Goal: Task Accomplishment & Management: Complete application form

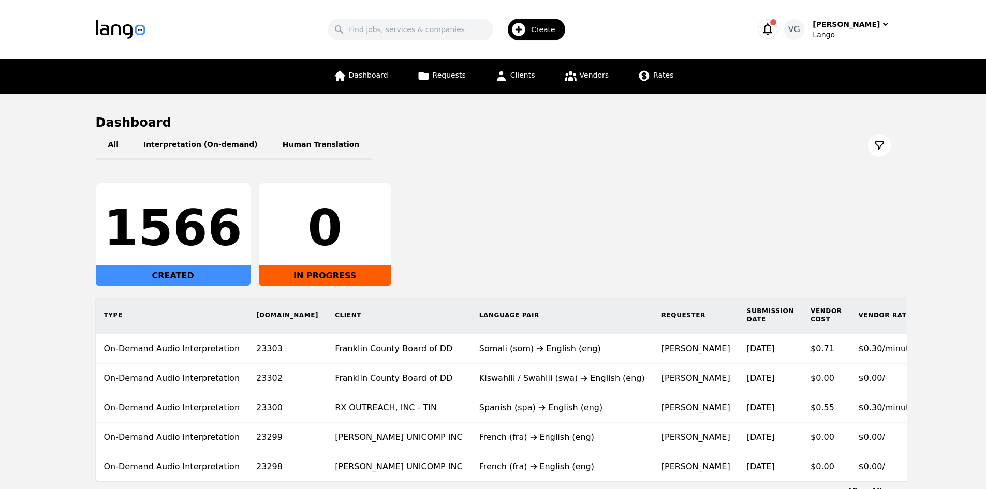
click at [773, 28] on icon "button" at bounding box center [768, 29] width 10 height 12
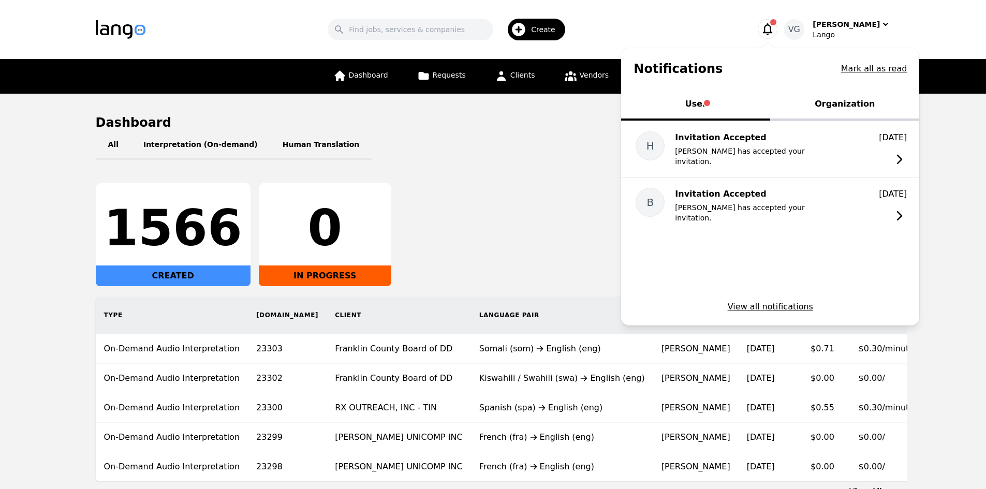
click at [721, 100] on button "User" at bounding box center [695, 105] width 149 height 31
drag, startPoint x: 838, startPoint y: 96, endPoint x: 781, endPoint y: 100, distance: 57.6
click at [837, 96] on button "Organization" at bounding box center [844, 105] width 149 height 31
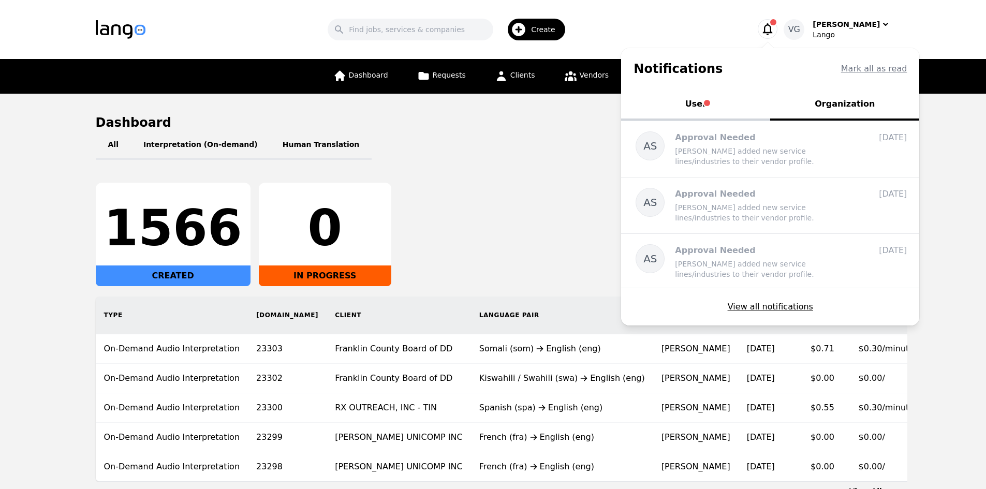
click at [710, 101] on span "Tabs" at bounding box center [707, 103] width 6 height 6
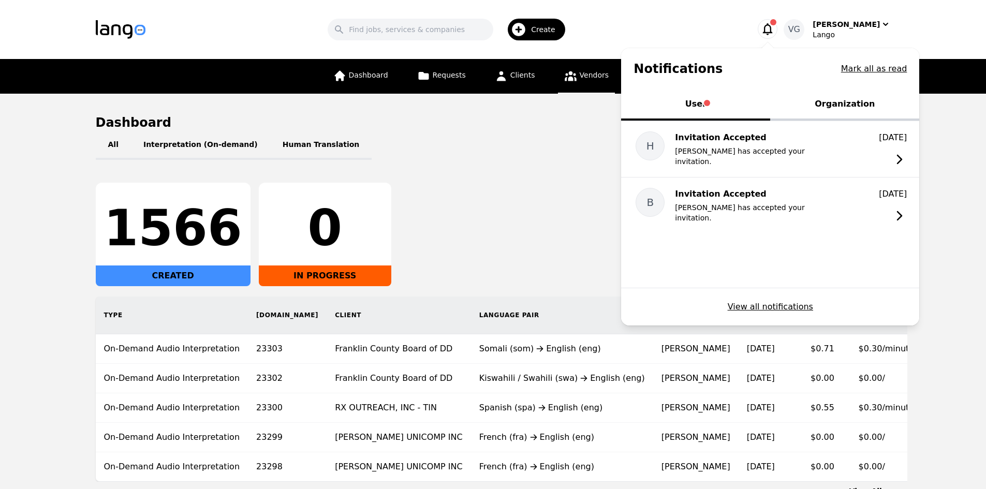
click at [553, 151] on div "All Interpretation (On-demand) Human Translation" at bounding box center [493, 145] width 795 height 29
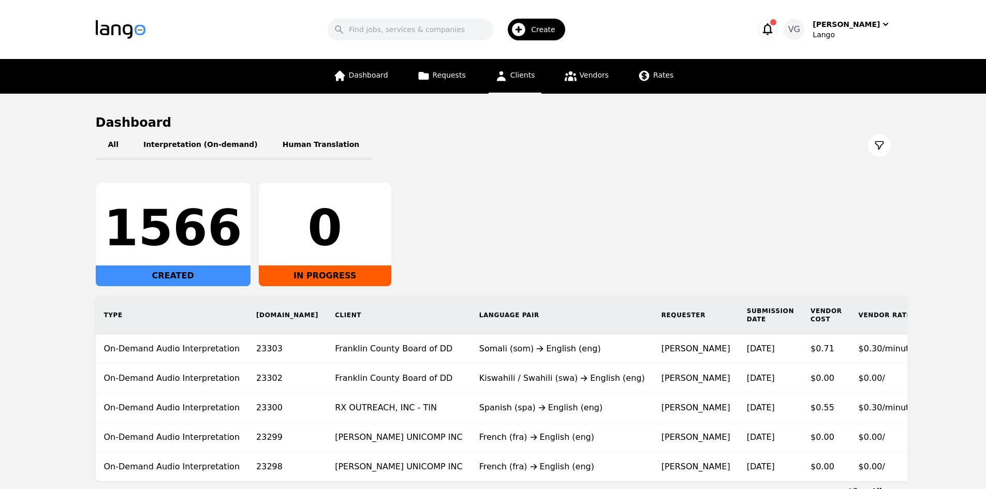
click at [532, 75] on span "Clients" at bounding box center [522, 75] width 25 height 8
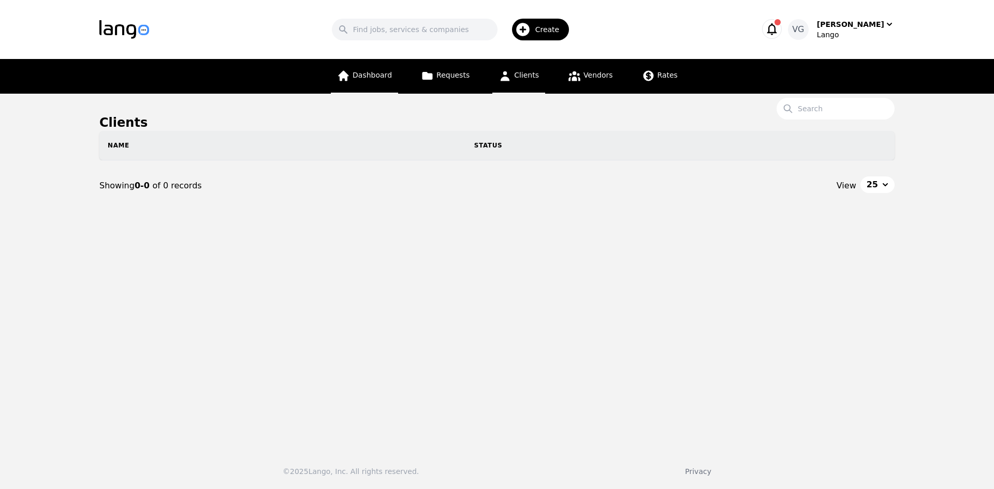
click at [388, 77] on span "Dashboard" at bounding box center [372, 75] width 39 height 8
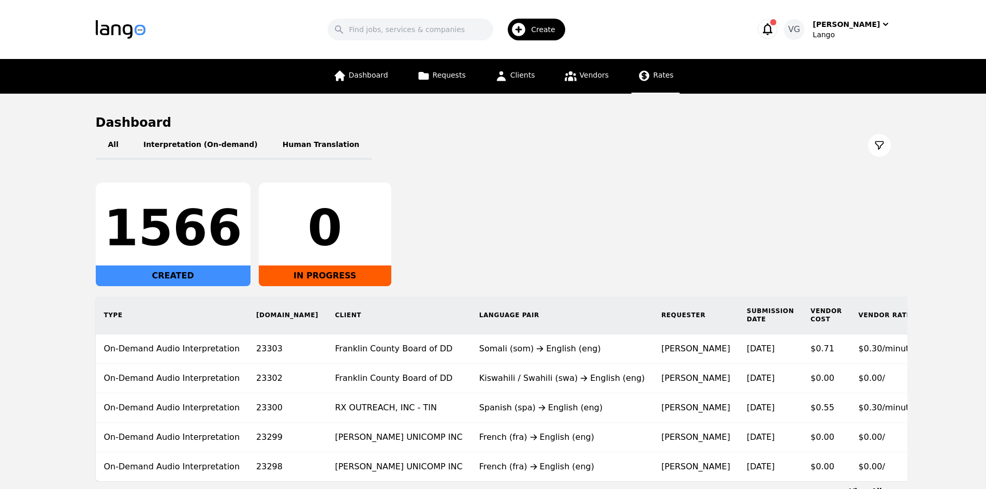
click at [666, 78] on link "Rates" at bounding box center [656, 76] width 48 height 35
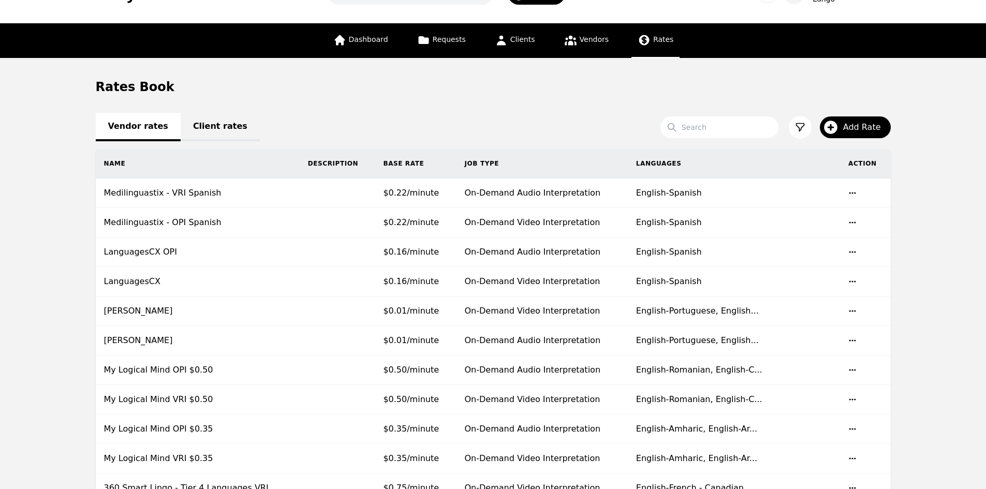
scroll to position [52, 0]
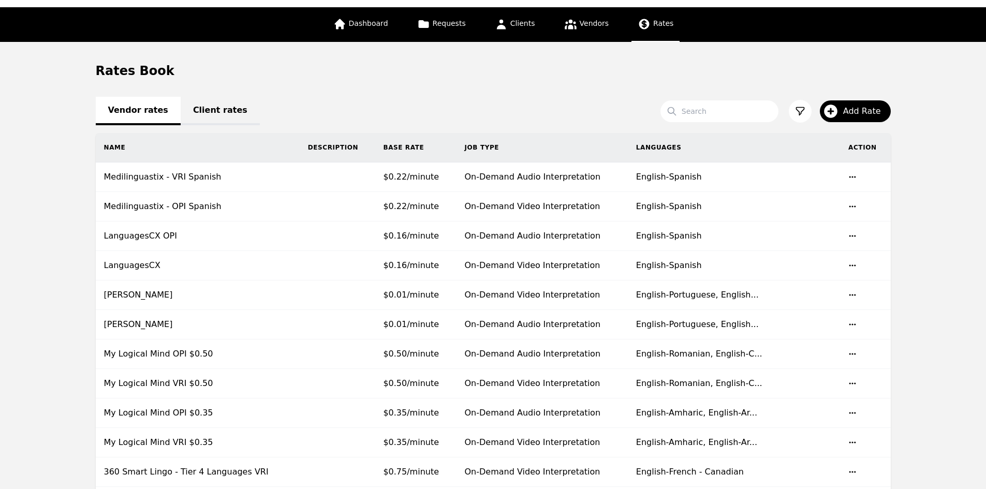
click at [216, 109] on link "Client rates" at bounding box center [220, 111] width 79 height 28
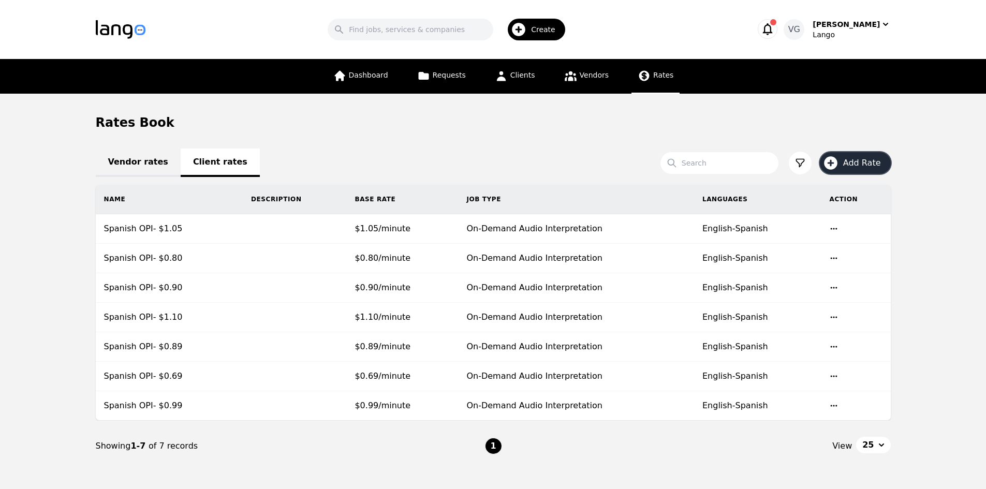
click at [849, 165] on span "Add Rate" at bounding box center [865, 163] width 45 height 12
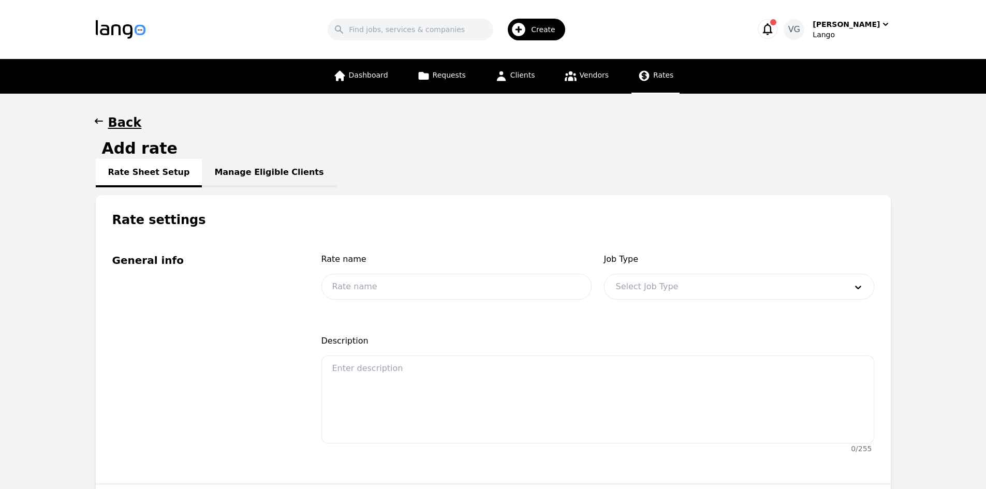
drag, startPoint x: 425, startPoint y: 270, endPoint x: 417, endPoint y: 278, distance: 11.4
click at [421, 273] on div "Rate name" at bounding box center [456, 263] width 270 height 21
click at [417, 278] on input "text" at bounding box center [456, 287] width 270 height 26
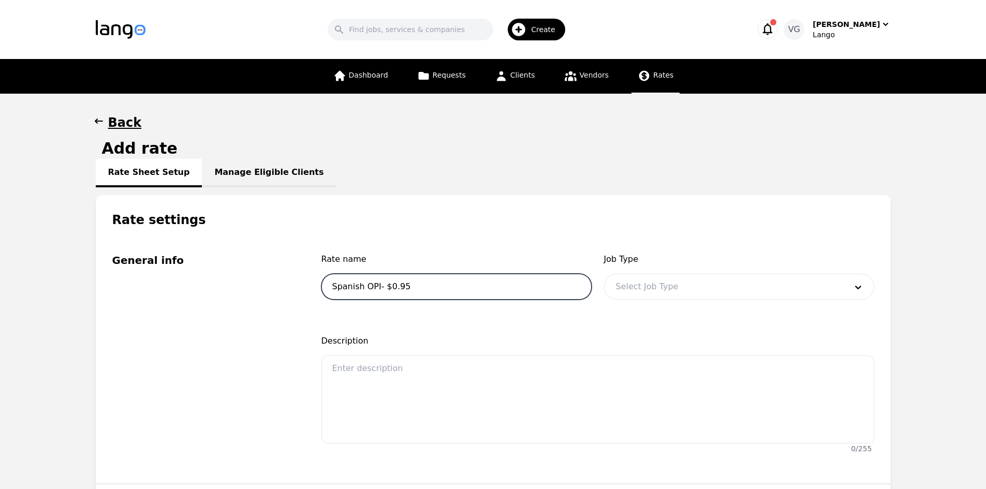
type input "Spanish OPI- $0.95"
click at [618, 282] on div at bounding box center [724, 286] width 238 height 25
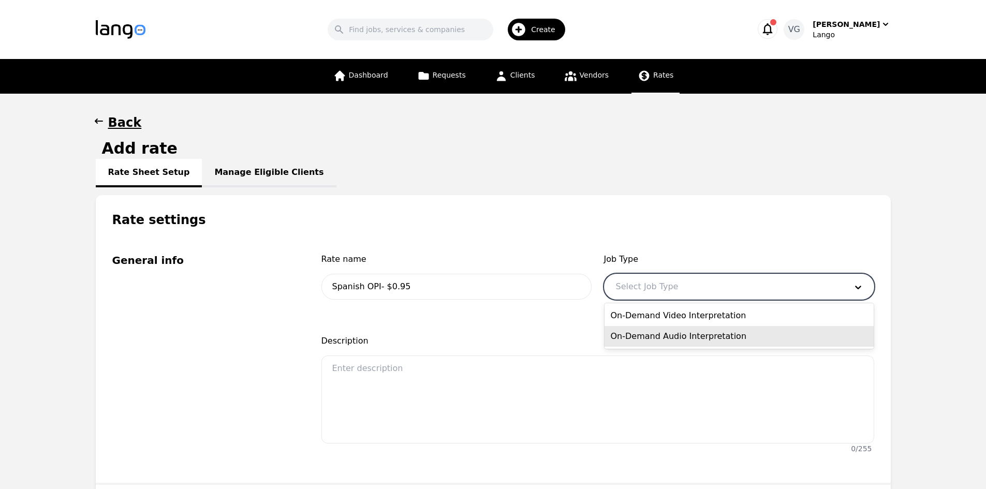
click at [646, 337] on div "On-Demand Audio Interpretation" at bounding box center [739, 336] width 269 height 21
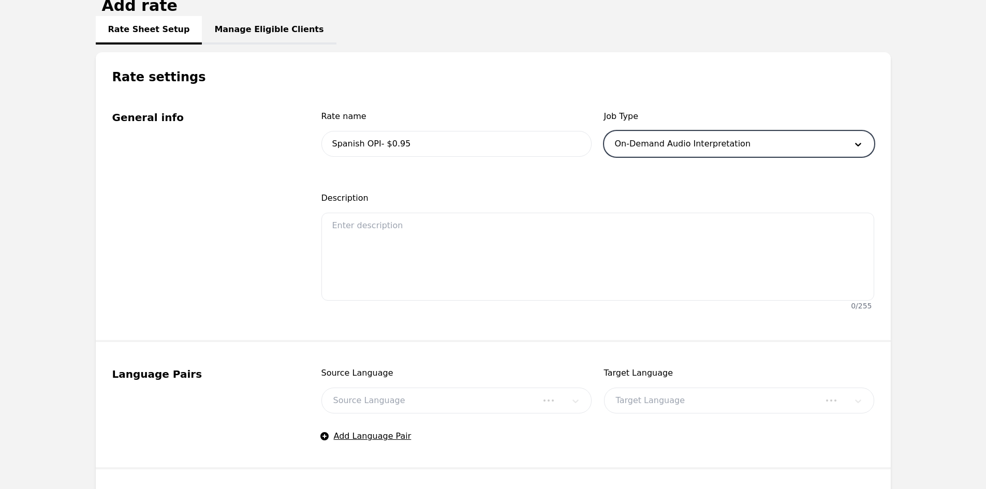
scroll to position [155, 0]
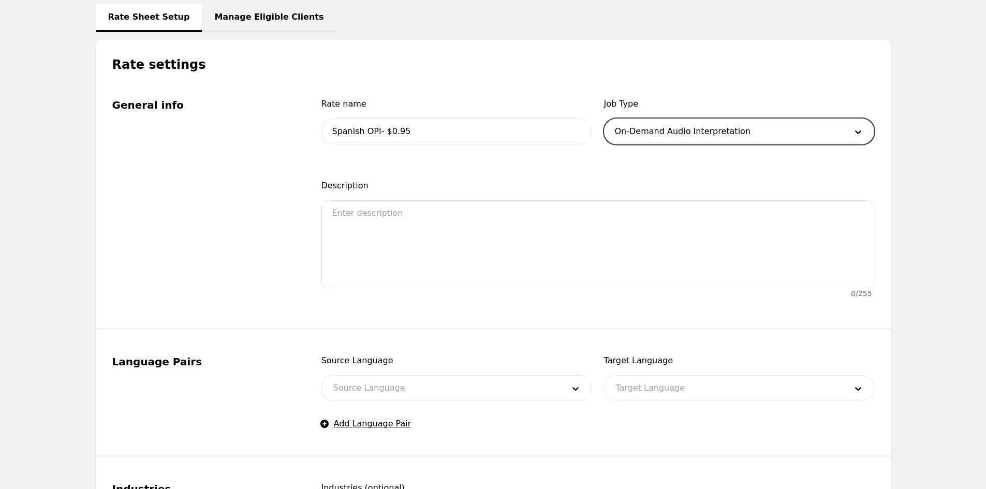
click at [417, 385] on div at bounding box center [441, 388] width 238 height 25
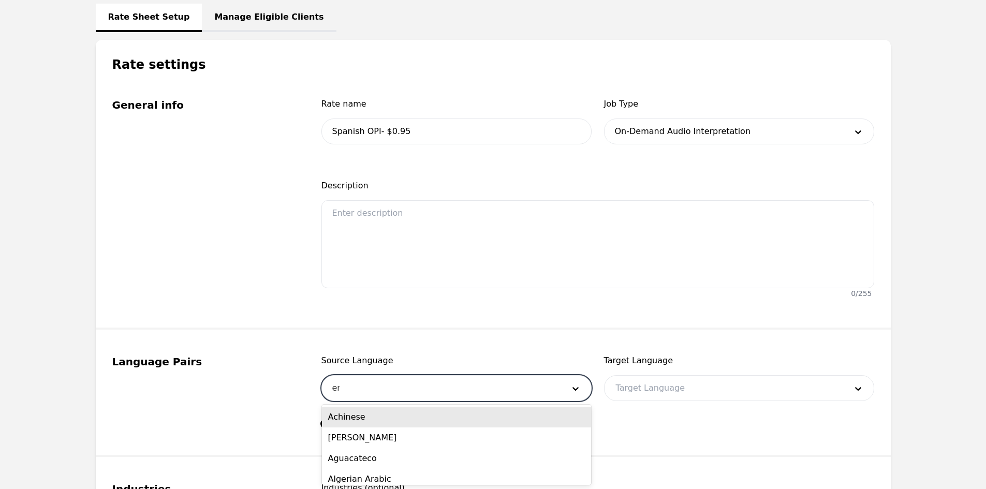
type input "eng"
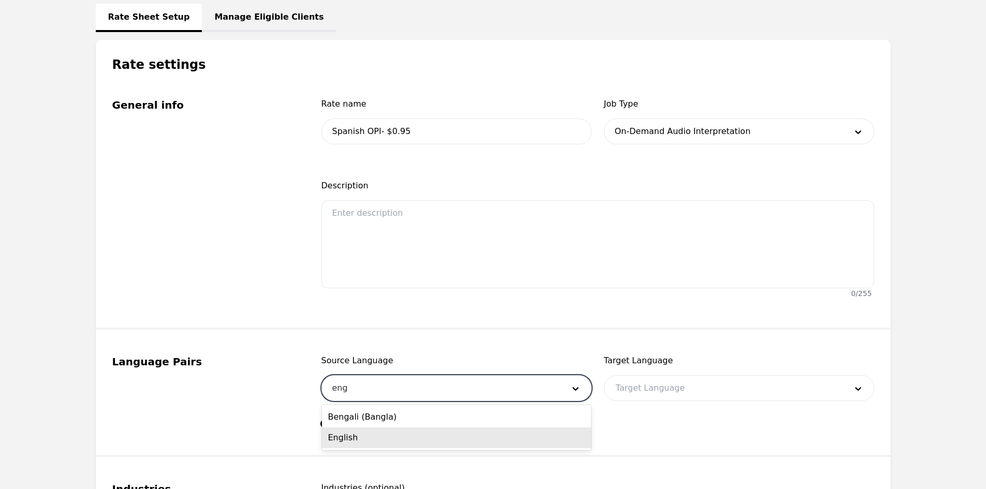
click at [400, 433] on div "English" at bounding box center [456, 438] width 269 height 21
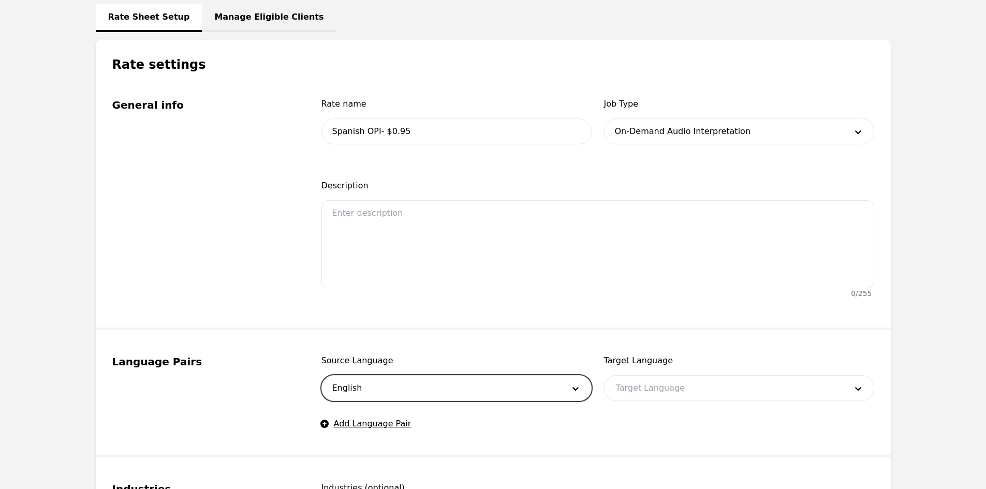
click at [666, 387] on div at bounding box center [724, 388] width 238 height 25
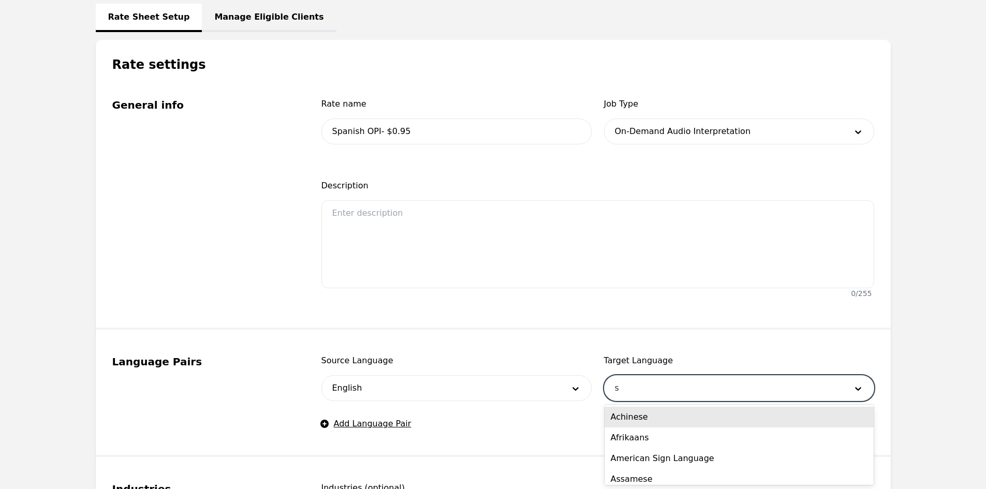
type input "sp"
click at [632, 420] on div "Spanish" at bounding box center [739, 417] width 269 height 21
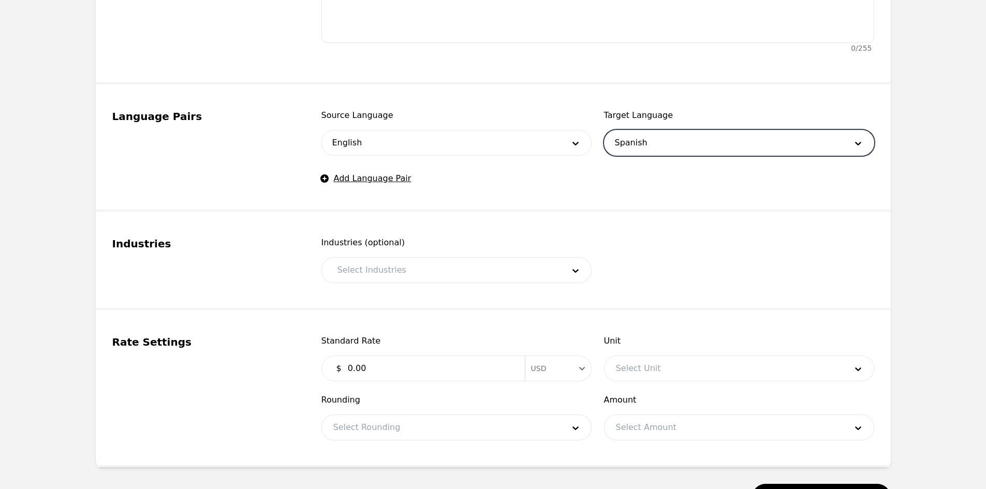
scroll to position [414, 0]
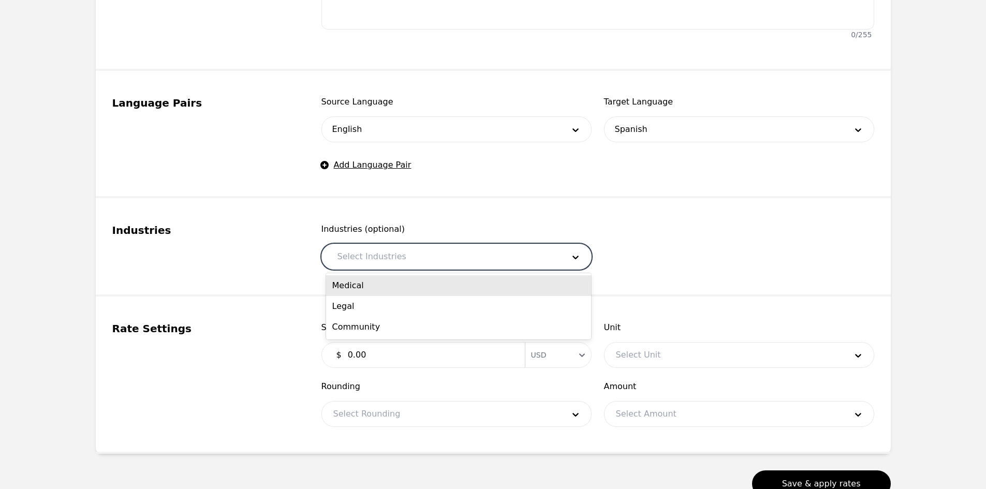
click at [431, 259] on div at bounding box center [443, 256] width 234 height 25
click at [391, 290] on div "Medical" at bounding box center [458, 285] width 265 height 21
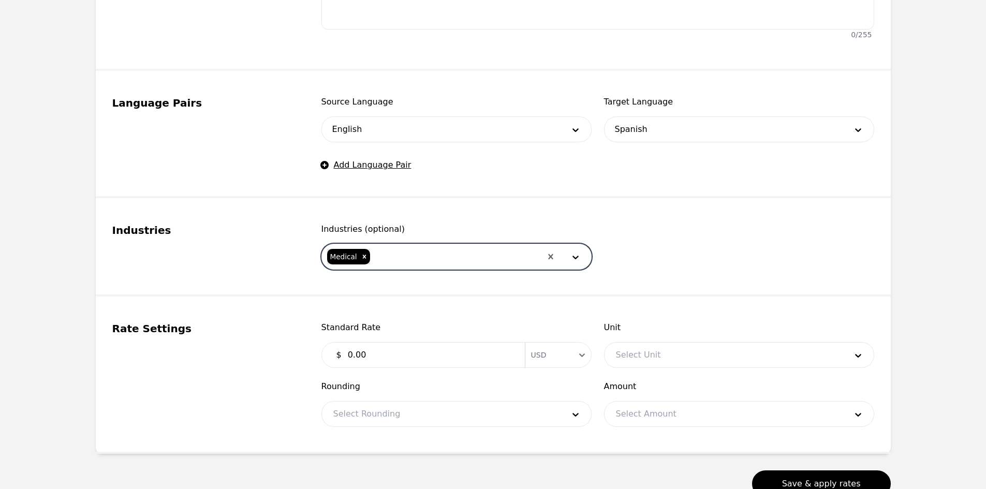
click at [435, 260] on div at bounding box center [456, 256] width 170 height 25
click at [396, 291] on div "Legal" at bounding box center [458, 285] width 265 height 21
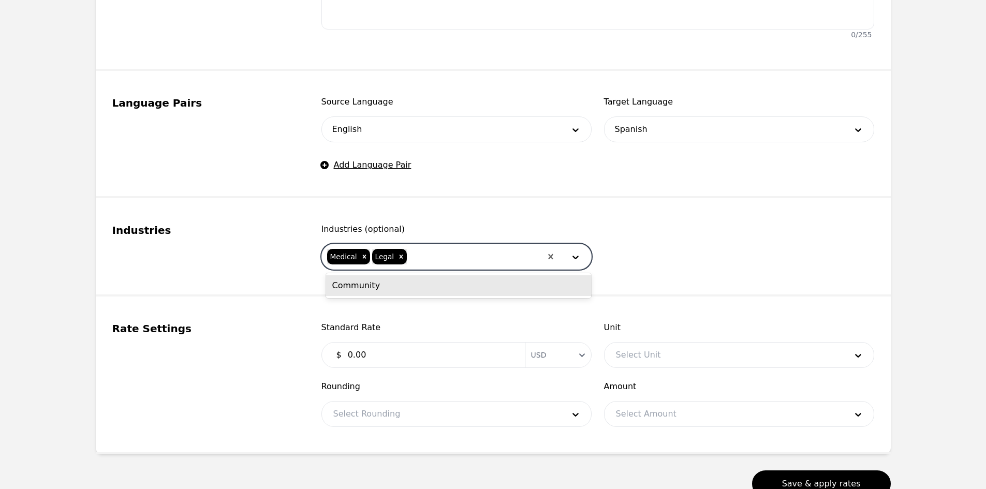
click at [426, 261] on div at bounding box center [474, 256] width 133 height 25
click at [408, 286] on div "Community" at bounding box center [458, 285] width 265 height 21
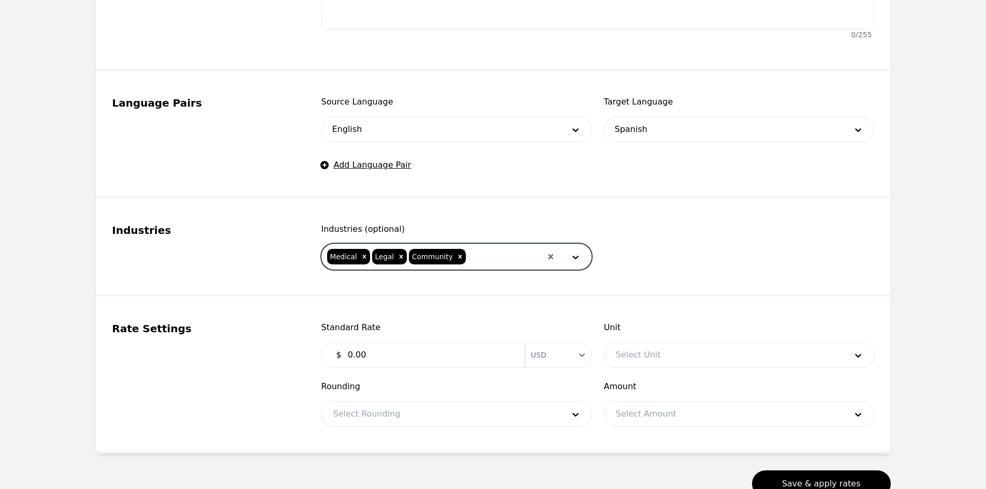
drag, startPoint x: 423, startPoint y: 364, endPoint x: 416, endPoint y: 361, distance: 7.6
click at [422, 364] on input "0.00" at bounding box center [430, 355] width 177 height 21
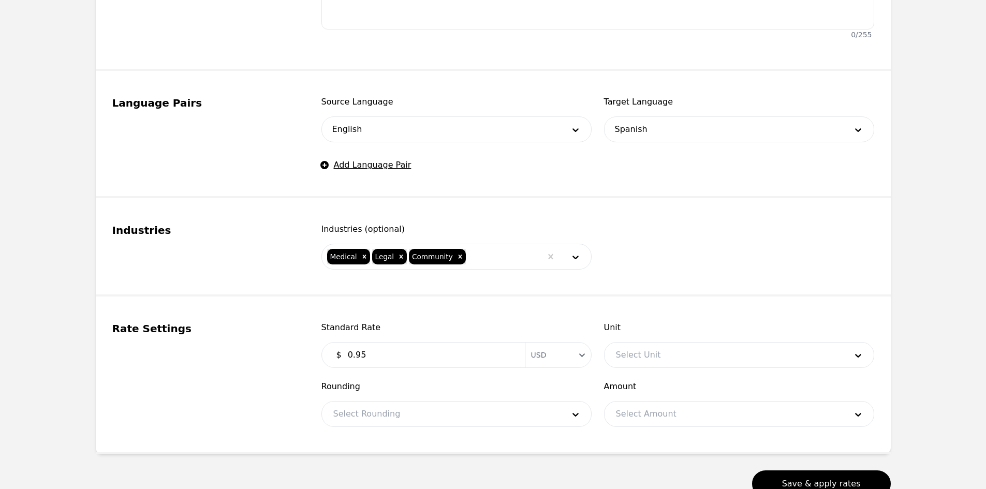
type input "0.95"
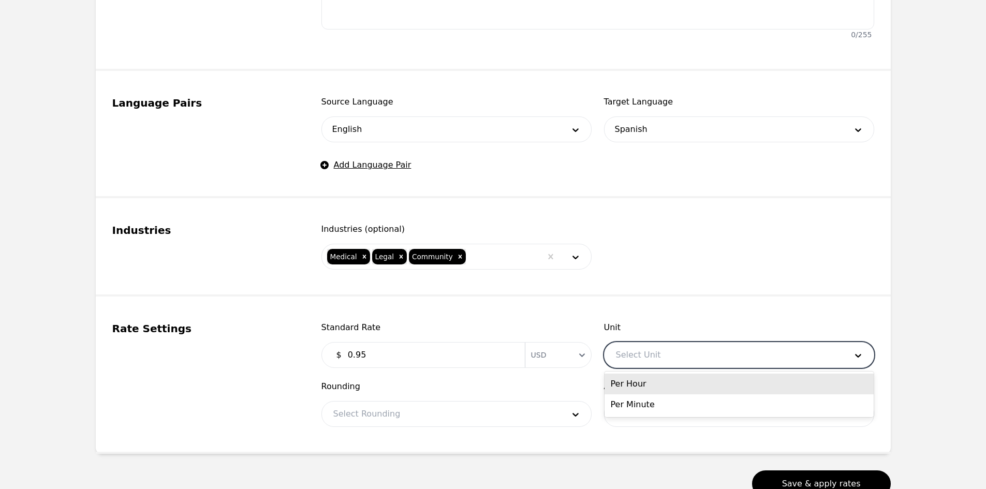
click at [671, 360] on div at bounding box center [724, 355] width 238 height 25
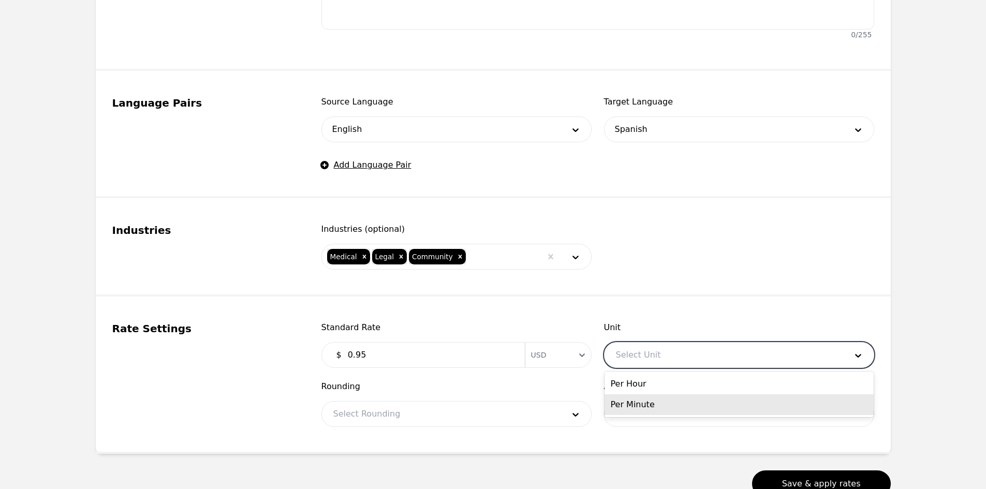
click at [651, 398] on div "Per Minute" at bounding box center [739, 404] width 269 height 21
click at [513, 412] on div at bounding box center [441, 414] width 238 height 25
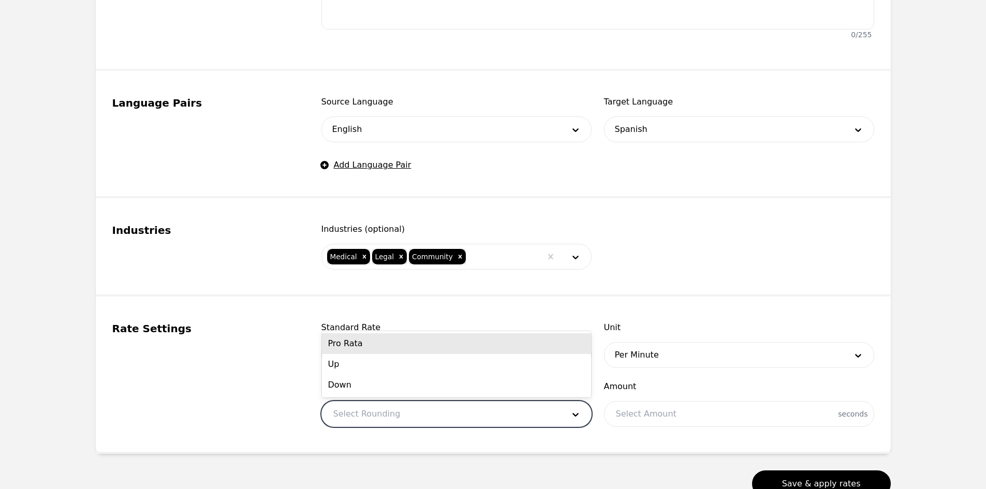
click at [413, 349] on div "Pro Rata" at bounding box center [456, 343] width 269 height 21
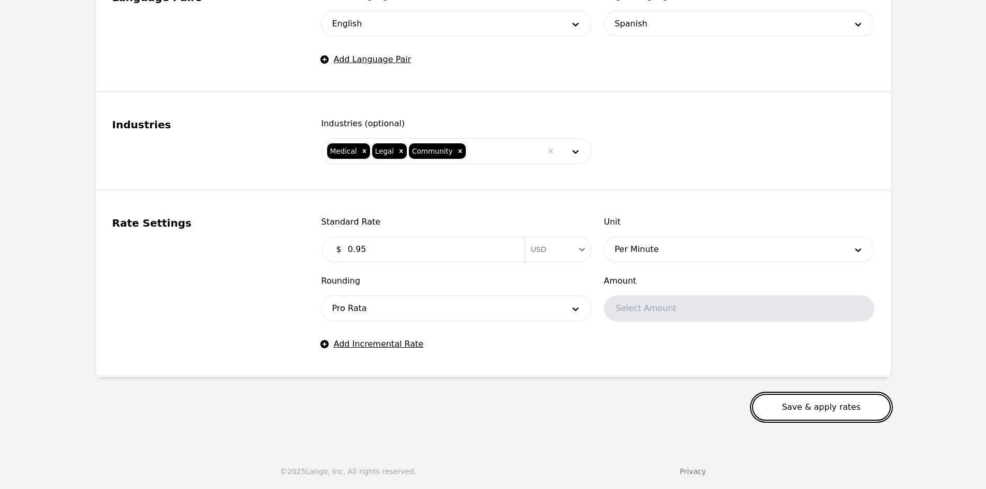
click at [812, 402] on button "Save & apply rates" at bounding box center [821, 407] width 139 height 27
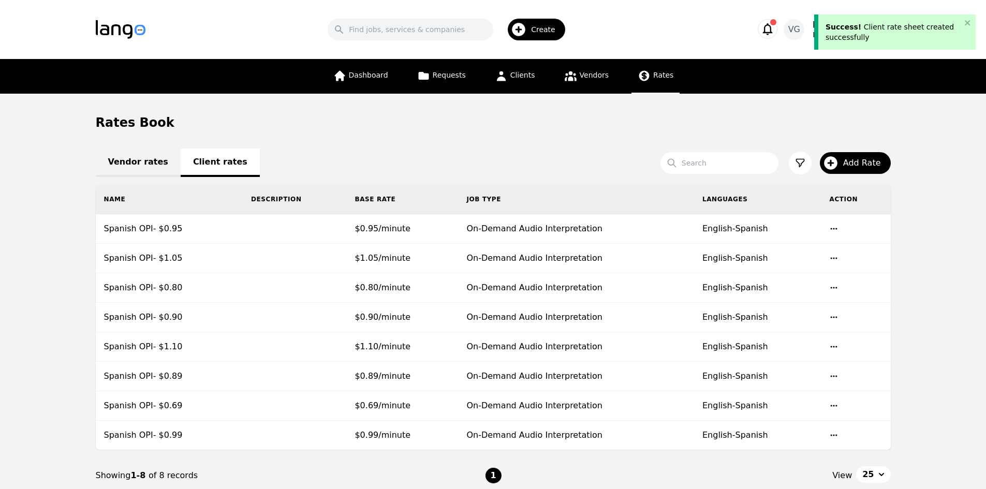
click at [851, 80] on nav "Dashboard Requests Clients Vendors Rates" at bounding box center [493, 76] width 986 height 35
click at [68, 154] on main "Rates Book Vendor rates Client rates Search Add Rate Name Description Base Rate…" at bounding box center [493, 308] width 986 height 428
click at [947, 197] on main "Rates Book Vendor rates Client rates Search Add Rate Name Description Base Rate…" at bounding box center [493, 308] width 986 height 428
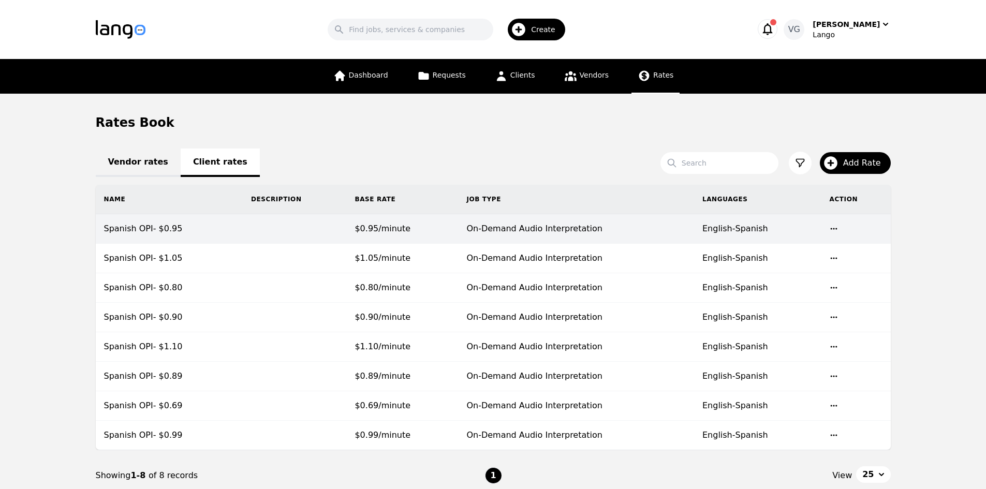
click at [398, 224] on span "$0.95/minute" at bounding box center [383, 229] width 56 height 10
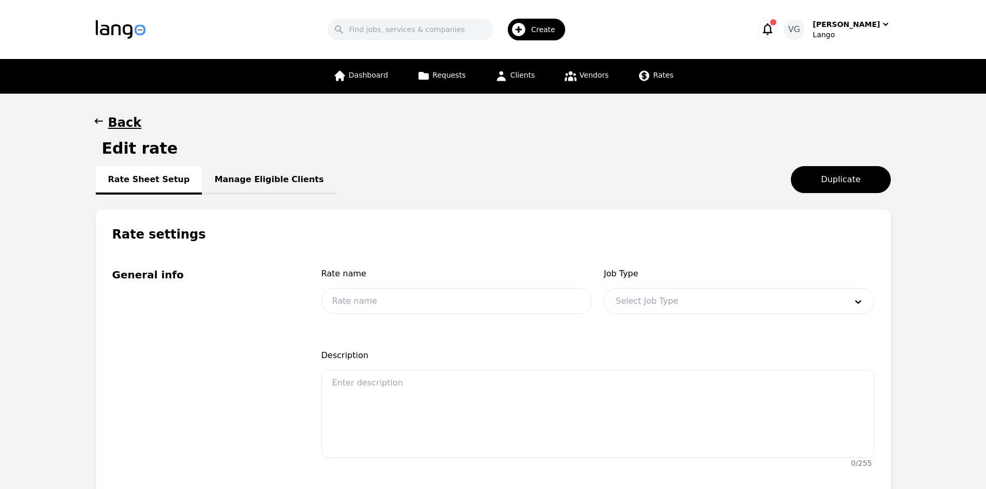
type input "Spanish OPI- $0.95"
type input "0.95"
click at [258, 181] on link "Manage Eligible Clients" at bounding box center [269, 180] width 134 height 28
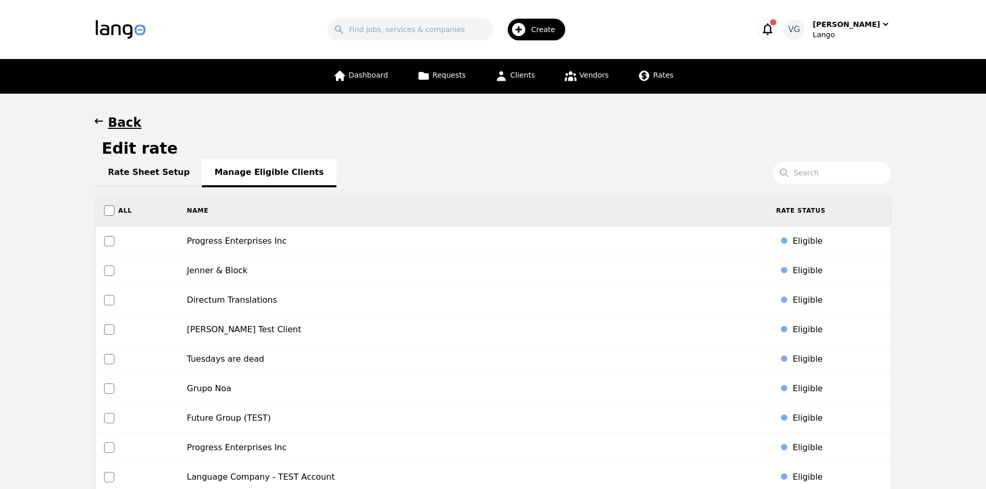
scroll to position [646, 0]
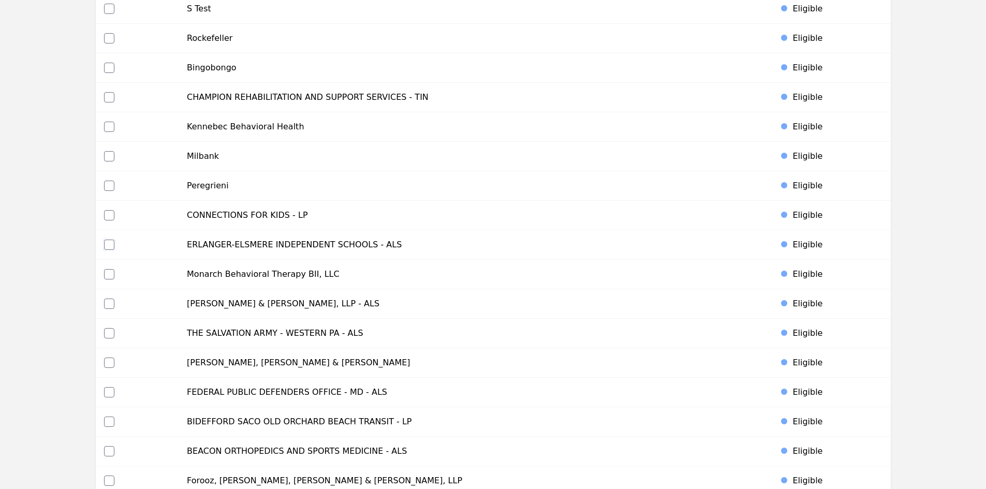
click at [104, 245] on input "checkbox" at bounding box center [109, 245] width 10 height 10
checkbox input "true"
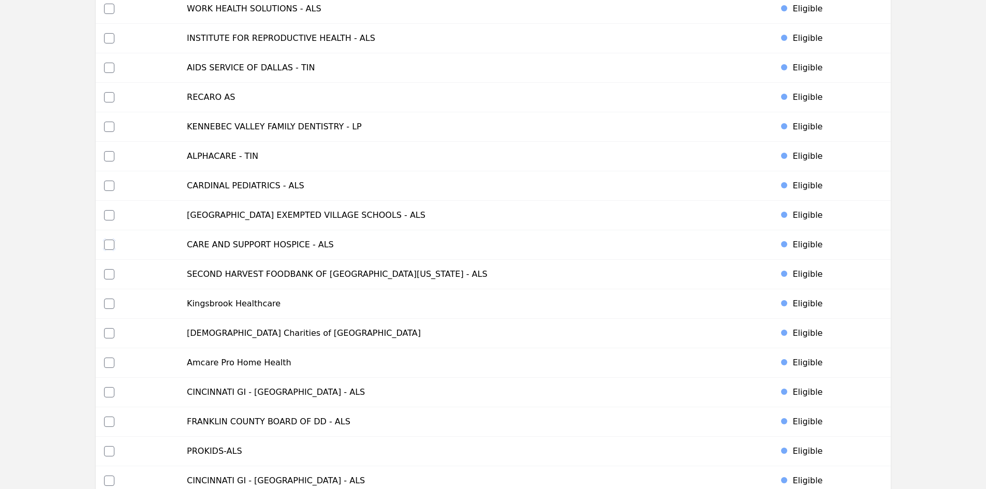
click at [106, 245] on input "checkbox" at bounding box center [109, 245] width 10 height 10
checkbox input "true"
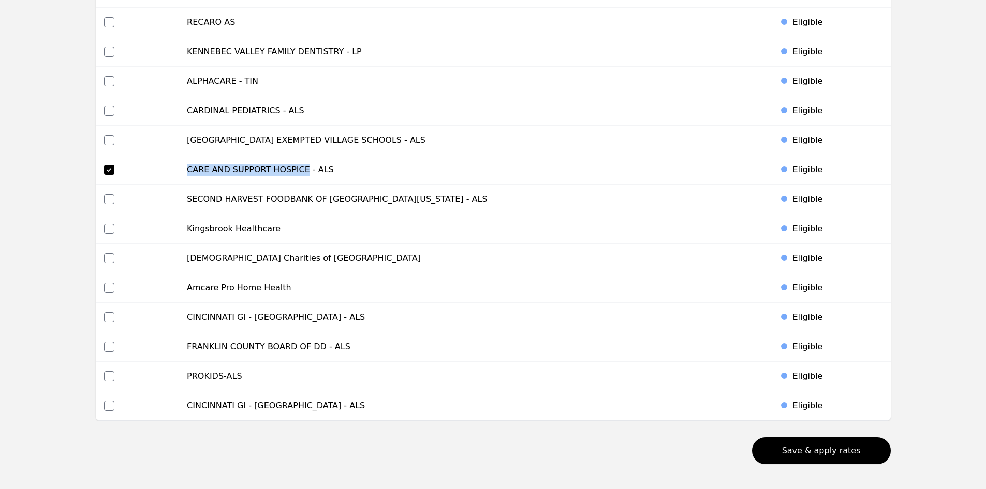
scroll to position [4010, 0]
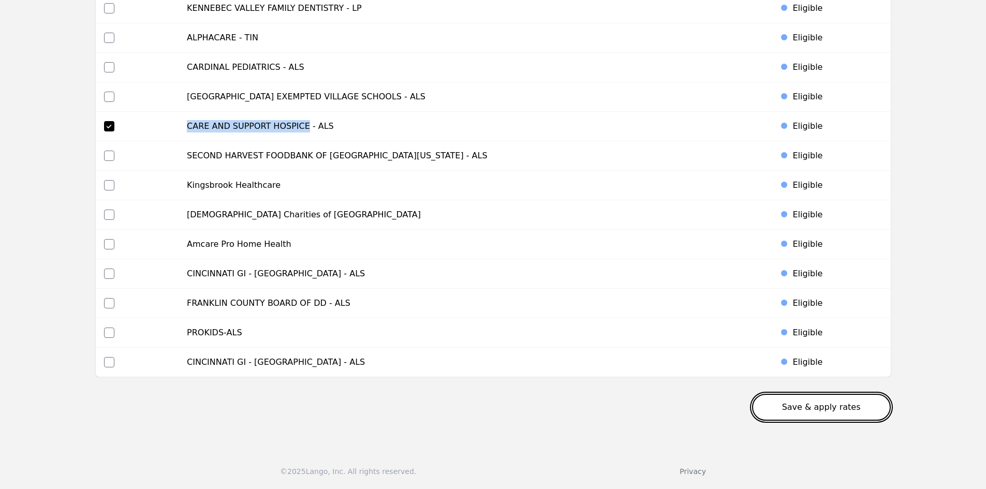
click at [816, 408] on button "Save & apply rates" at bounding box center [821, 407] width 139 height 27
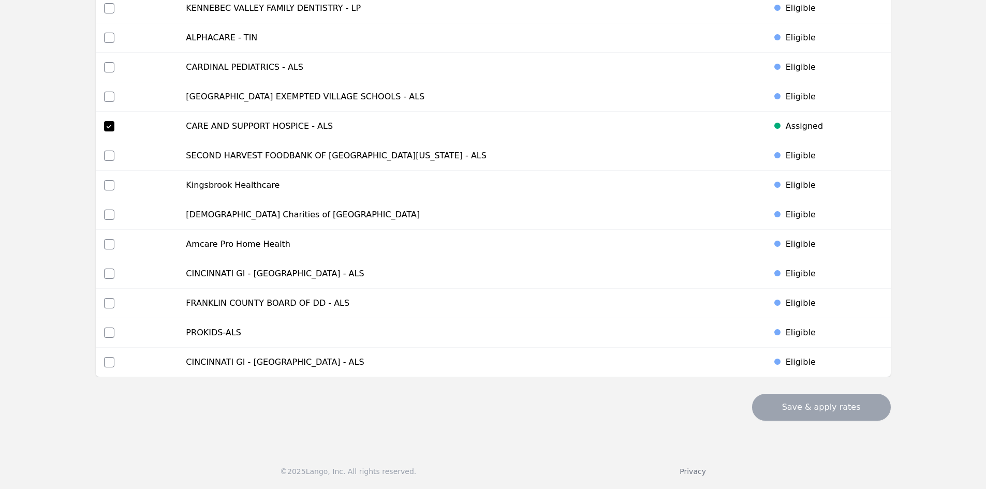
drag, startPoint x: 43, startPoint y: 311, endPoint x: 86, endPoint y: 299, distance: 44.2
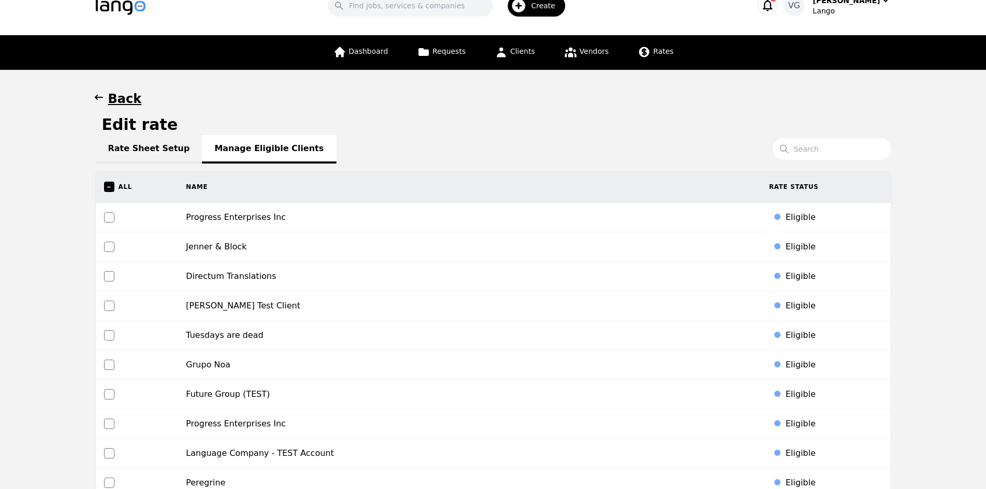
scroll to position [0, 0]
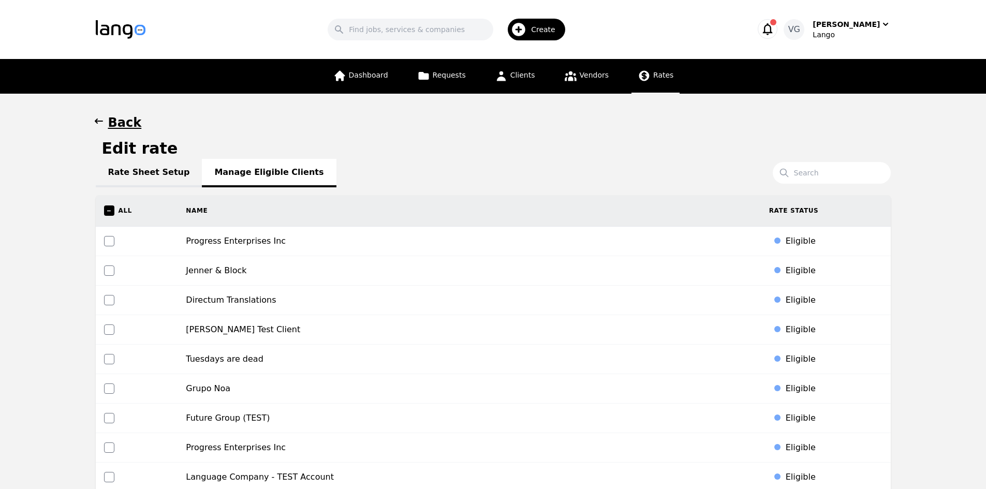
click at [638, 79] on icon at bounding box center [644, 75] width 13 height 13
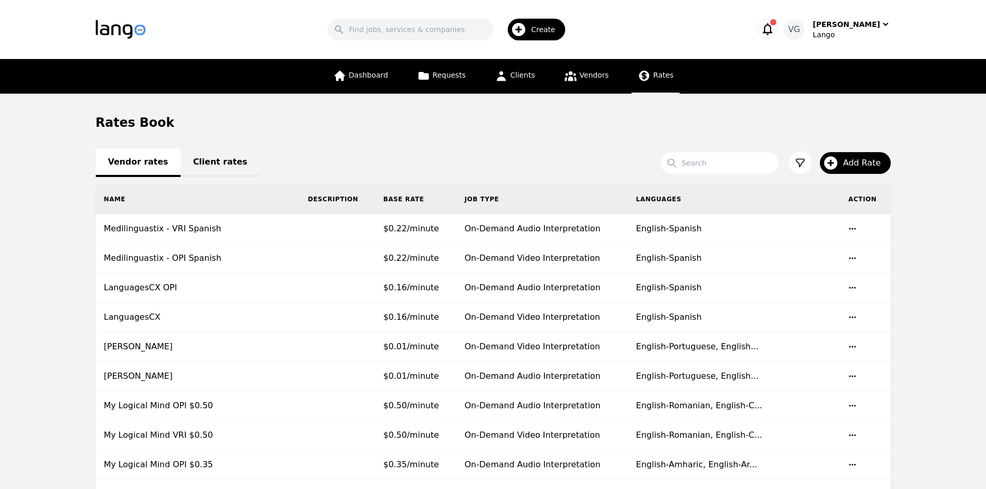
click at [218, 163] on link "Client rates" at bounding box center [220, 163] width 79 height 28
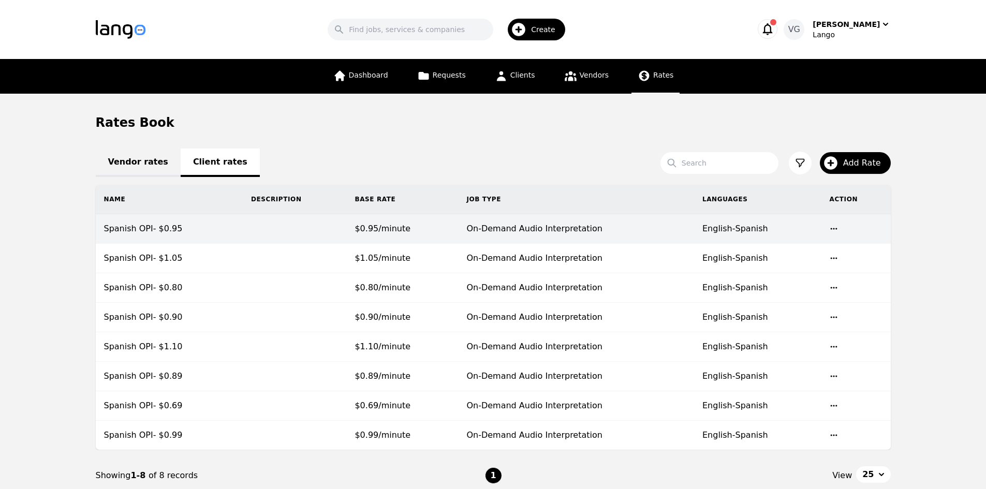
click at [321, 226] on td at bounding box center [295, 229] width 104 height 30
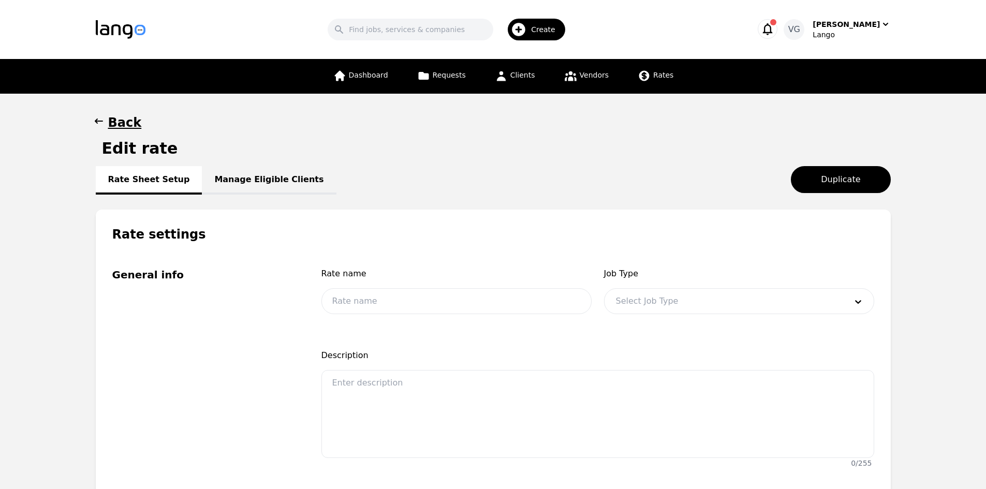
type input "Spanish OPI- $0.95"
type input "0.95"
click at [234, 180] on link "Manage Eligible Clients" at bounding box center [269, 180] width 134 height 28
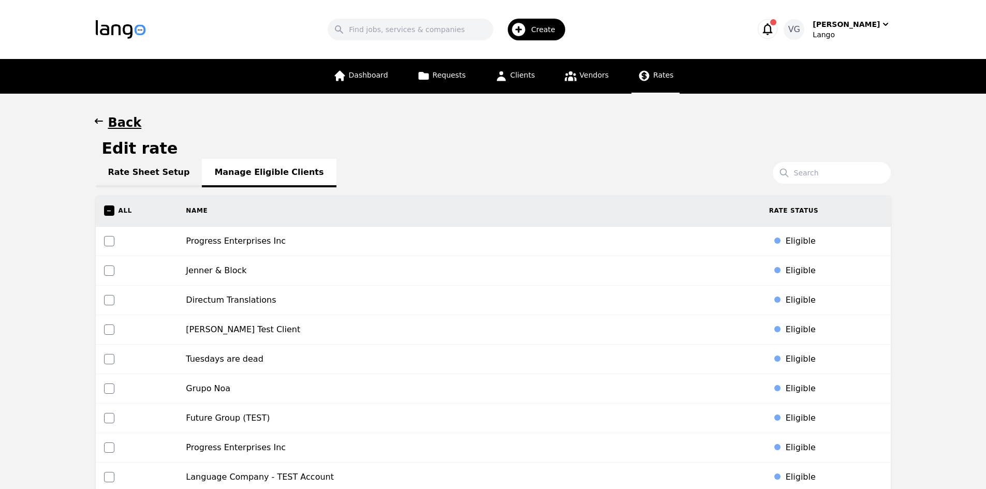
click at [653, 69] on link "Rates" at bounding box center [656, 76] width 48 height 35
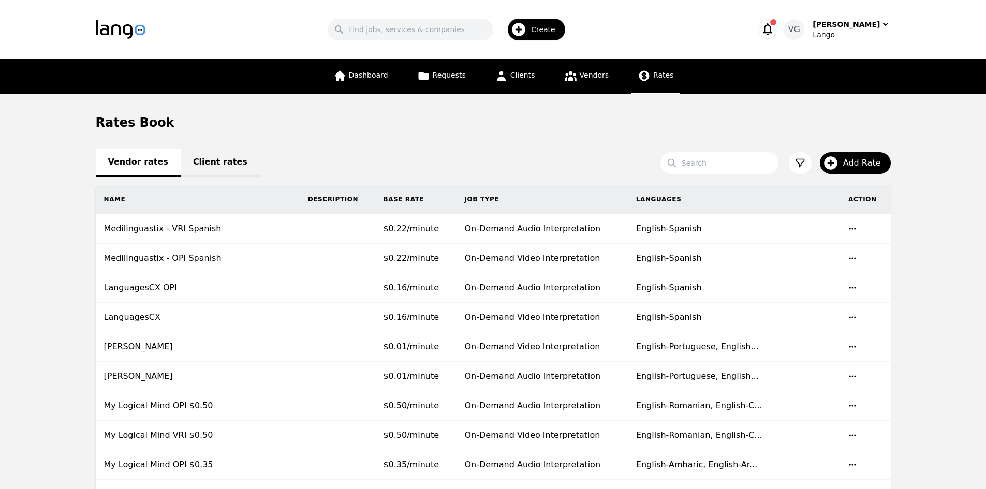
drag, startPoint x: 166, startPoint y: 164, endPoint x: 183, endPoint y: 164, distance: 16.6
click at [167, 164] on div "Vendor rates Client rates" at bounding box center [493, 162] width 795 height 12
click at [202, 165] on link "Client rates" at bounding box center [220, 163] width 79 height 28
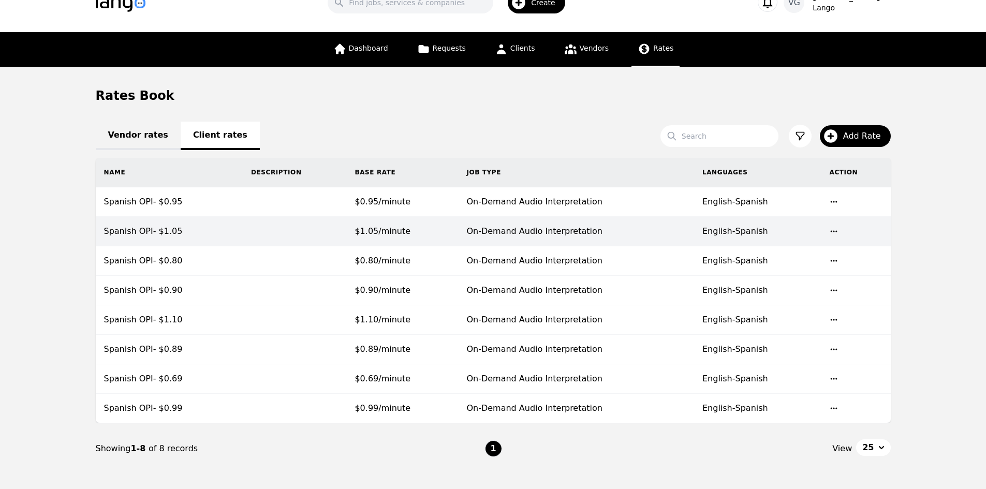
scroll to position [52, 0]
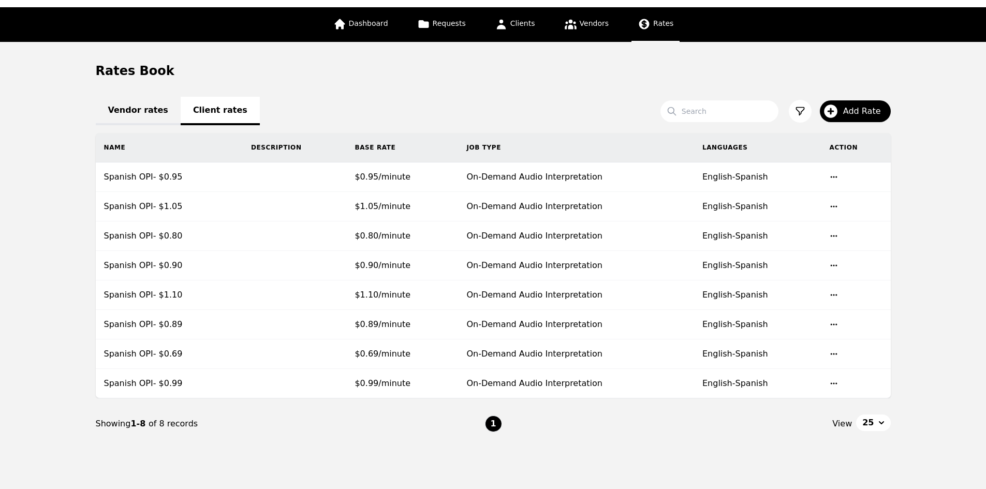
click at [19, 230] on main "Rates Book Vendor rates Client rates Search Add Rate Name Description Base Rate…" at bounding box center [493, 256] width 986 height 428
click at [510, 444] on nav "Showing 1-8 of 8 records 1 View 25" at bounding box center [493, 424] width 795 height 51
click at [865, 113] on span "Add Rate" at bounding box center [865, 111] width 45 height 12
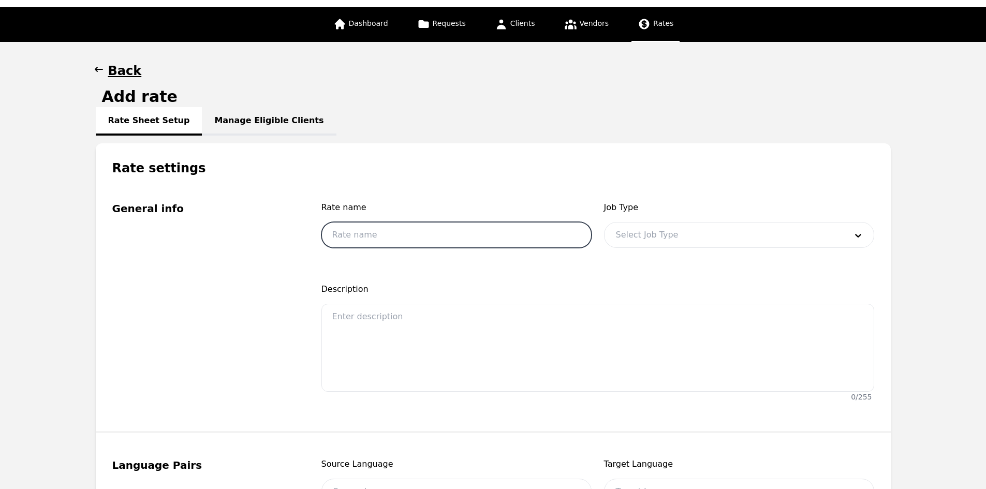
click at [409, 226] on input "text" at bounding box center [456, 235] width 270 height 26
click at [428, 238] on input "Spanish OPI- $0.99" at bounding box center [456, 235] width 270 height 26
type input "Spanish OPI- $1.09"
click at [692, 223] on div at bounding box center [724, 235] width 238 height 25
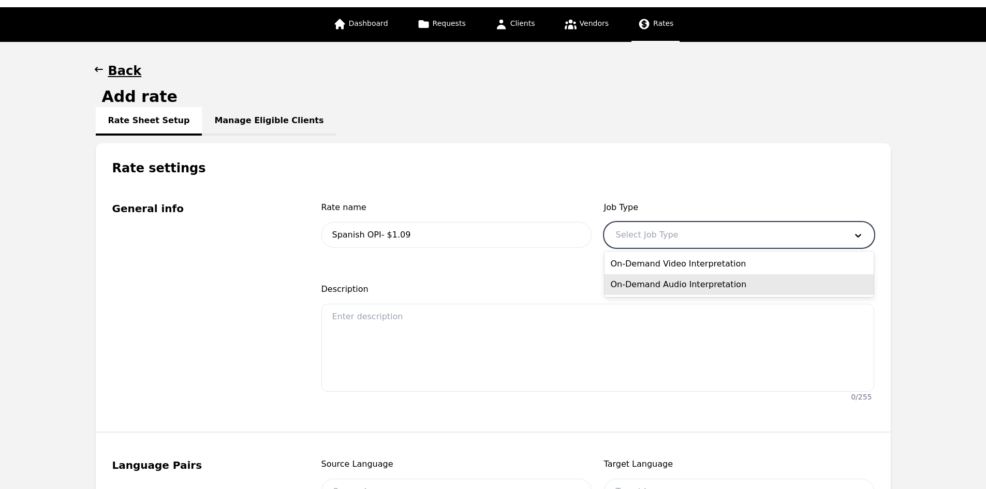
click at [681, 278] on div "On-Demand Audio Interpretation" at bounding box center [739, 284] width 269 height 21
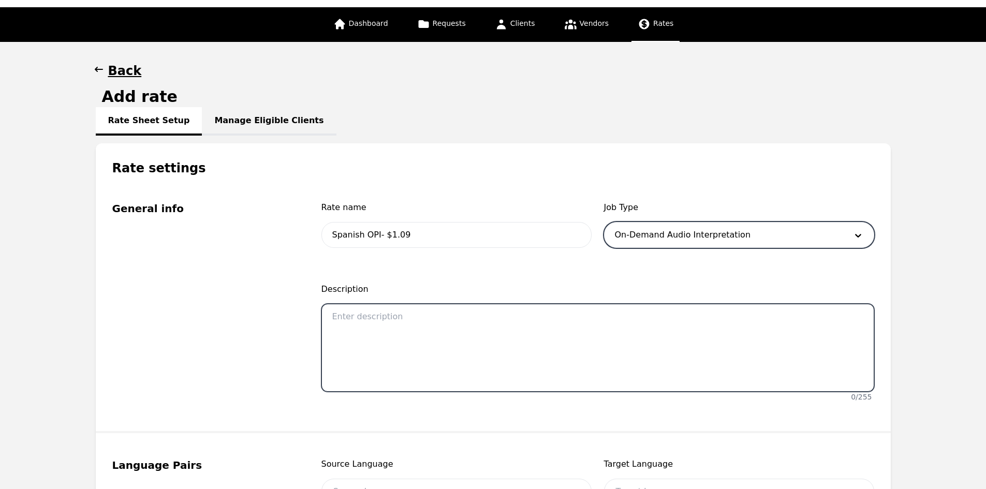
click at [466, 318] on textarea at bounding box center [597, 348] width 553 height 88
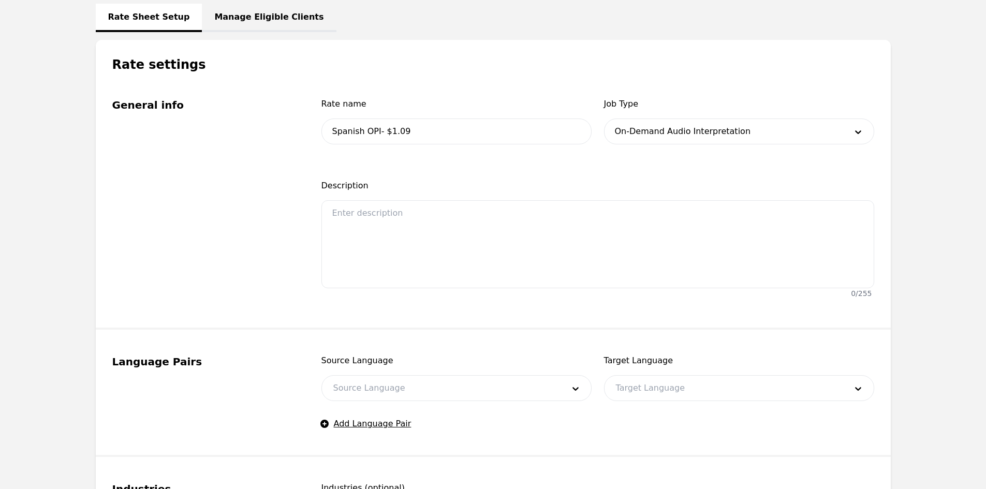
click at [423, 387] on div at bounding box center [441, 388] width 238 height 25
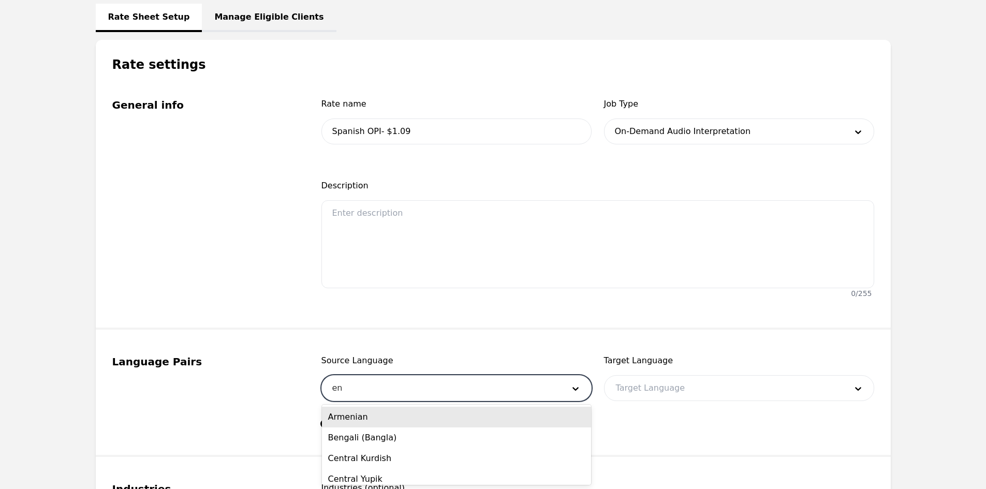
type input "eng"
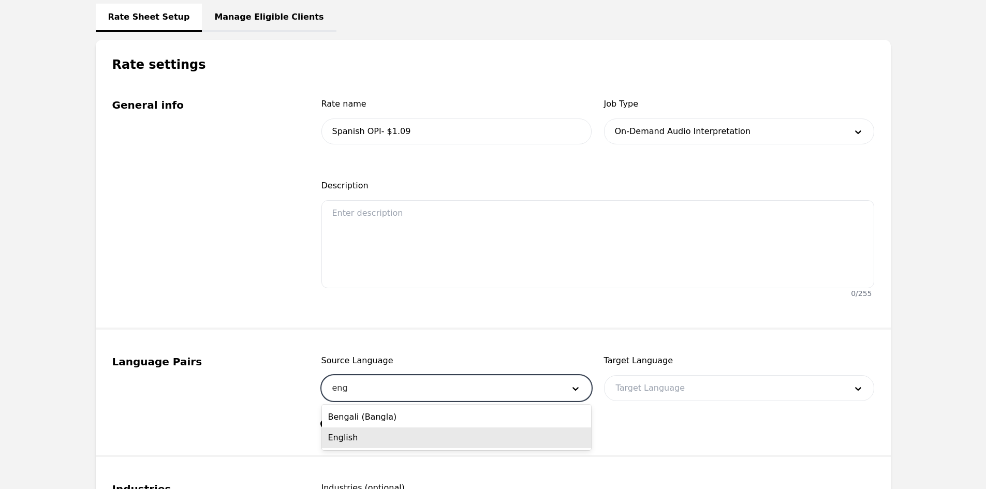
drag, startPoint x: 407, startPoint y: 436, endPoint x: 532, endPoint y: 379, distance: 137.1
click at [408, 437] on div "English" at bounding box center [456, 438] width 269 height 21
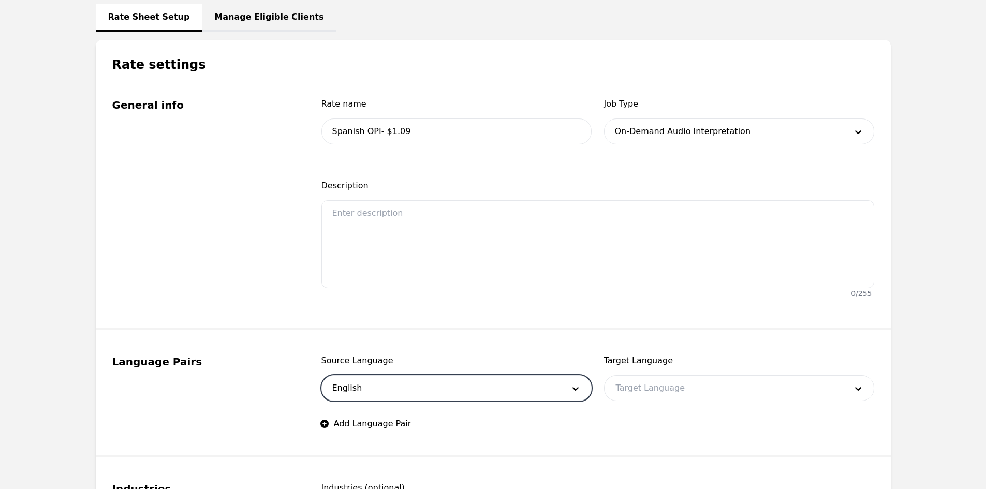
click at [636, 384] on div at bounding box center [724, 388] width 238 height 25
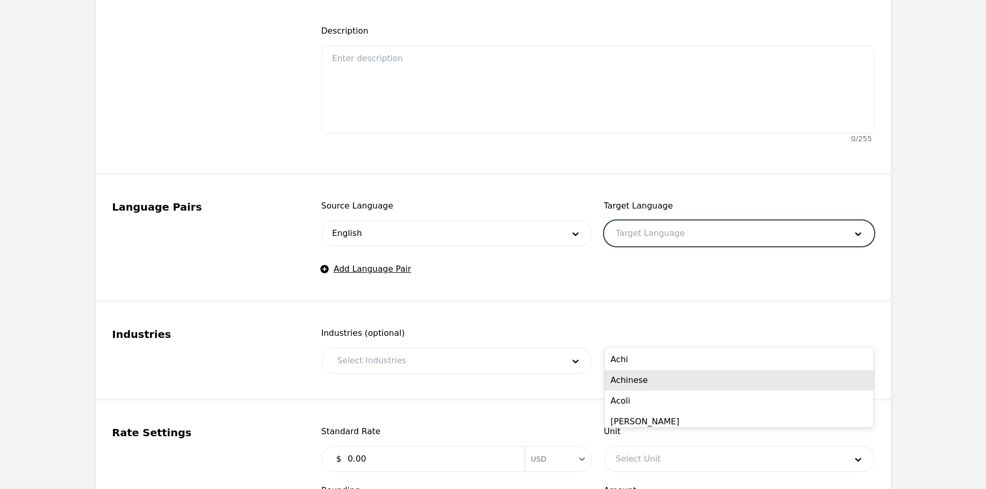
scroll to position [311, 0]
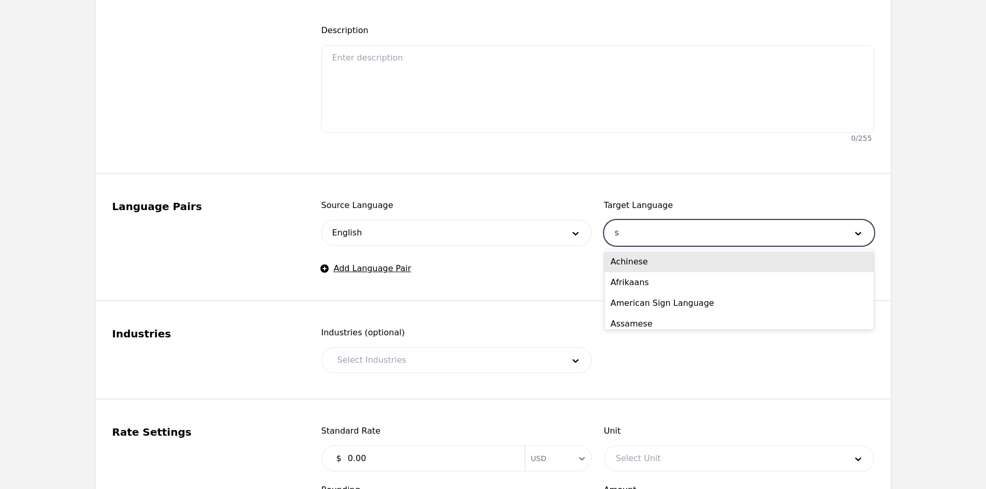
type input "sp"
click at [636, 268] on div "Spanish" at bounding box center [739, 262] width 269 height 21
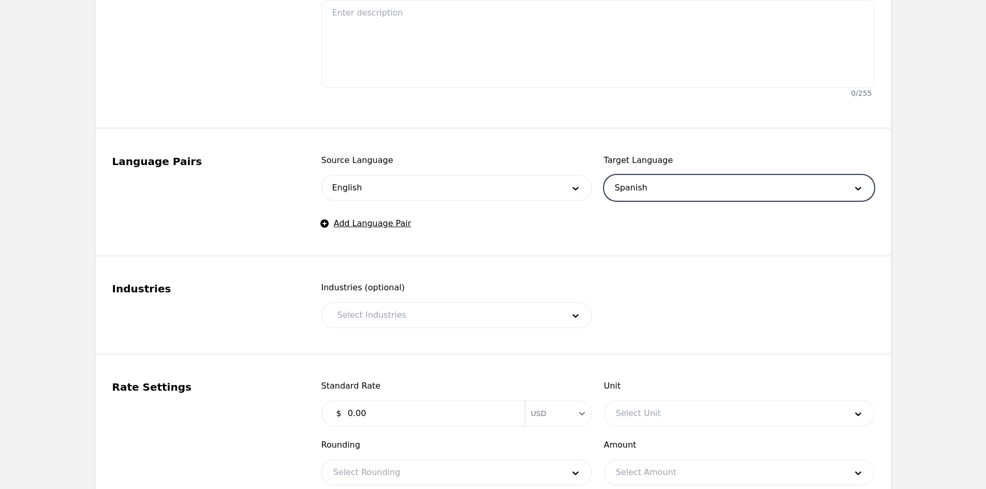
scroll to position [414, 0]
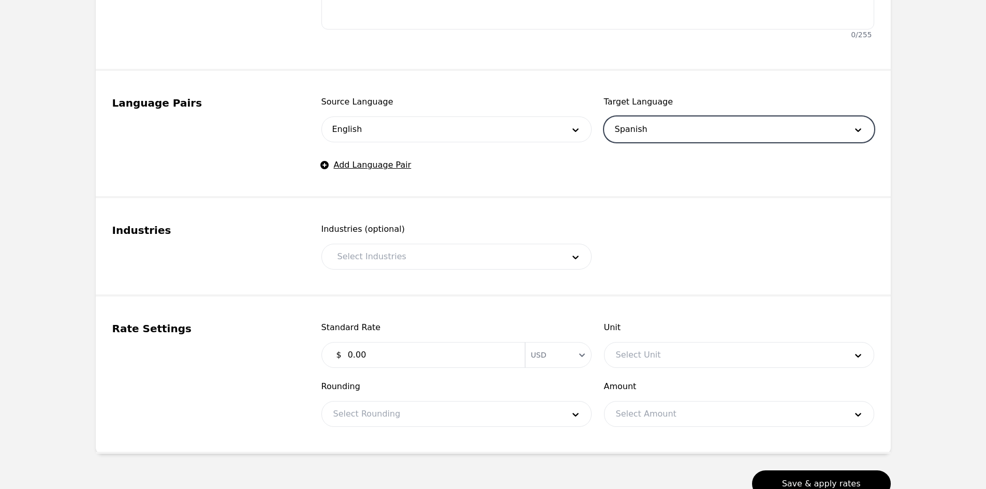
click at [450, 257] on div at bounding box center [443, 256] width 234 height 25
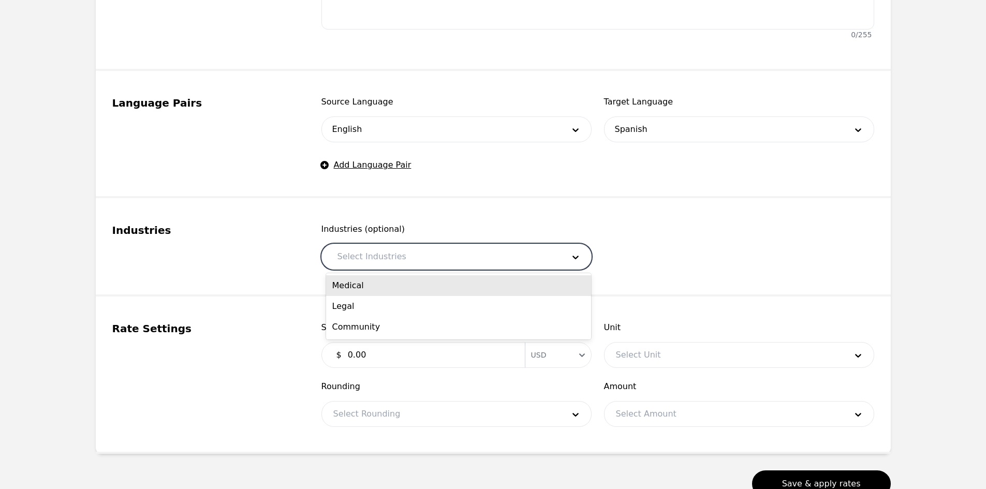
click at [426, 289] on div "Medical" at bounding box center [458, 285] width 265 height 21
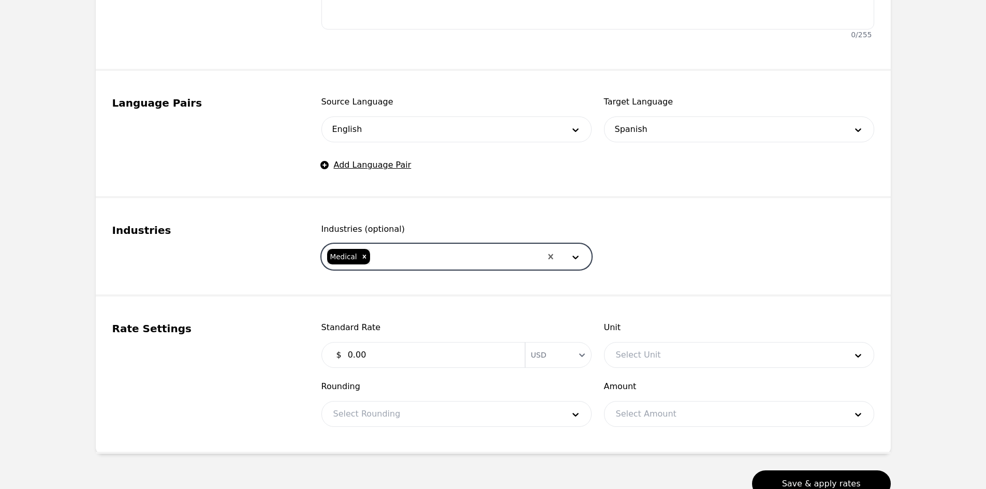
click at [432, 259] on div at bounding box center [456, 256] width 170 height 25
click at [413, 290] on div "Legal" at bounding box center [458, 285] width 265 height 21
click at [419, 265] on div at bounding box center [474, 256] width 133 height 25
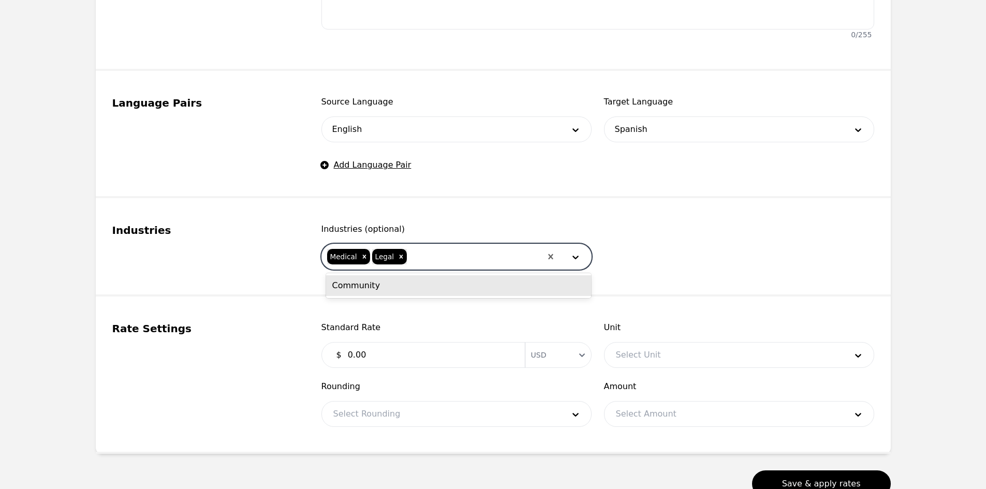
click at [414, 289] on div "Community" at bounding box center [458, 285] width 265 height 21
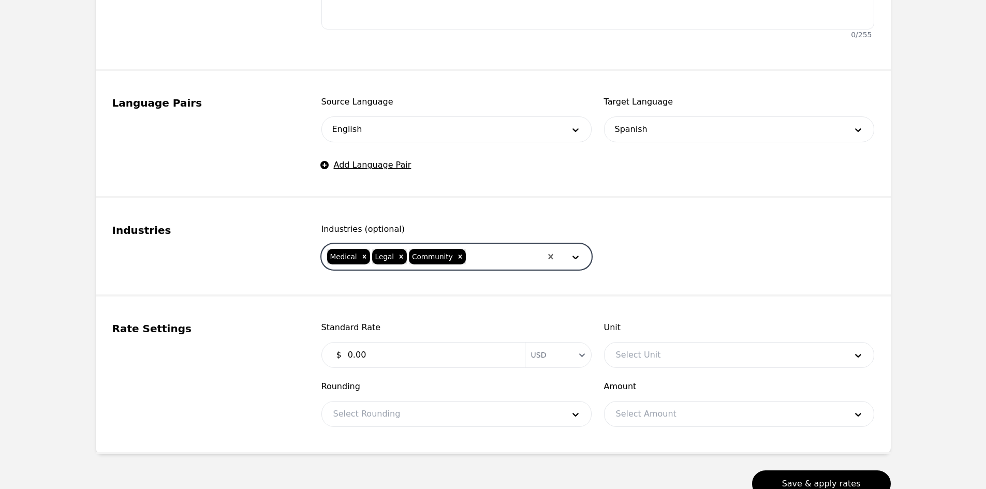
click at [404, 348] on input "0.00" at bounding box center [430, 355] width 177 height 21
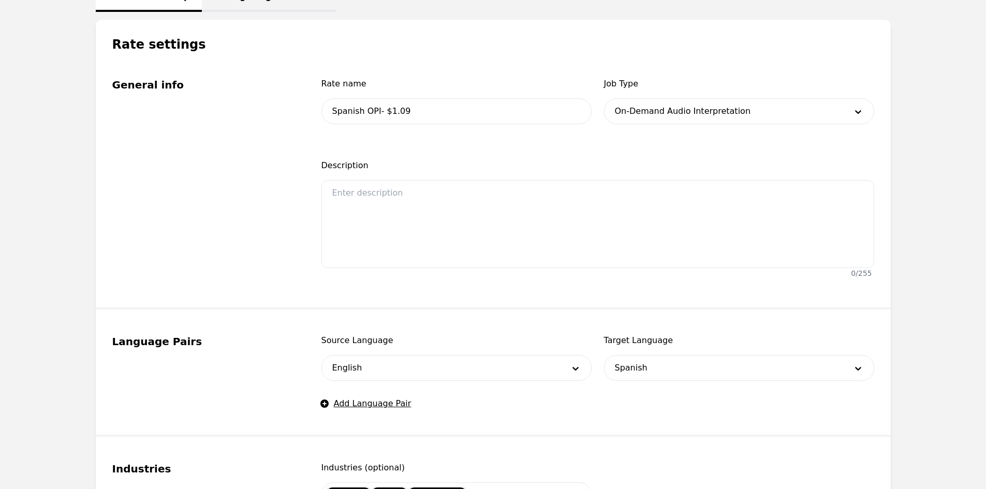
scroll to position [491, 0]
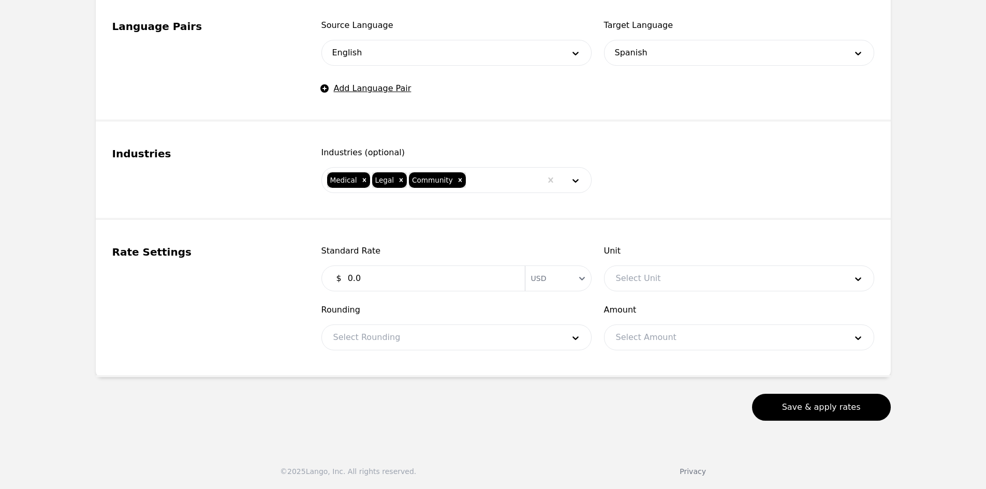
type input "0"
type input "1.09"
click at [660, 280] on div at bounding box center [724, 278] width 238 height 25
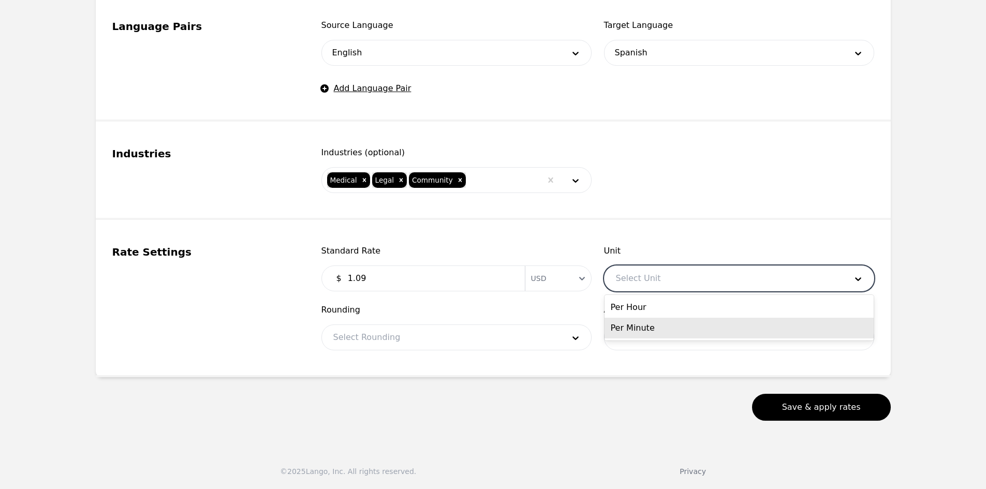
click at [650, 326] on div "Per Minute" at bounding box center [739, 328] width 269 height 21
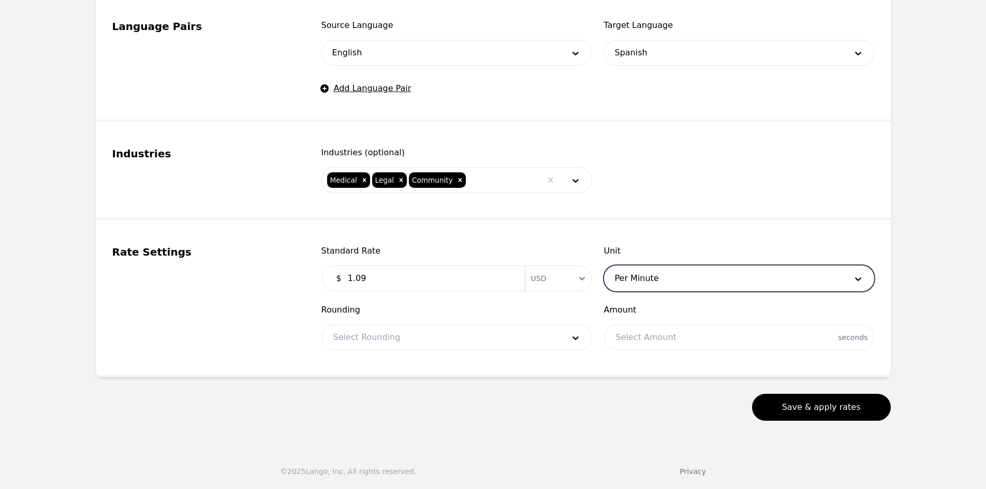
click at [497, 343] on div at bounding box center [441, 337] width 238 height 25
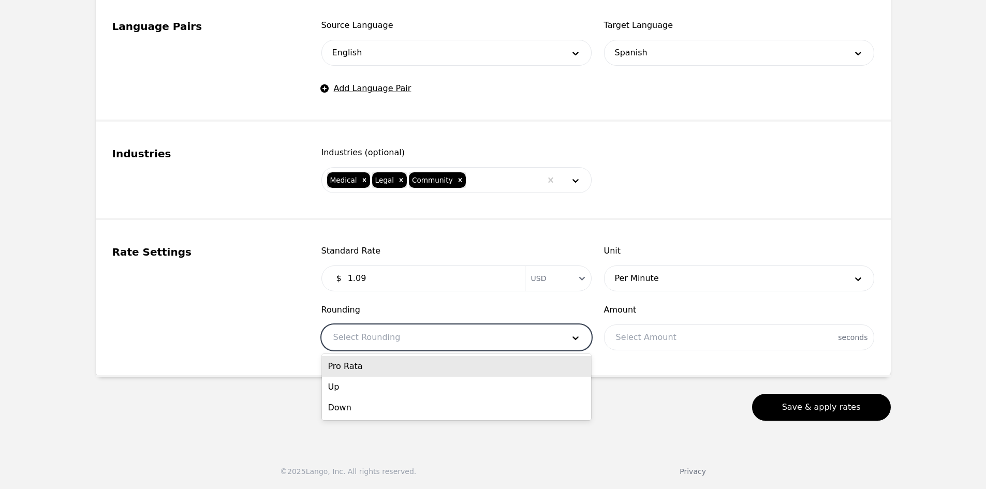
click at [448, 369] on div "Pro Rata" at bounding box center [456, 366] width 269 height 21
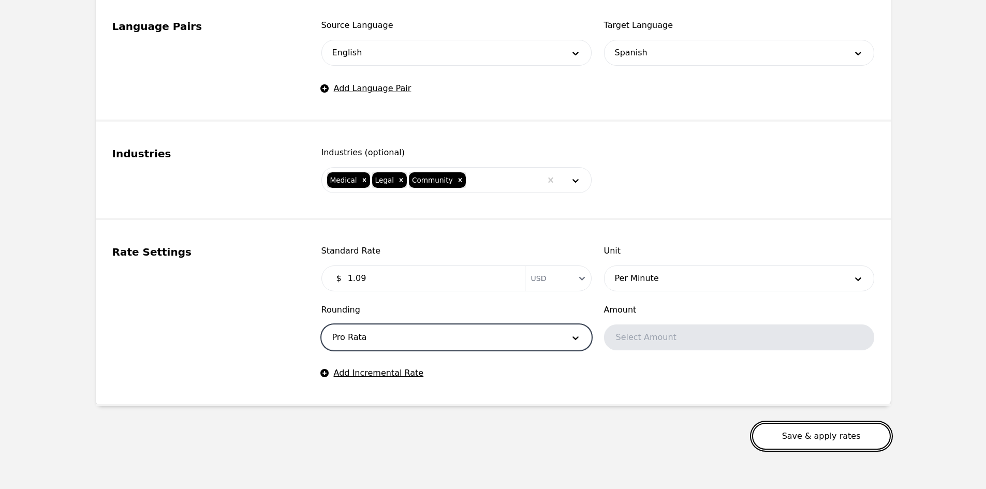
click at [823, 436] on button "Save & apply rates" at bounding box center [821, 436] width 139 height 27
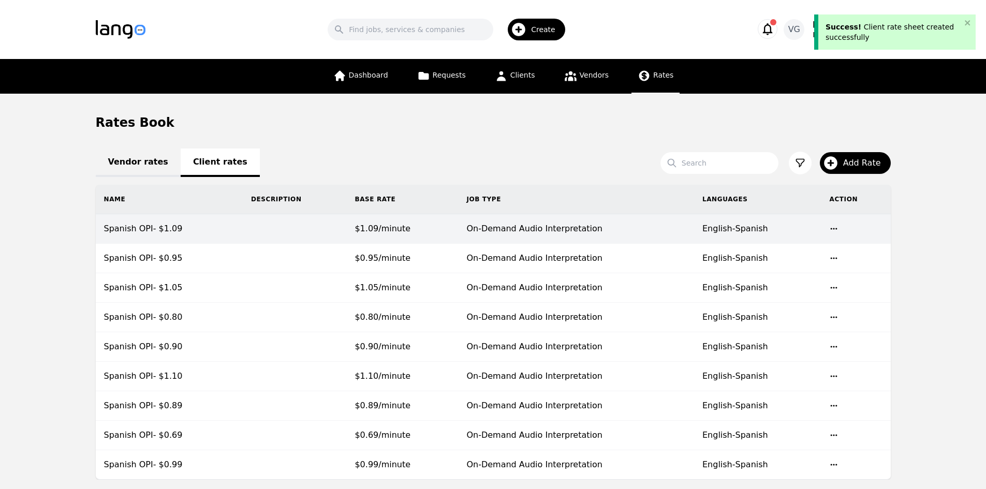
click at [432, 232] on td "$1.09/minute" at bounding box center [402, 229] width 112 height 30
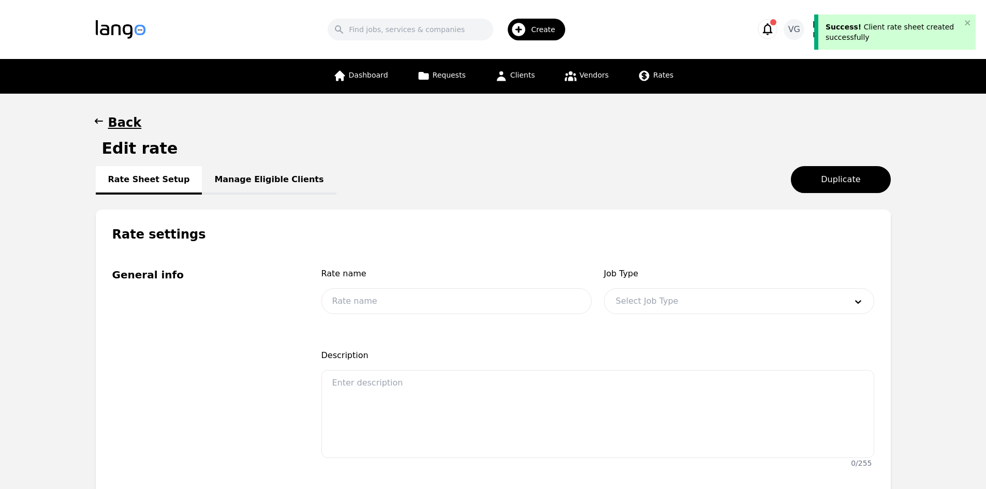
type input "Spanish OPI- $1.09"
type input "1.09"
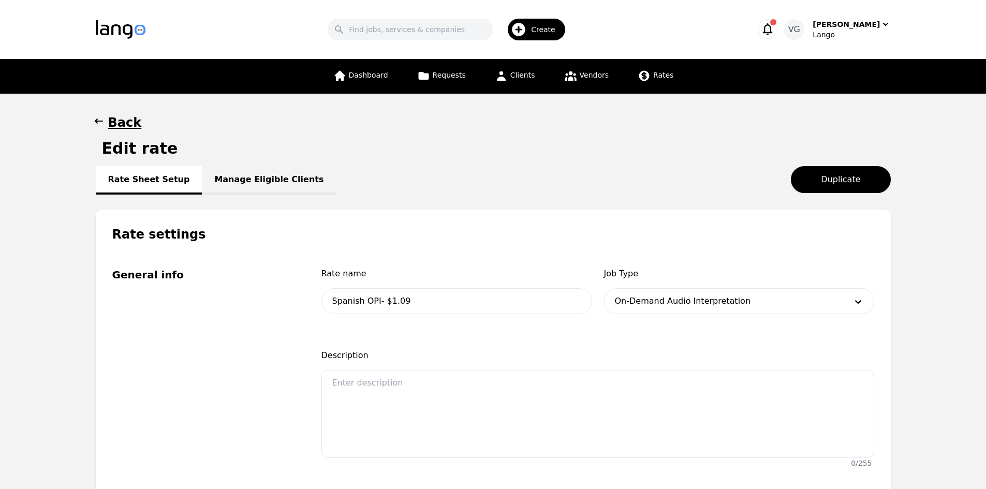
click at [702, 276] on span "Job Type" at bounding box center [739, 274] width 270 height 12
click at [237, 184] on link "Manage Eligible Clients" at bounding box center [269, 180] width 134 height 28
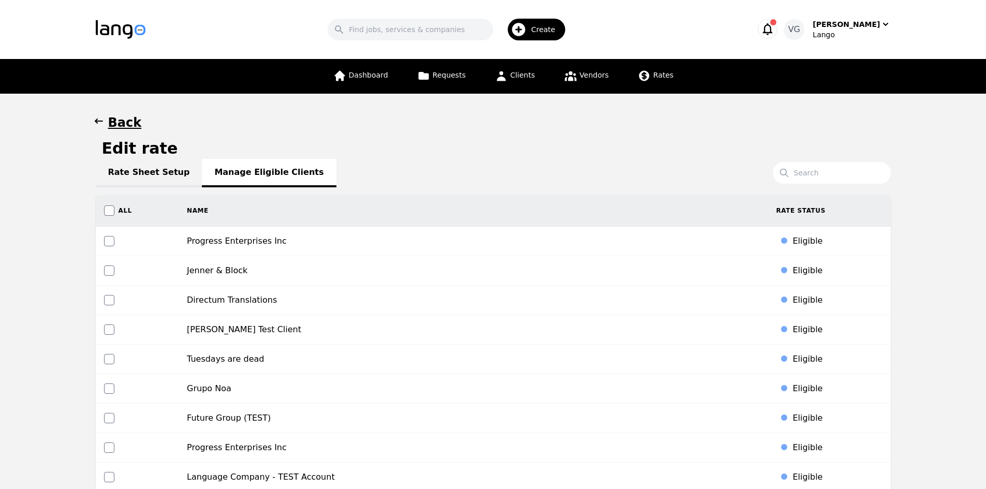
scroll to position [1442, 0]
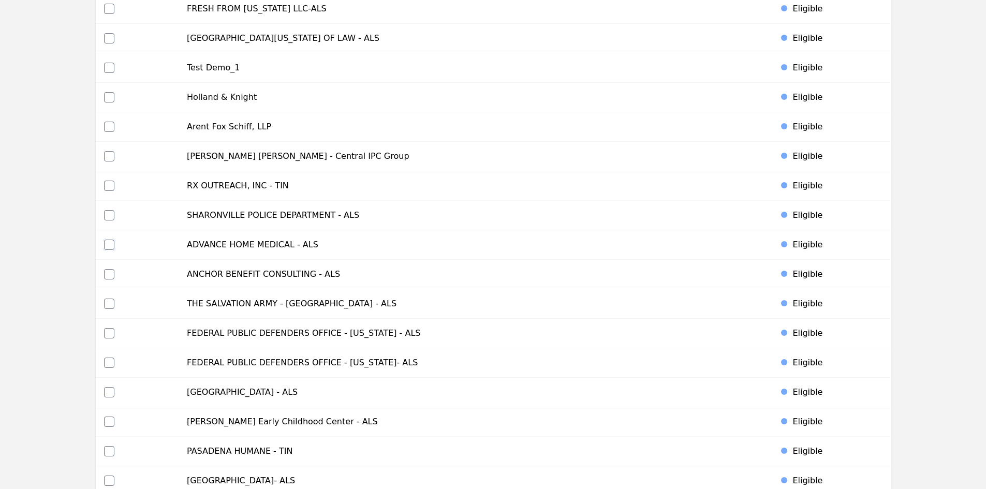
click at [110, 242] on input "checkbox" at bounding box center [109, 245] width 10 height 10
checkbox input "true"
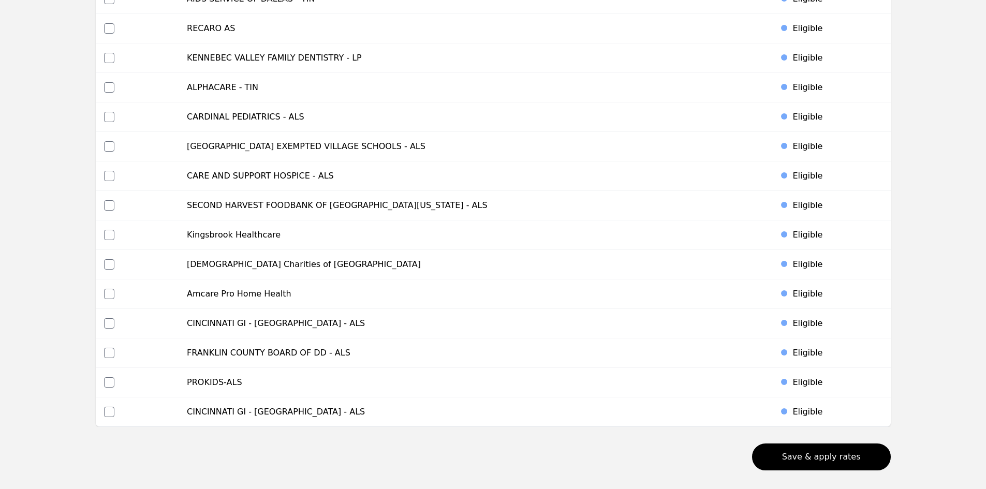
scroll to position [4010, 0]
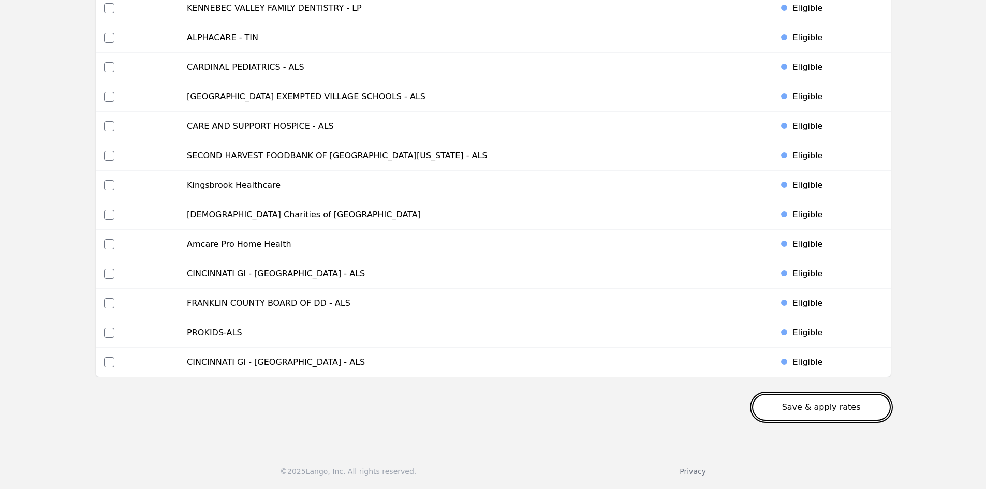
click at [818, 403] on button "Save & apply rates" at bounding box center [821, 407] width 139 height 27
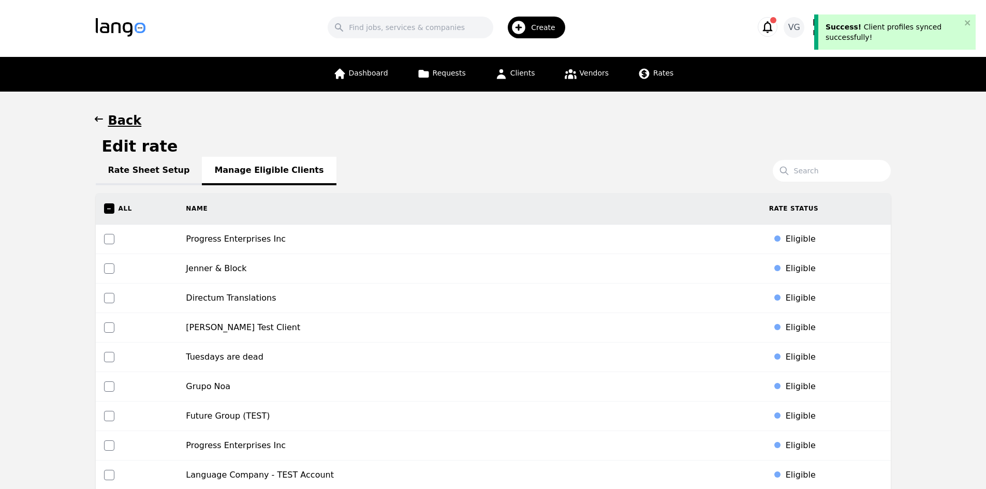
scroll to position [0, 0]
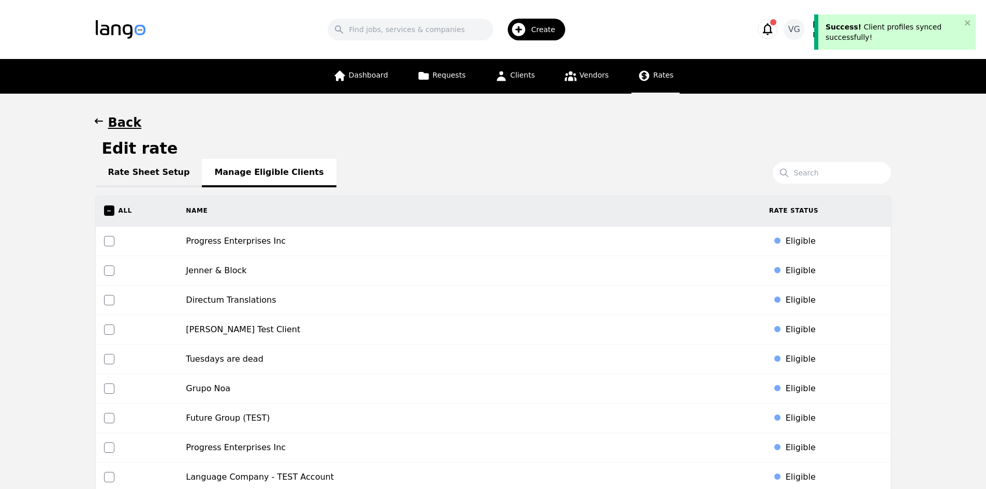
click at [653, 77] on span "Rates" at bounding box center [663, 75] width 20 height 8
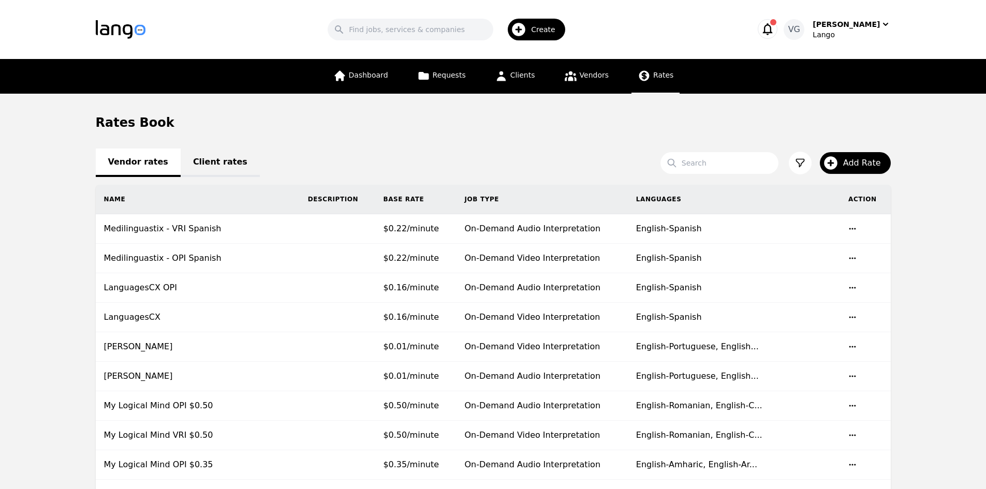
click at [190, 170] on link "Client rates" at bounding box center [220, 163] width 79 height 28
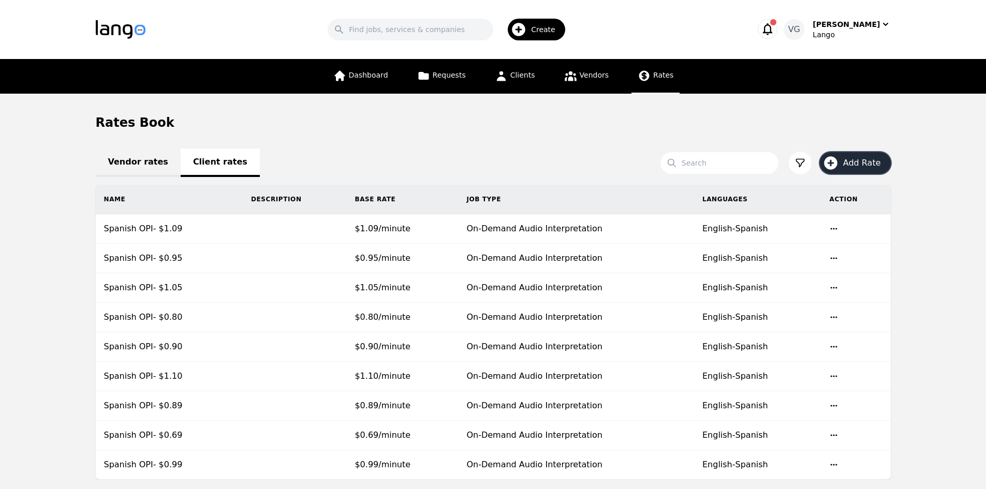
click at [835, 158] on icon "button" at bounding box center [830, 162] width 13 height 13
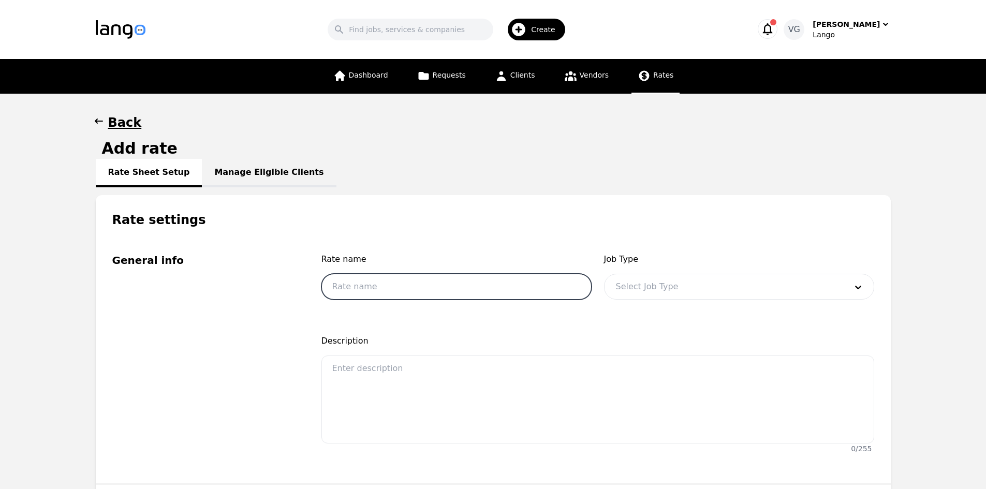
click at [418, 284] on input "text" at bounding box center [456, 287] width 270 height 26
type input "Spanish OPI- $0.79"
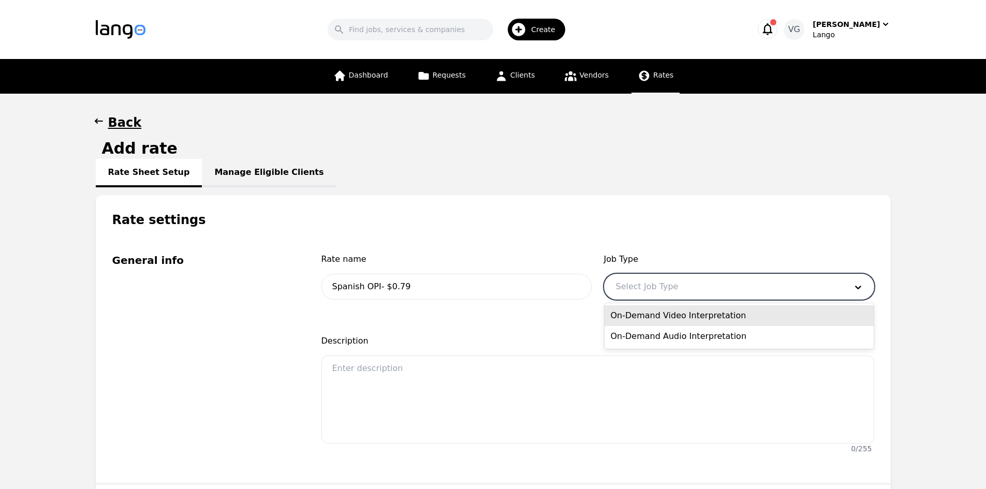
click at [632, 283] on div at bounding box center [724, 286] width 238 height 25
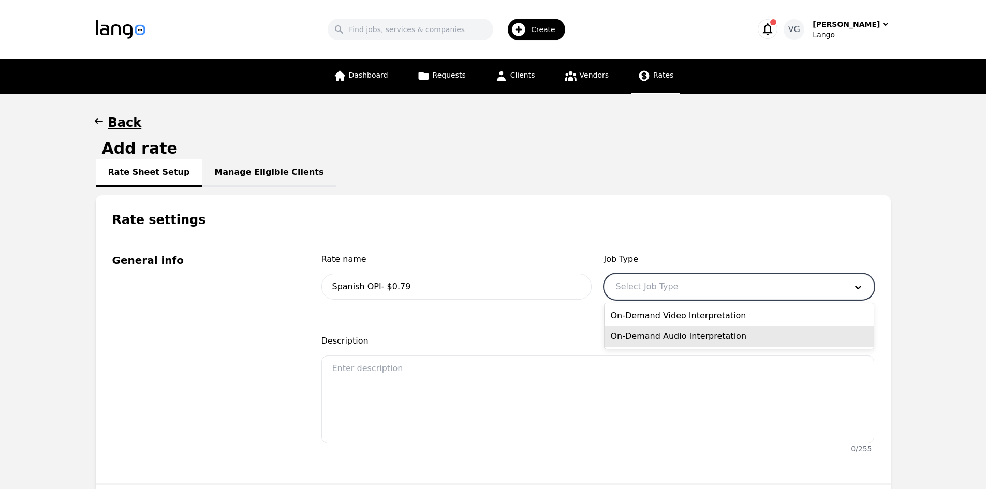
click at [657, 338] on div "On-Demand Audio Interpretation" at bounding box center [739, 336] width 269 height 21
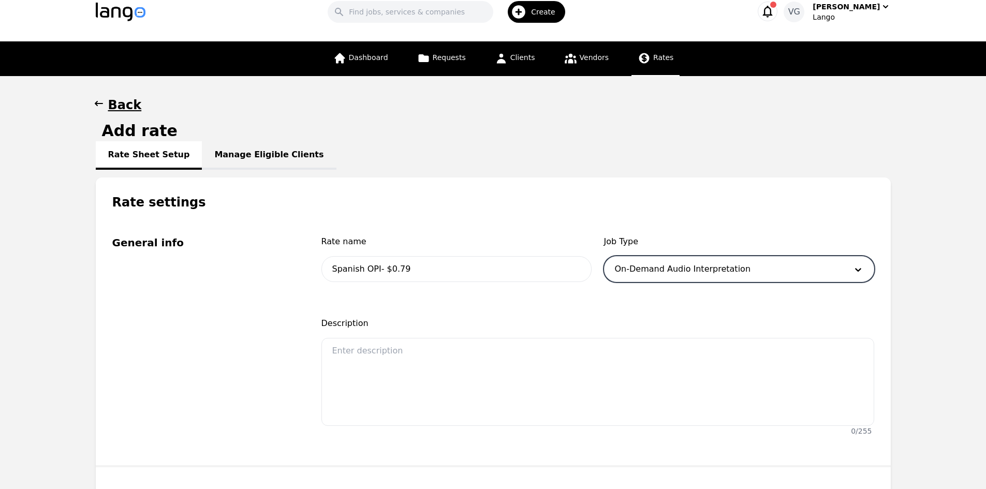
scroll to position [311, 0]
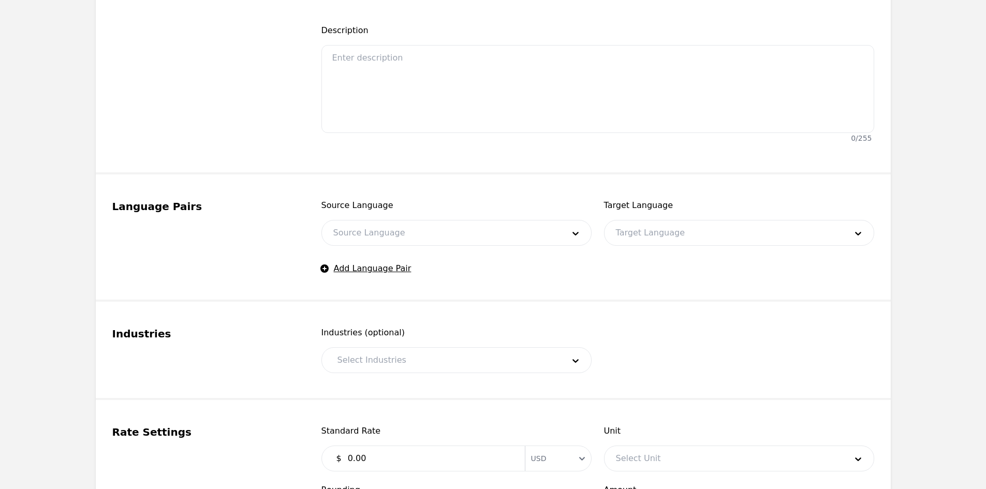
click at [431, 237] on div at bounding box center [441, 233] width 238 height 25
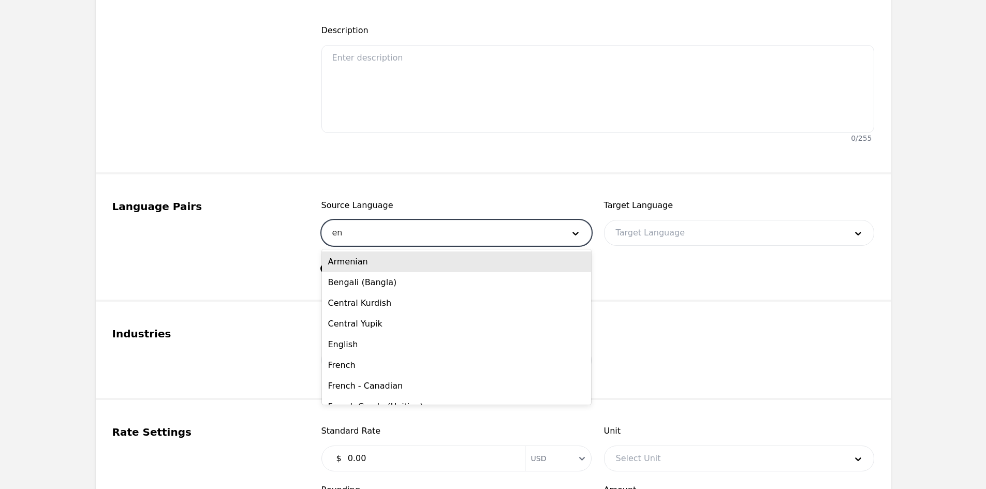
type input "eng"
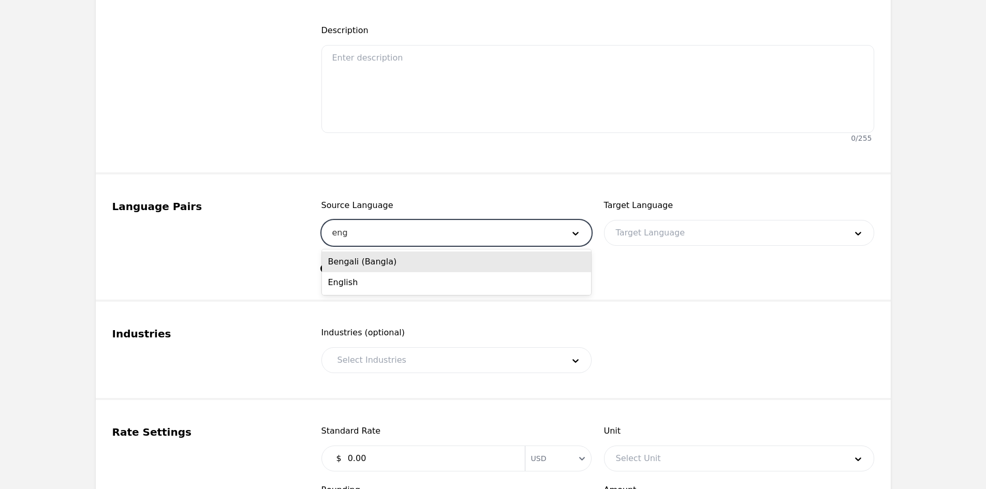
click at [451, 264] on div "Bengali (Bangla)" at bounding box center [456, 262] width 269 height 21
click at [426, 236] on div at bounding box center [441, 233] width 238 height 25
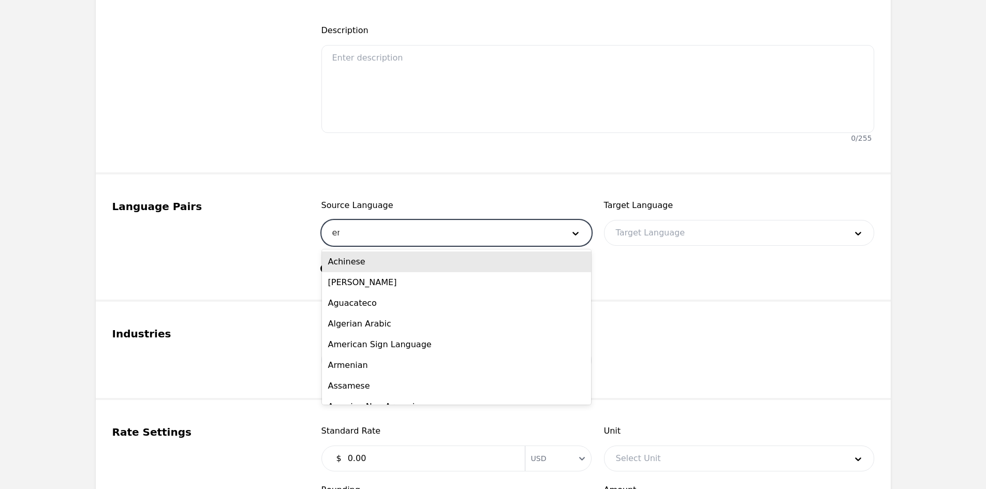
type input "eng"
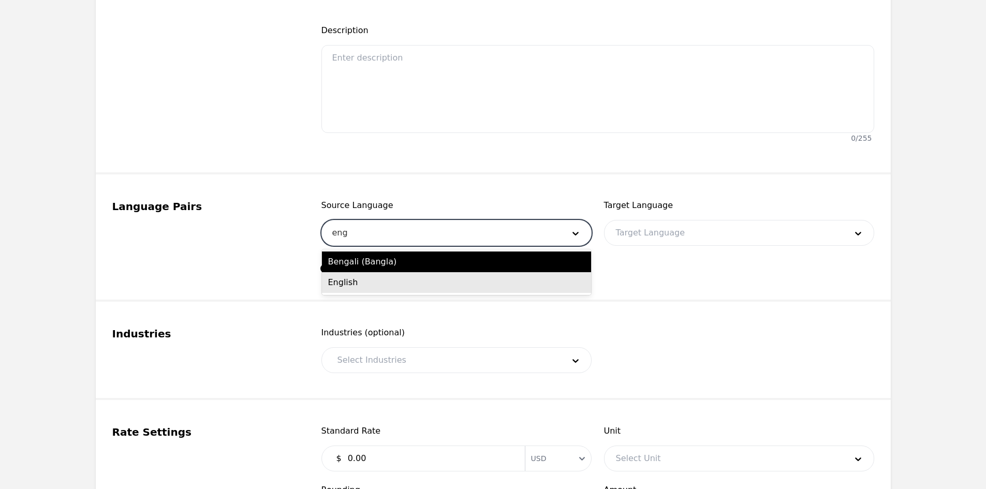
click at [406, 278] on div "English" at bounding box center [456, 282] width 269 height 21
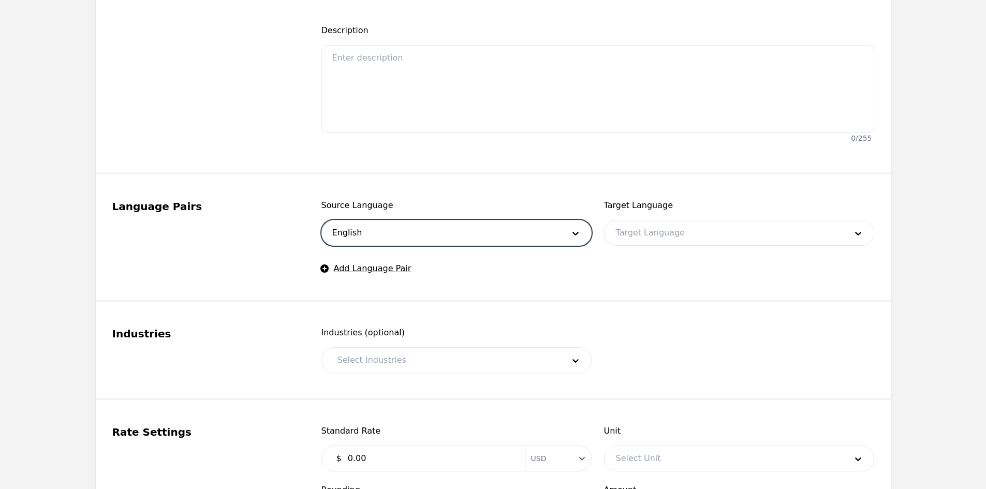
click at [636, 226] on div at bounding box center [724, 233] width 238 height 25
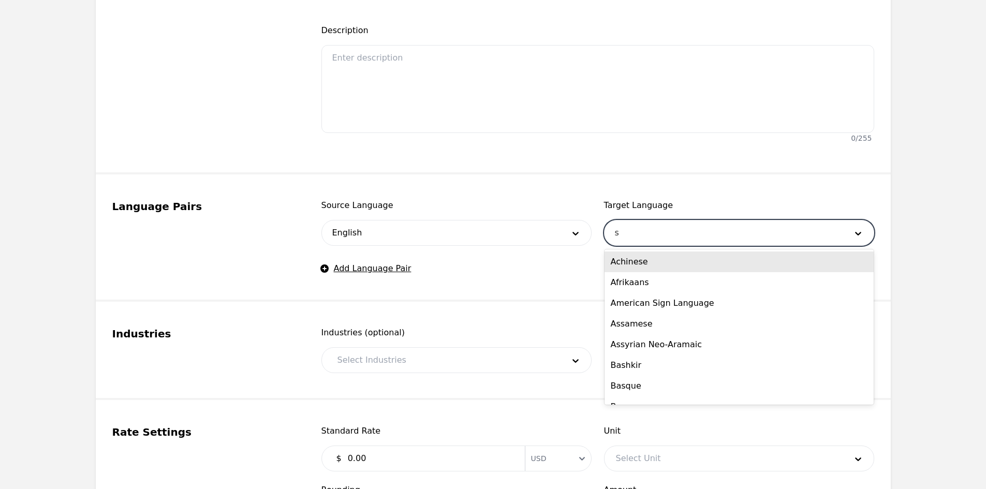
type input "sp"
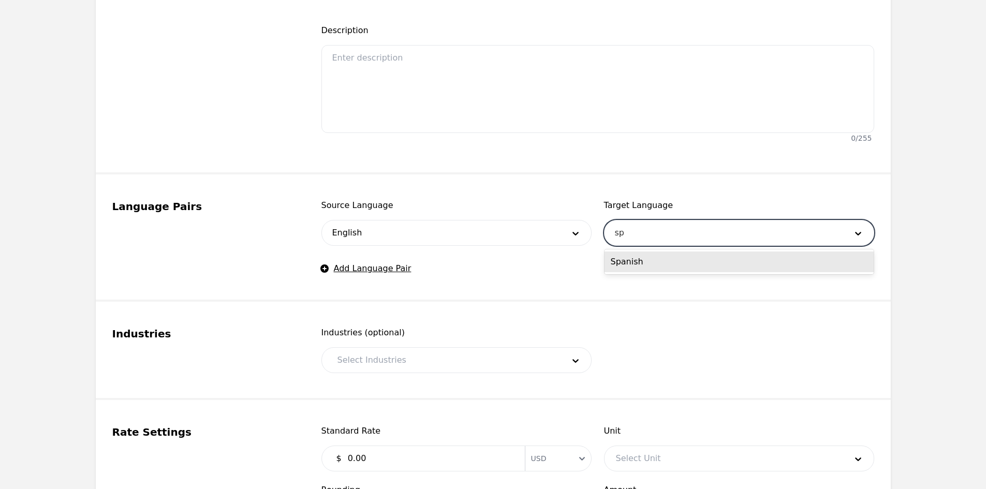
click at [642, 261] on div "Spanish" at bounding box center [739, 262] width 269 height 21
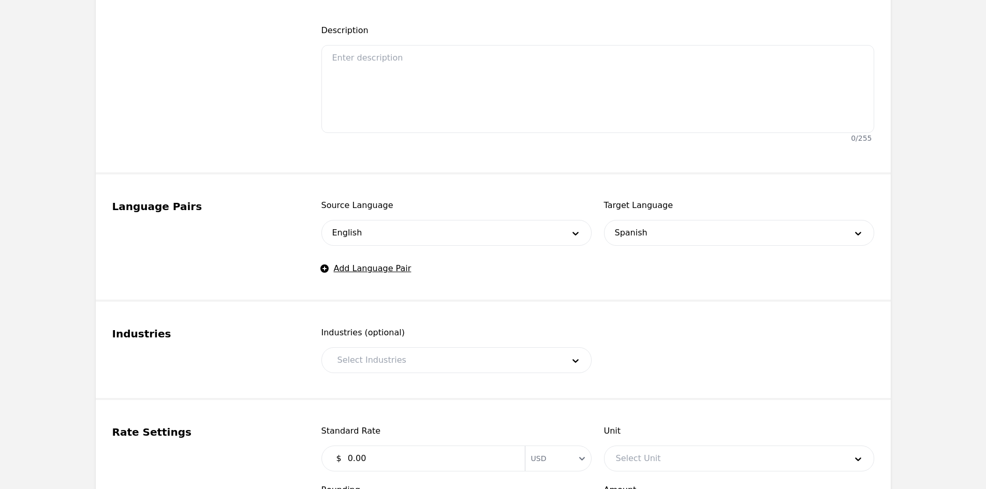
click at [886, 259] on fieldset "Language Pairs Source Language English Target Language Spanish Add Language Pair" at bounding box center [493, 237] width 795 height 127
click at [519, 368] on div at bounding box center [443, 360] width 234 height 25
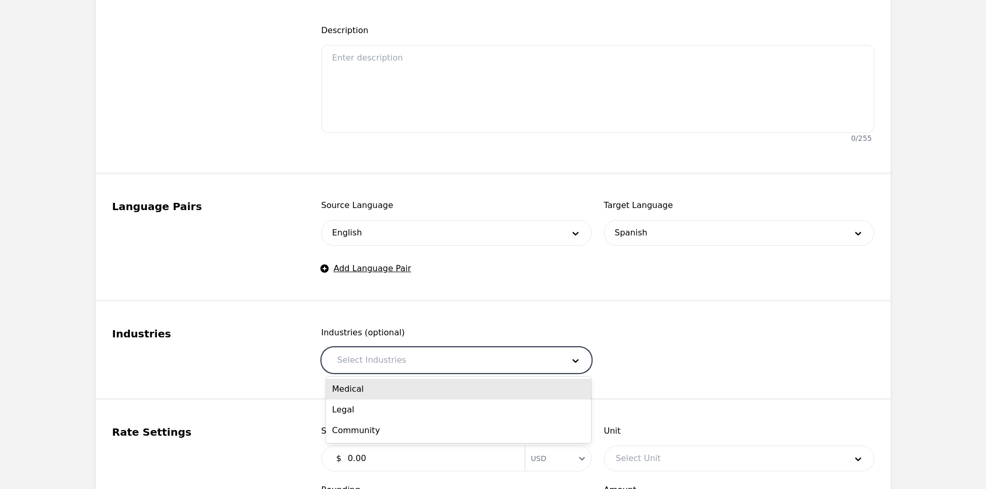
click at [450, 392] on div "Medical" at bounding box center [458, 389] width 265 height 21
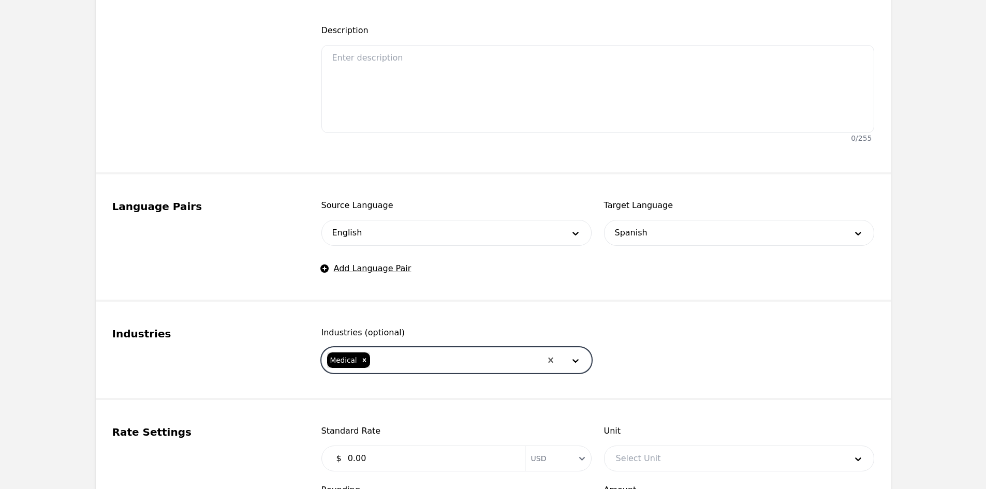
click at [450, 355] on div at bounding box center [456, 360] width 170 height 25
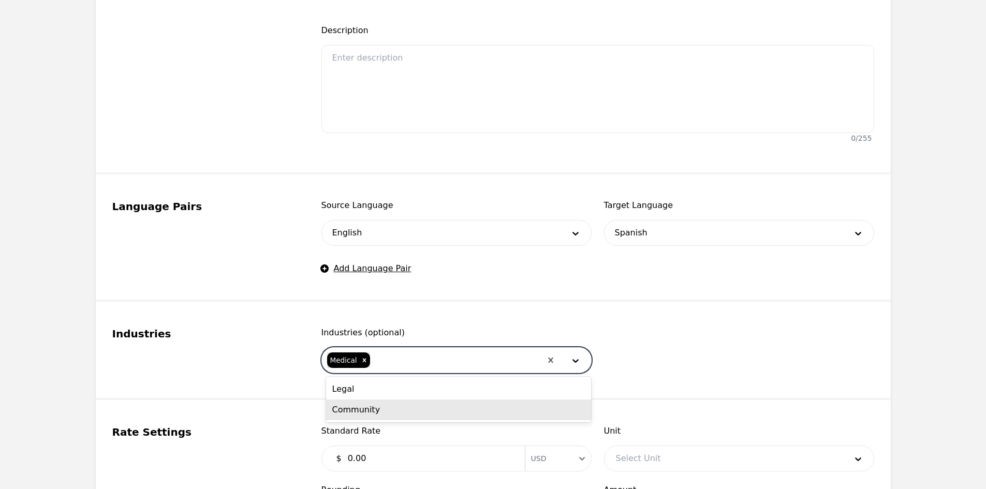
click at [417, 395] on div "Legal" at bounding box center [458, 389] width 265 height 21
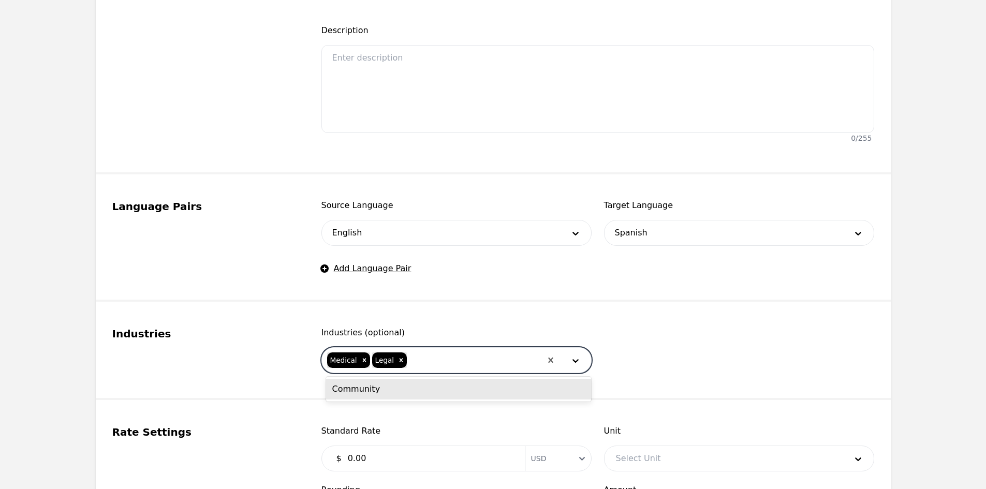
click at [441, 359] on div at bounding box center [474, 360] width 133 height 25
click at [425, 393] on div "Community" at bounding box center [458, 389] width 265 height 21
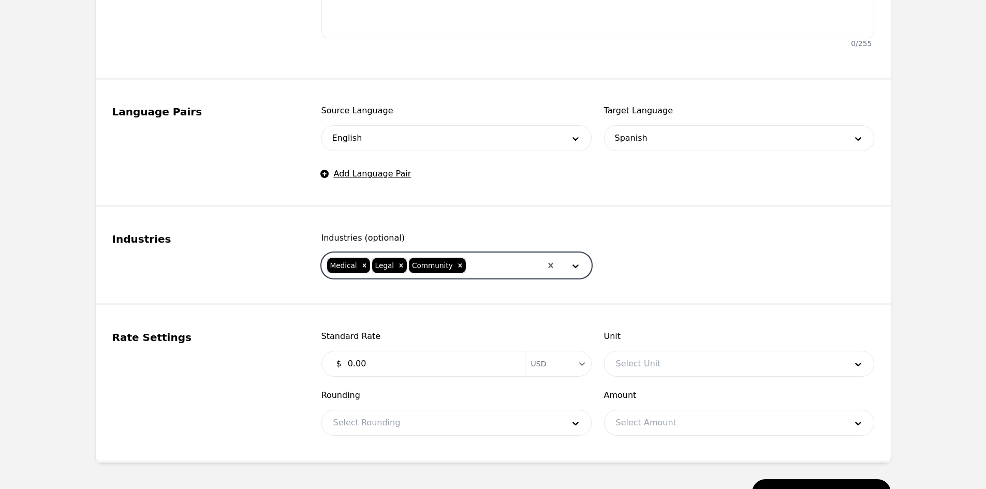
scroll to position [414, 0]
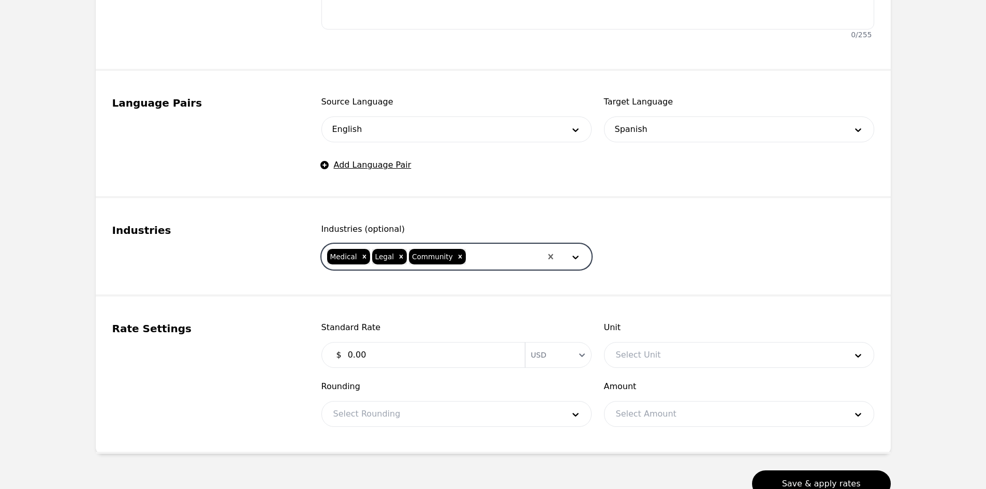
click at [435, 359] on input "0.00" at bounding box center [430, 355] width 177 height 21
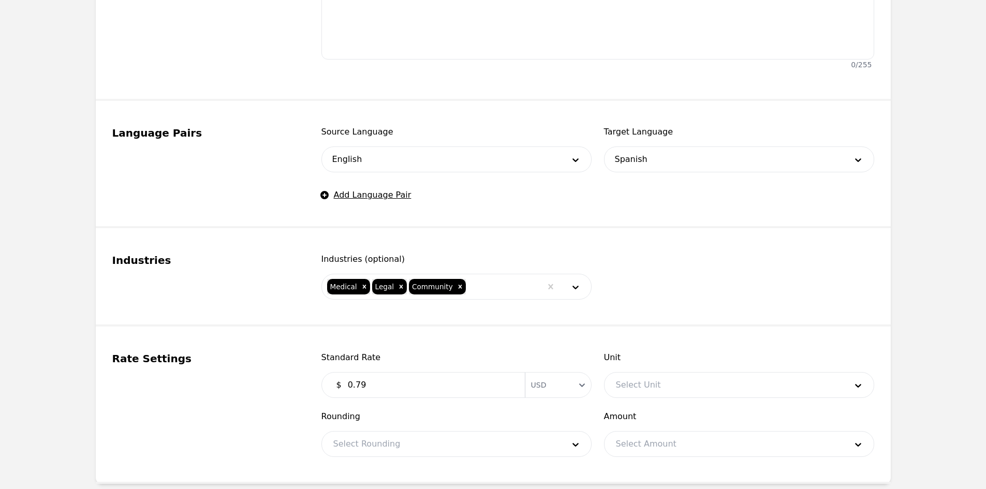
scroll to position [479, 0]
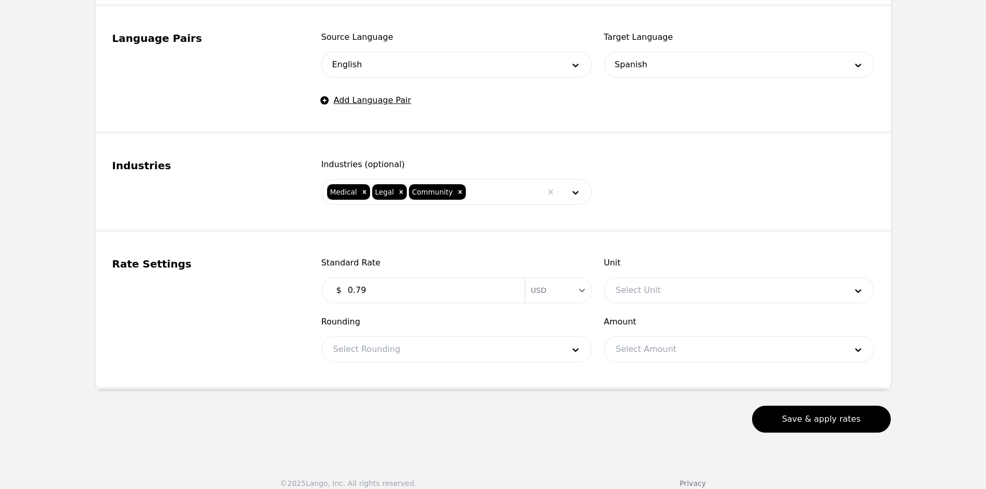
type input "0.79"
click at [641, 283] on div at bounding box center [724, 290] width 238 height 25
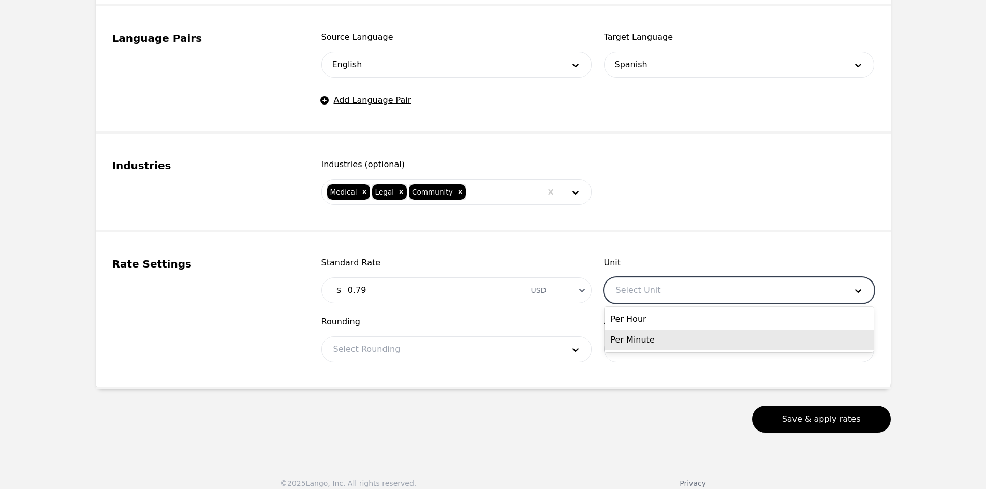
click at [644, 336] on div "Per Minute" at bounding box center [739, 340] width 269 height 21
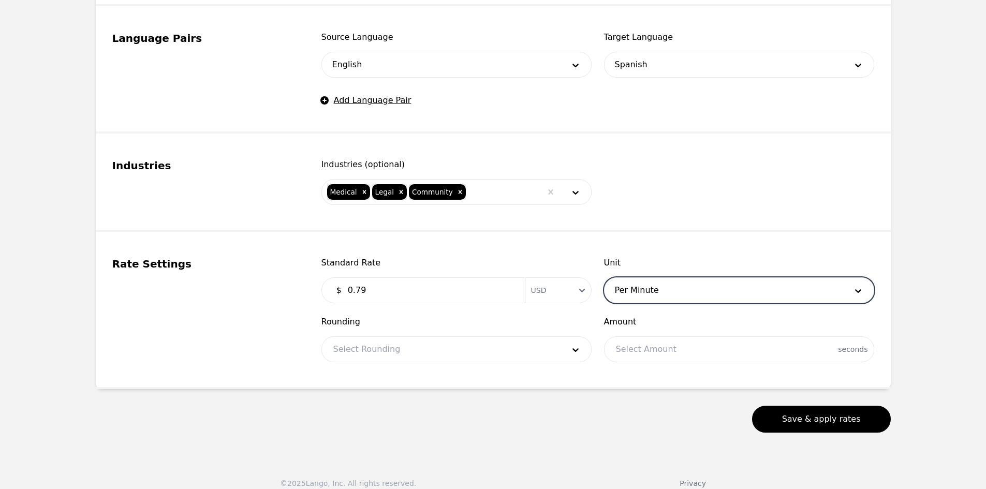
click at [478, 360] on div at bounding box center [441, 349] width 238 height 25
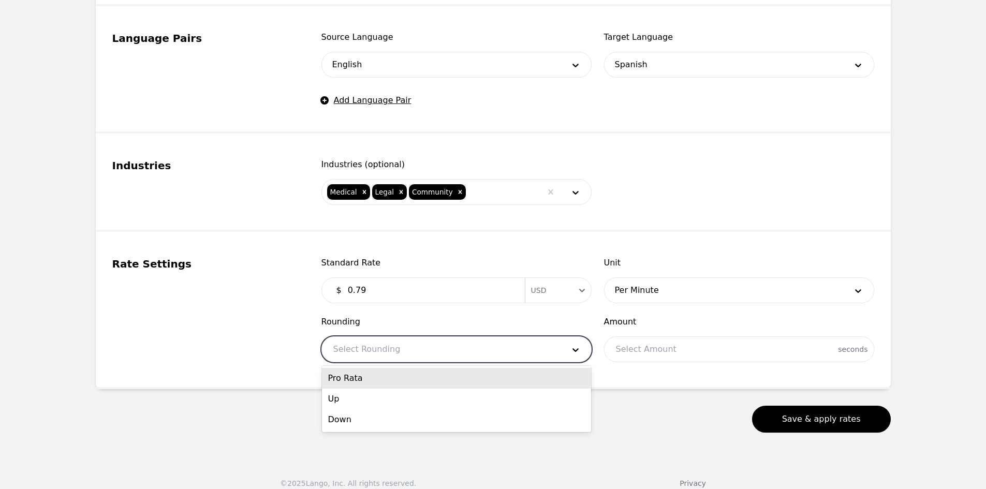
click at [456, 377] on div "Pro Rata" at bounding box center [456, 378] width 269 height 21
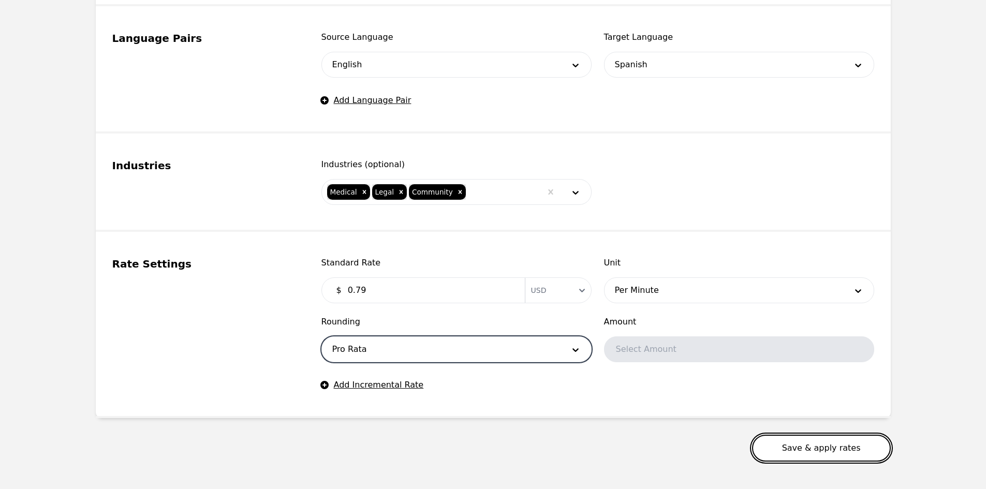
click at [807, 454] on button "Save & apply rates" at bounding box center [821, 448] width 139 height 27
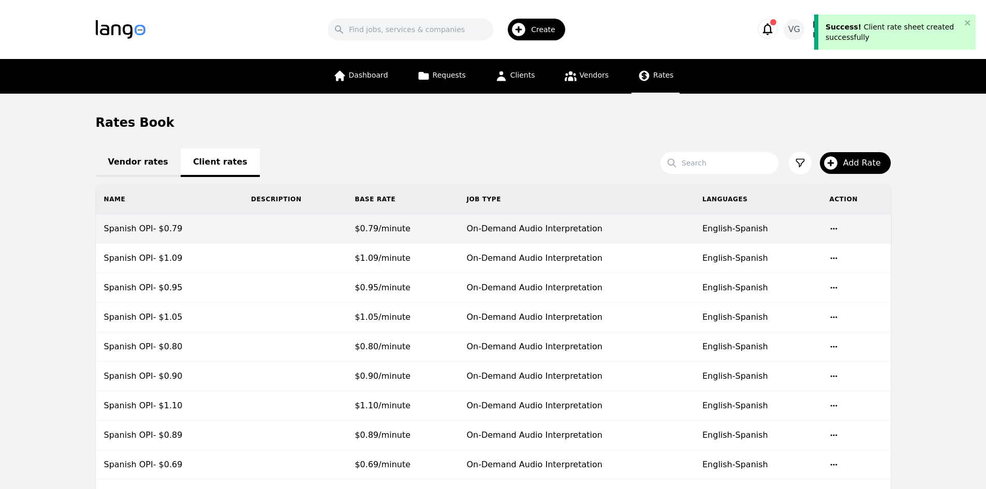
click at [510, 235] on td "On-Demand Audio Interpretation" at bounding box center [576, 229] width 236 height 30
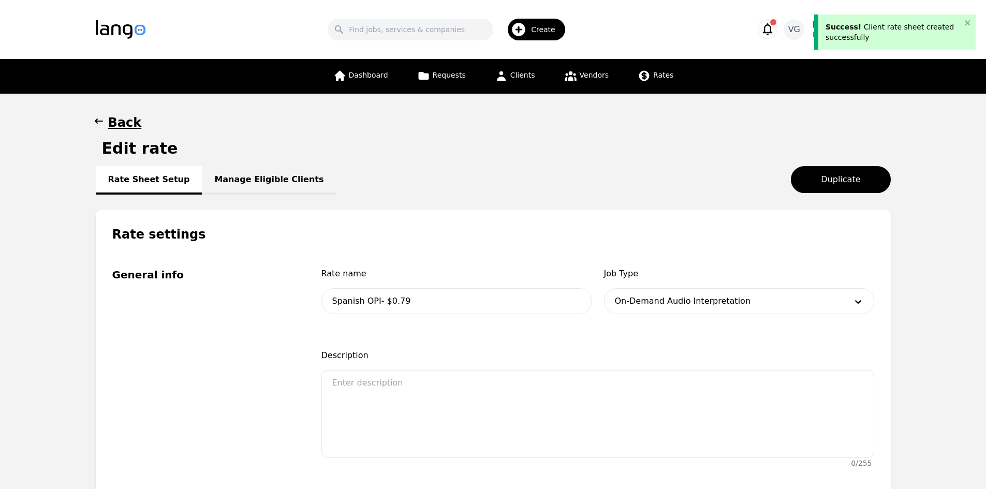
click at [281, 187] on link "Manage Eligible Clients" at bounding box center [269, 180] width 134 height 28
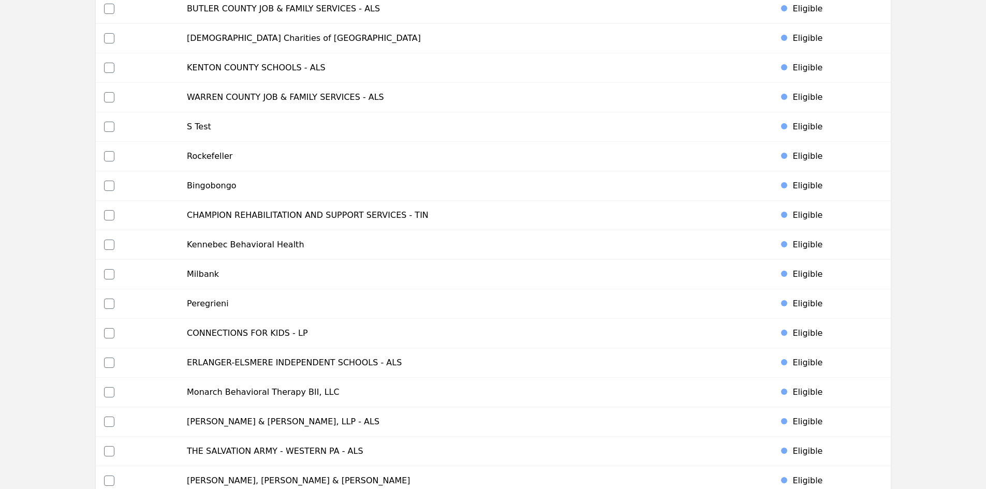
scroll to position [3773, 0]
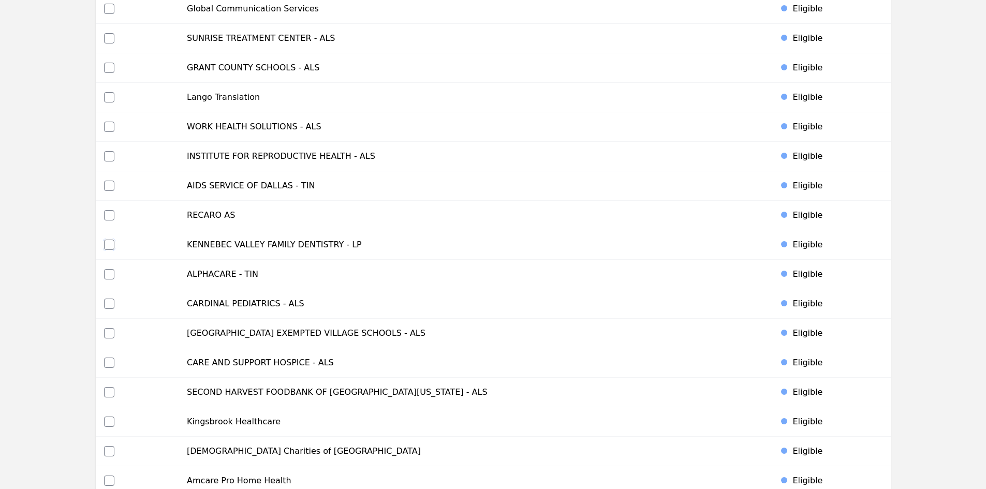
click at [111, 243] on input "checkbox" at bounding box center [109, 245] width 10 height 10
checkbox input "true"
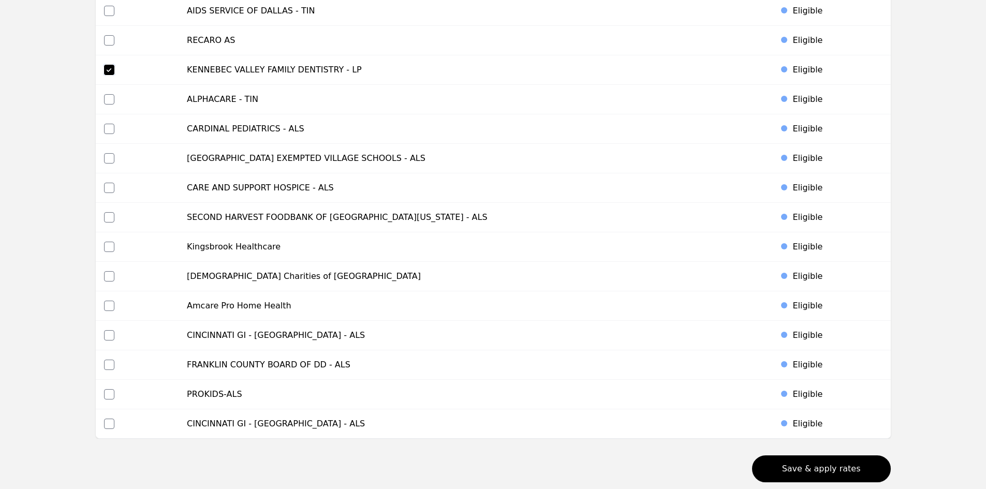
scroll to position [4010, 0]
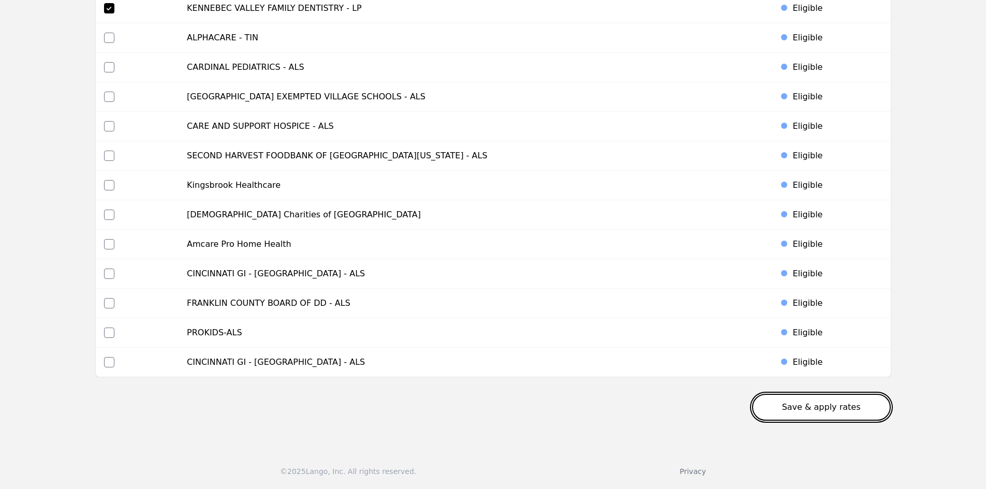
click at [811, 417] on button "Save & apply rates" at bounding box center [821, 407] width 139 height 27
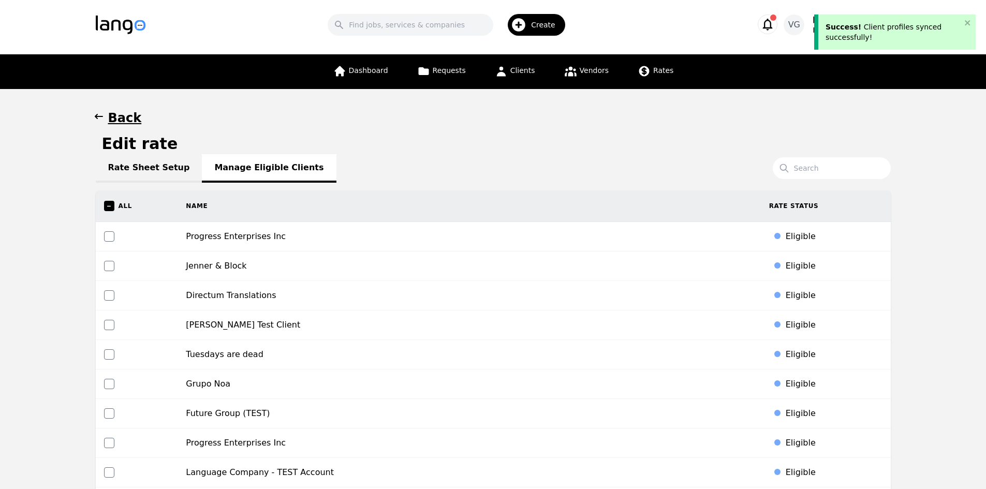
scroll to position [0, 0]
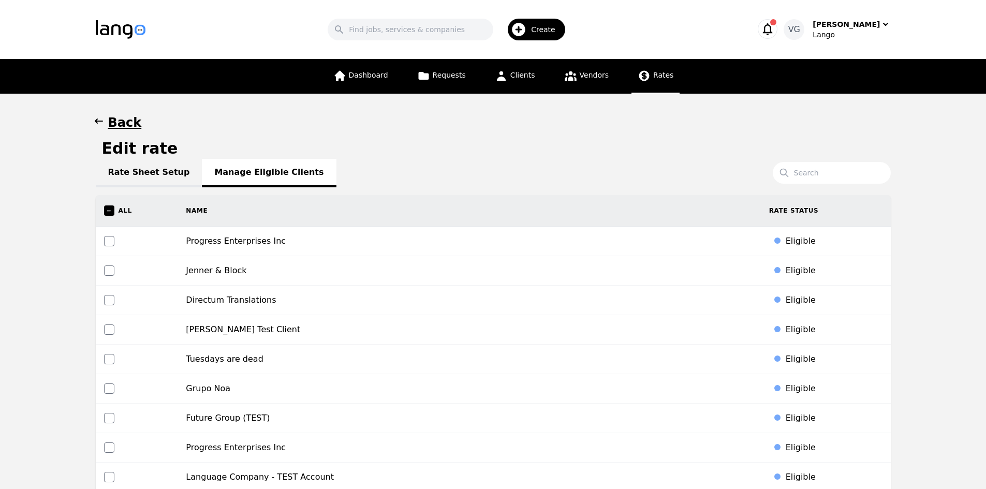
click at [657, 81] on link "Rates" at bounding box center [656, 76] width 48 height 35
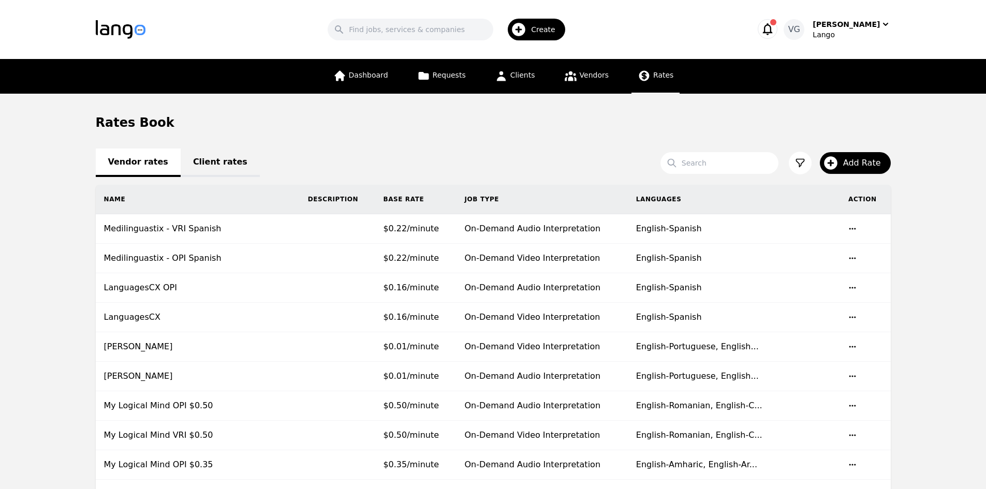
click at [223, 171] on link "Client rates" at bounding box center [220, 163] width 79 height 28
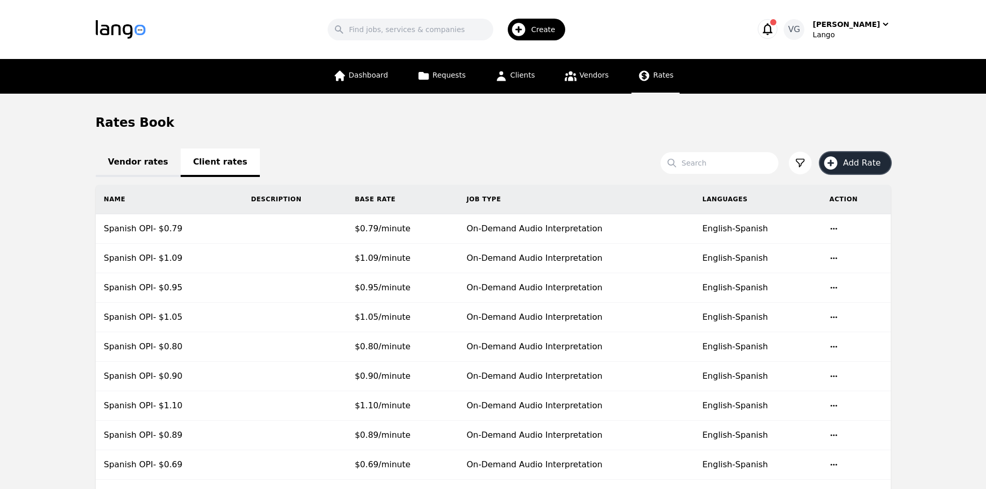
click at [853, 159] on span "Add Rate" at bounding box center [865, 163] width 45 height 12
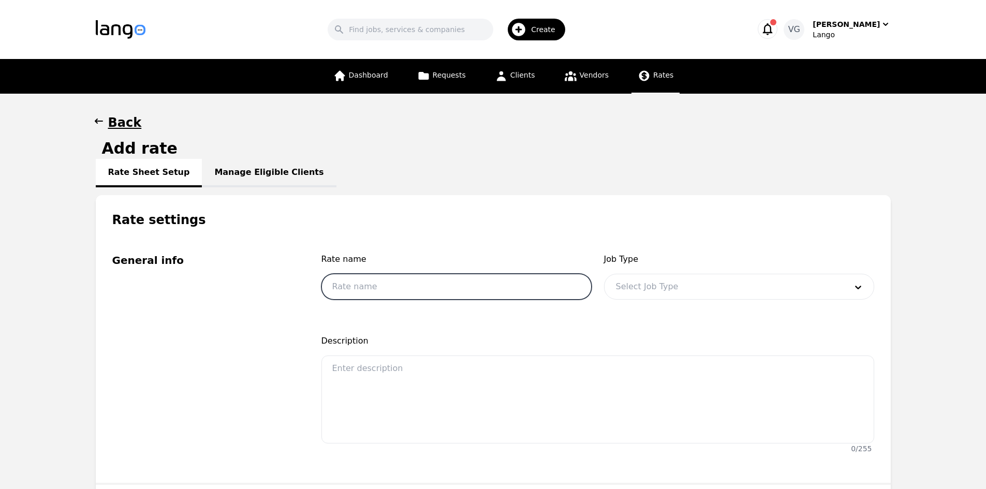
click at [497, 290] on input "text" at bounding box center [456, 287] width 270 height 26
type input "Spanish OPI- $0.98"
click at [645, 276] on div at bounding box center [724, 286] width 238 height 25
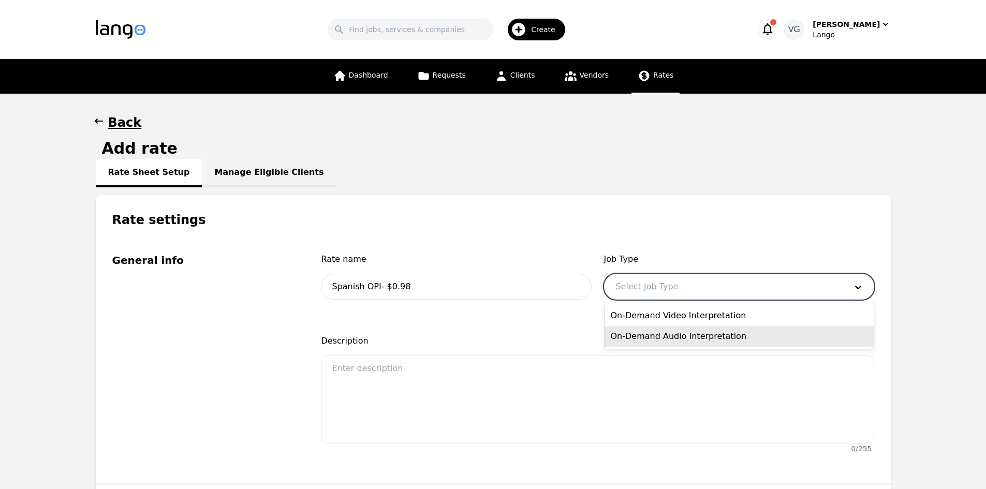
click at [668, 329] on div "On-Demand Audio Interpretation" at bounding box center [739, 336] width 269 height 21
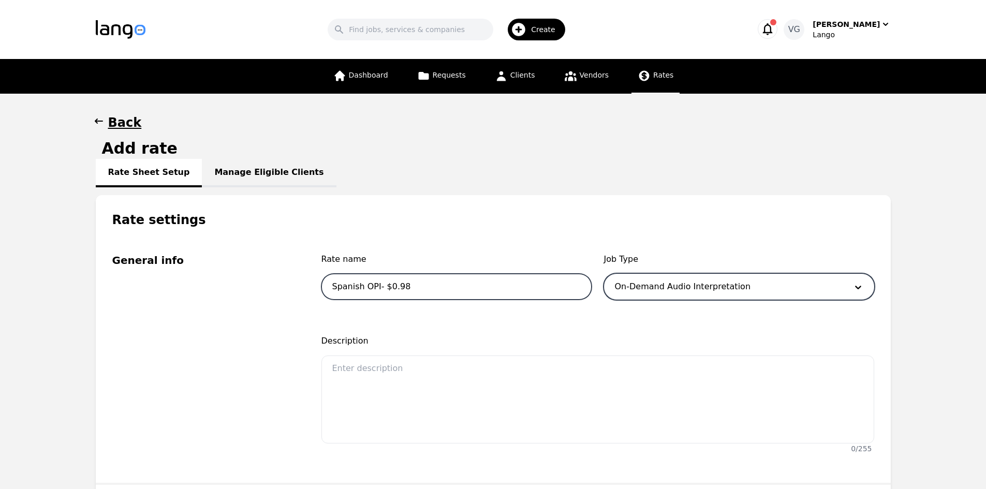
drag, startPoint x: 548, startPoint y: 278, endPoint x: 492, endPoint y: 267, distance: 57.7
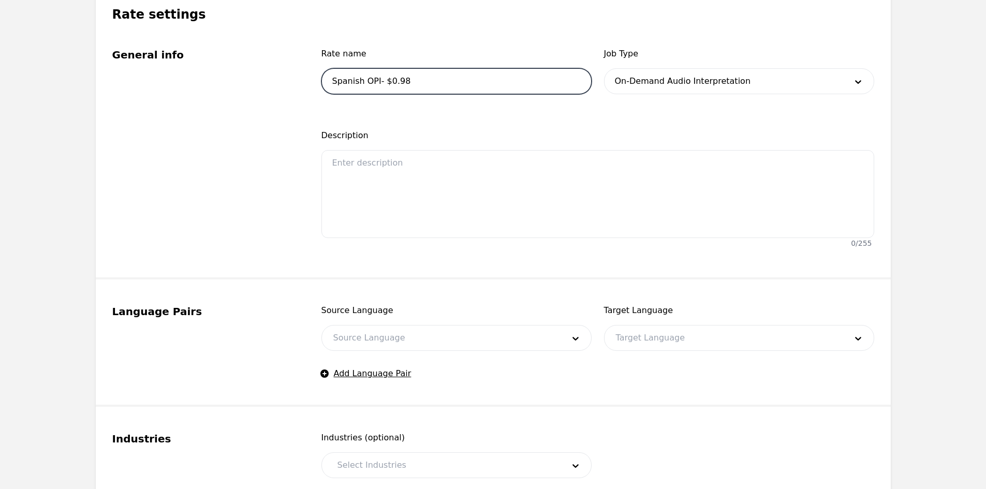
scroll to position [207, 0]
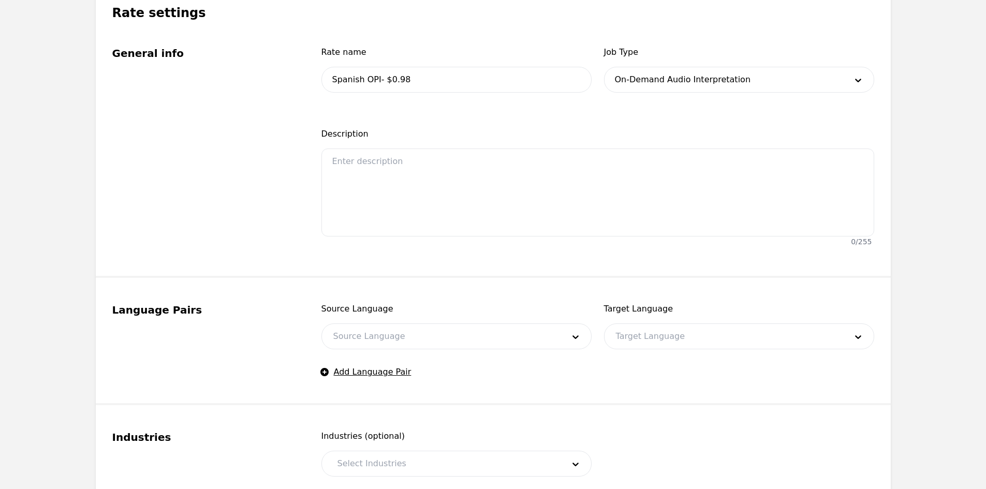
click at [406, 332] on div at bounding box center [441, 336] width 238 height 25
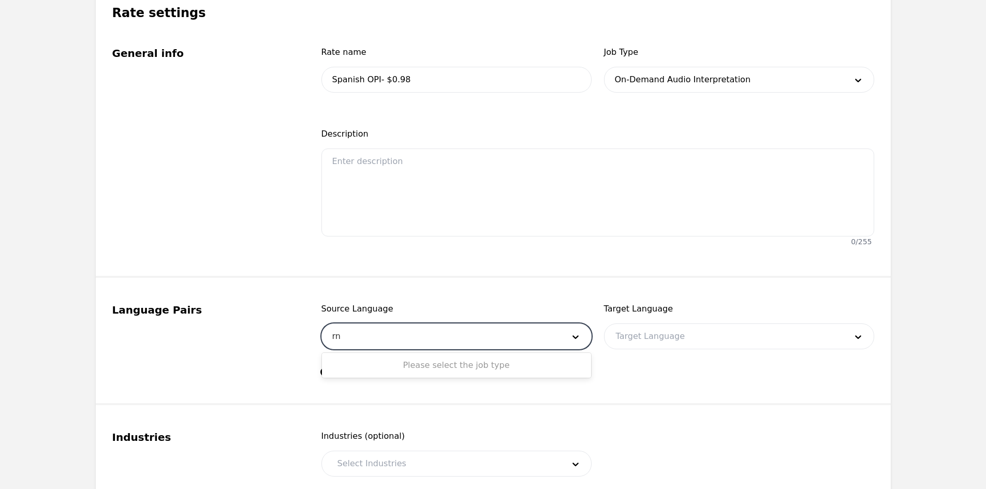
type input "r"
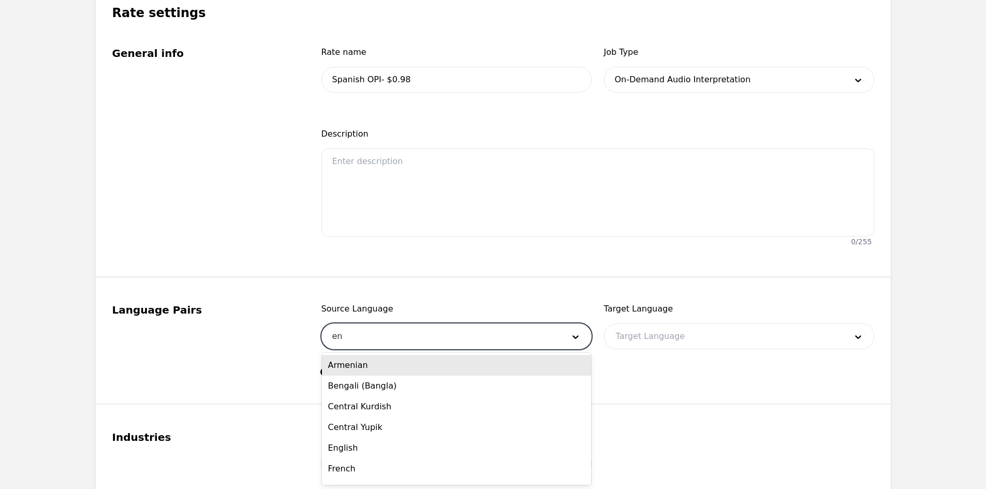
type input "eng"
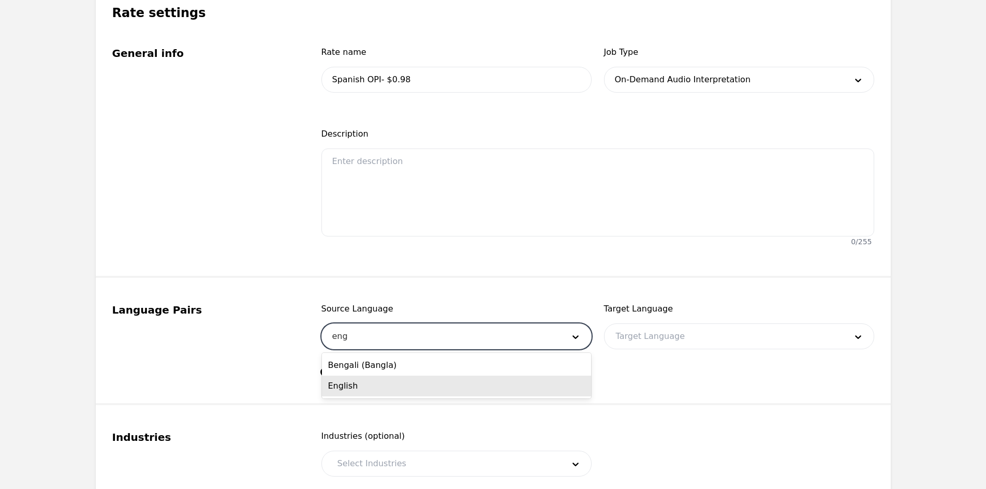
click at [433, 387] on div "English" at bounding box center [456, 386] width 269 height 21
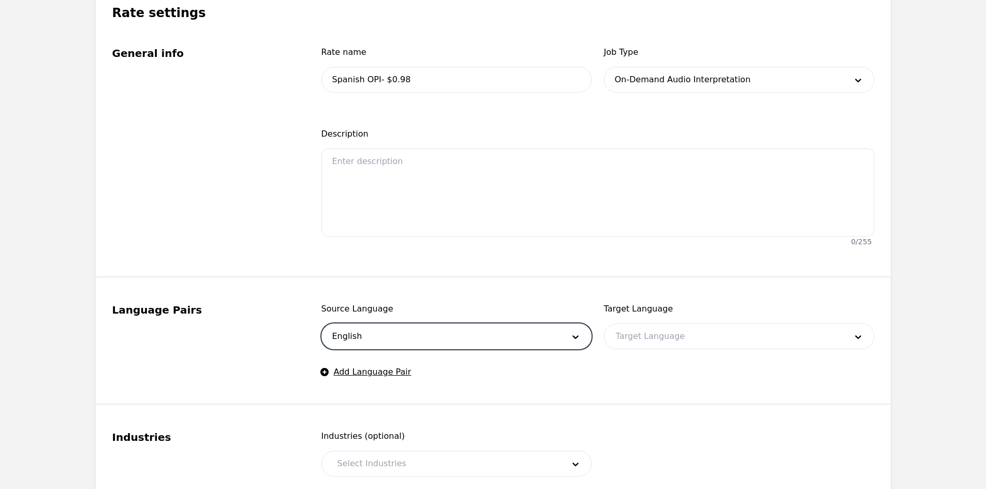
click at [635, 342] on div at bounding box center [724, 336] width 238 height 25
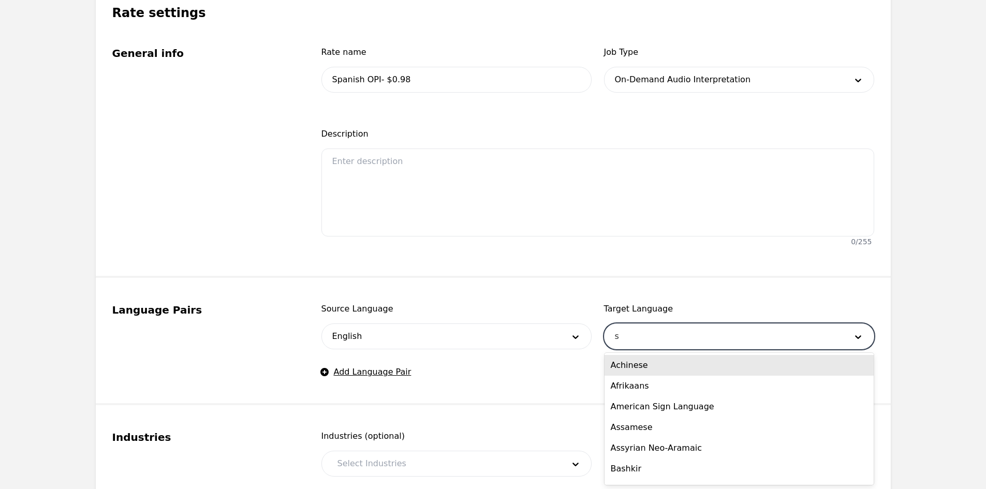
type input "sp"
click at [633, 366] on div "Spanish" at bounding box center [739, 365] width 269 height 21
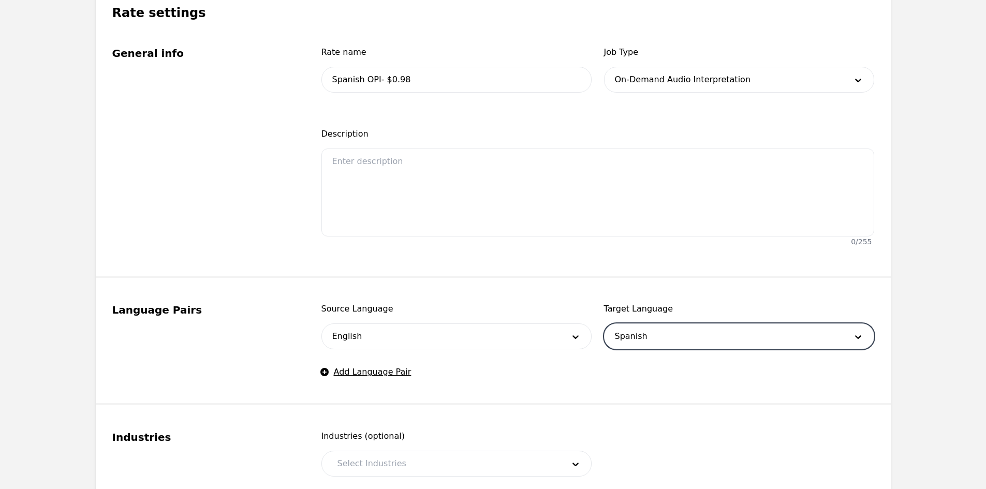
scroll to position [311, 0]
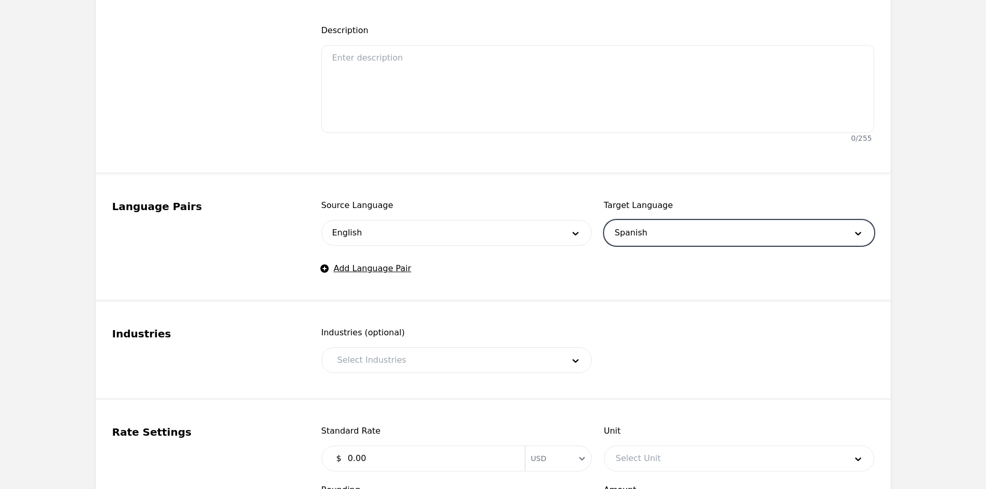
click at [403, 358] on div at bounding box center [443, 360] width 234 height 25
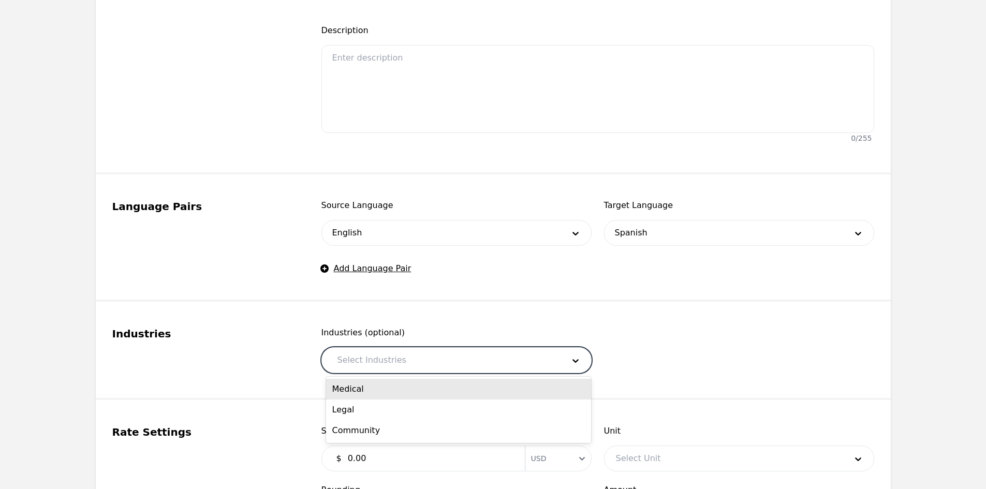
click at [389, 389] on div "Medical" at bounding box center [458, 389] width 265 height 21
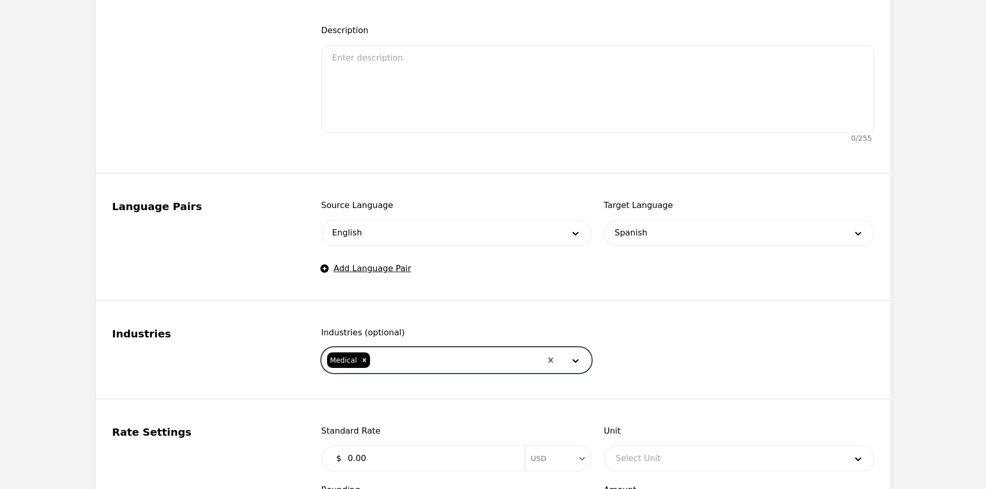
click at [397, 360] on div at bounding box center [456, 360] width 170 height 25
click at [382, 397] on div "Legal" at bounding box center [458, 389] width 265 height 21
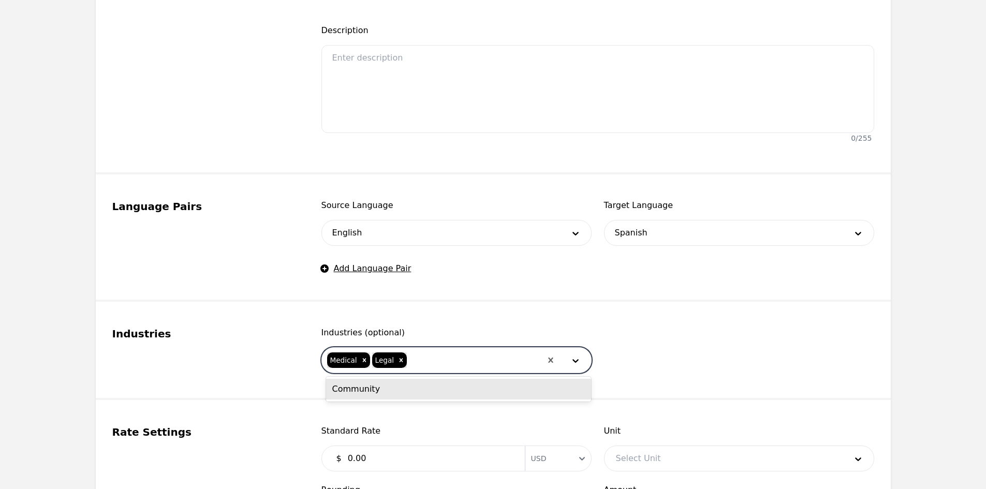
click at [412, 362] on div at bounding box center [474, 360] width 133 height 25
click at [406, 394] on div "Community" at bounding box center [458, 389] width 265 height 21
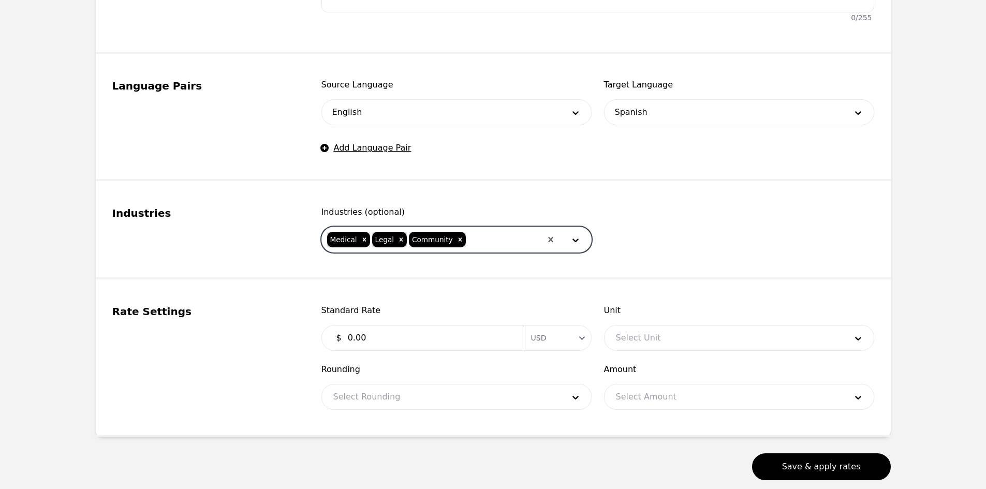
scroll to position [466, 0]
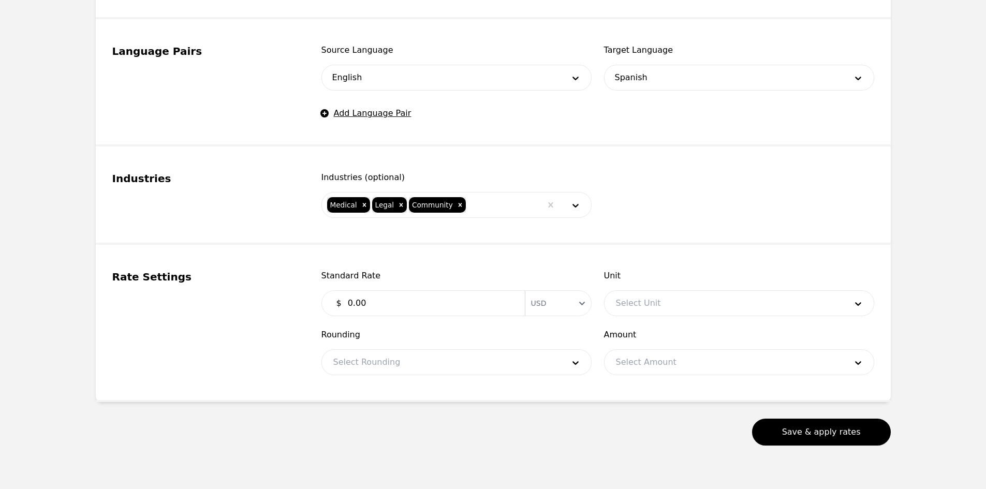
click at [417, 304] on input "0.00" at bounding box center [430, 303] width 177 height 21
type input "0.98"
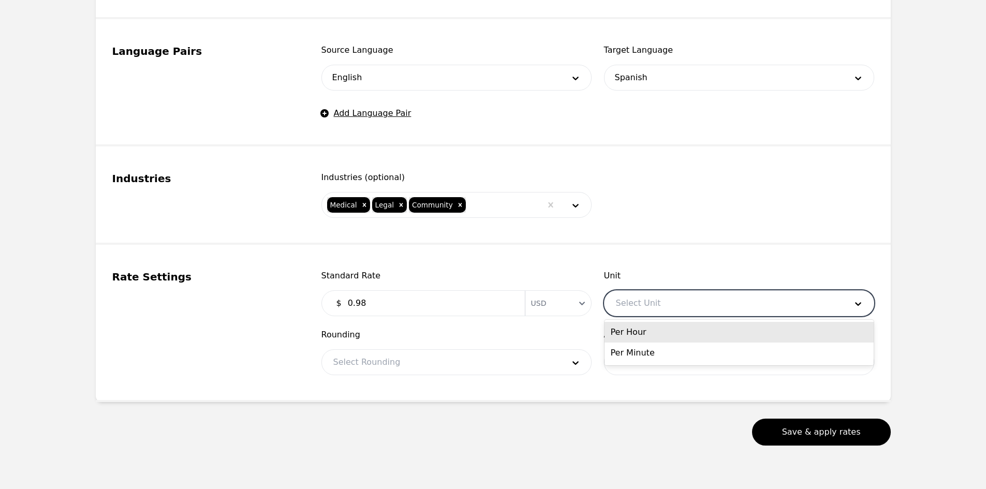
click at [621, 312] on div at bounding box center [724, 303] width 238 height 25
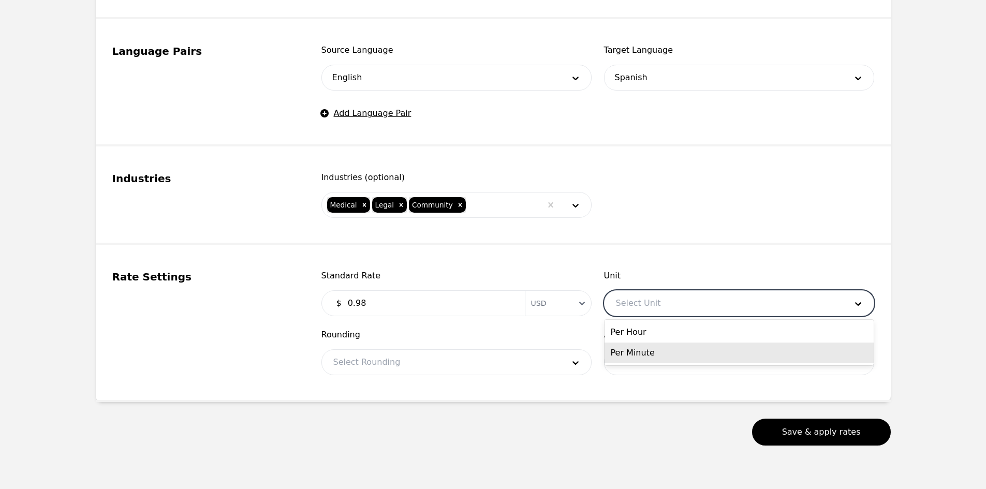
click at [639, 353] on div "Per Minute" at bounding box center [739, 353] width 269 height 21
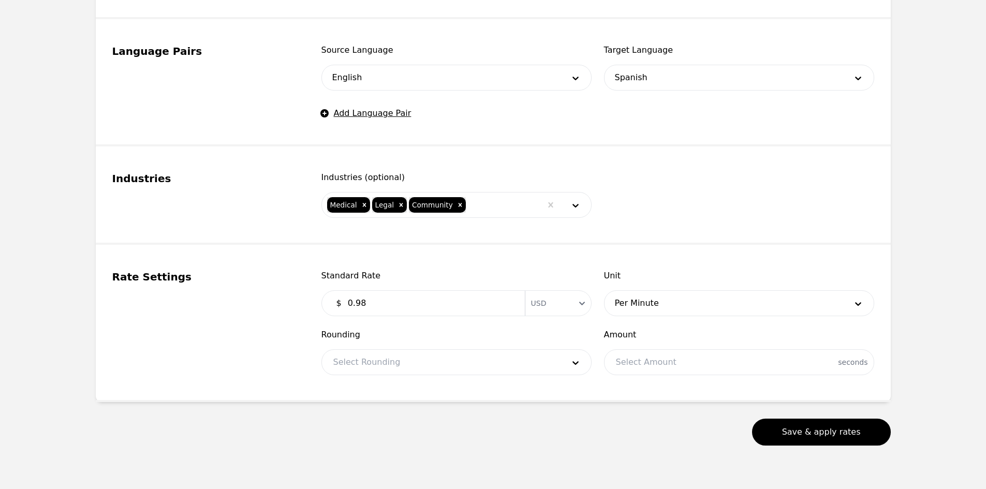
click at [470, 375] on fieldset "Rate Settings Standard Rate $ 0.98 Currency USD Unit Per Minute Rounding Select…" at bounding box center [493, 323] width 795 height 157
click at [463, 369] on div at bounding box center [441, 362] width 238 height 25
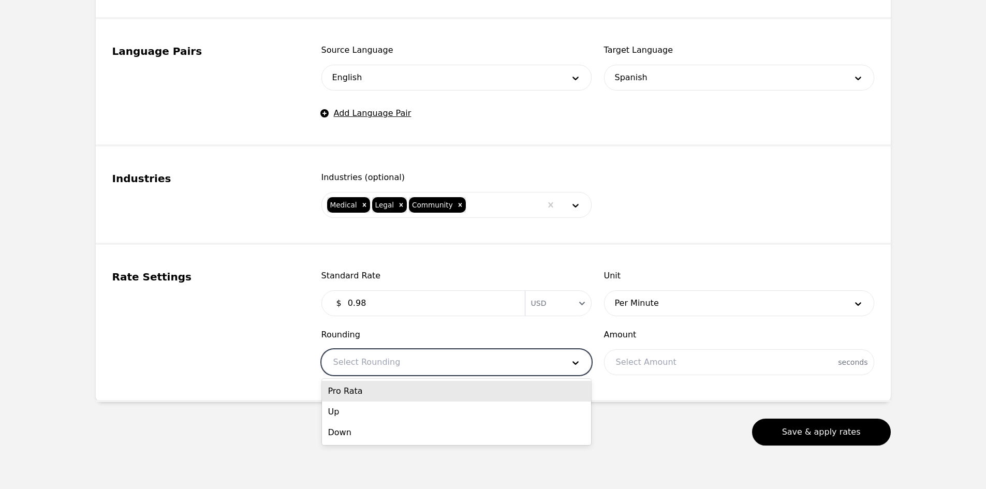
click at [399, 394] on div "Pro Rata" at bounding box center [456, 391] width 269 height 21
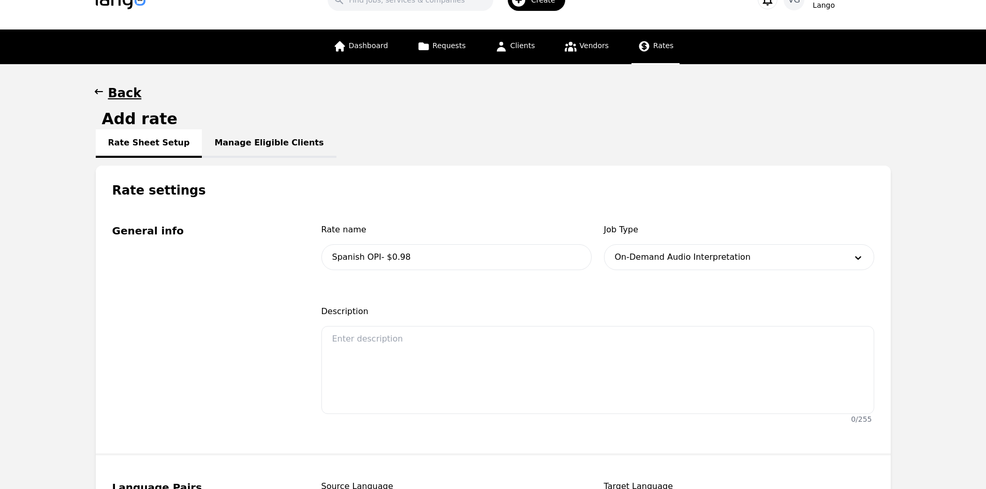
scroll to position [0, 0]
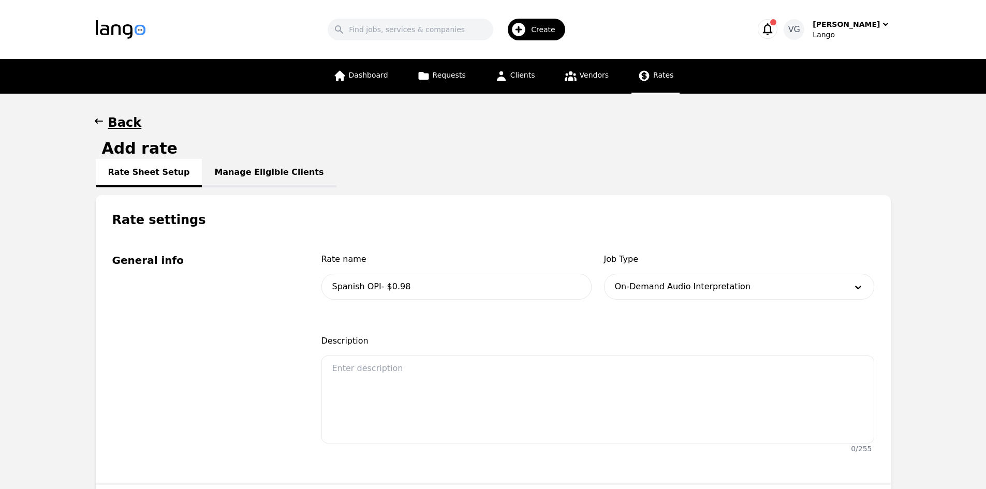
click at [388, 454] on div "Rate name Spanish OPI- $0.98 Job Type On-Demand Audio Interpretation Descriptio…" at bounding box center [597, 355] width 553 height 205
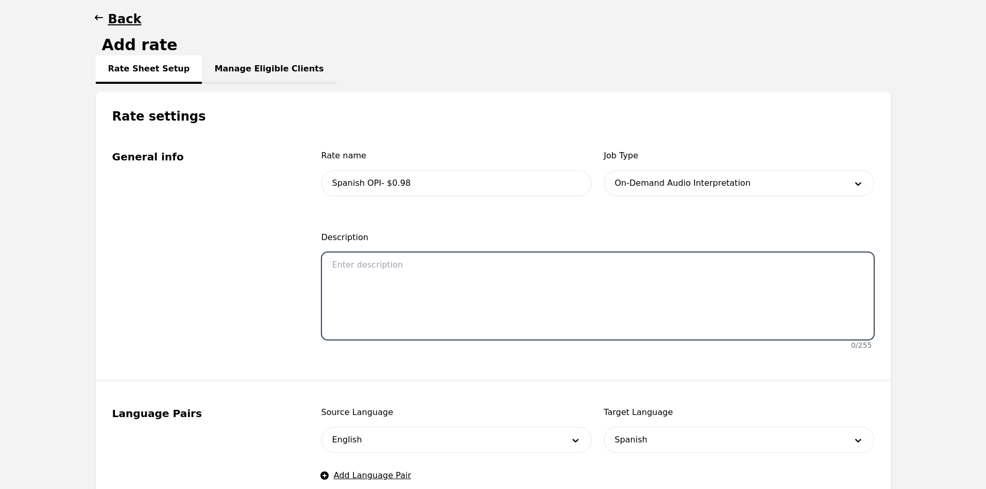
click at [443, 266] on textarea at bounding box center [597, 296] width 553 height 88
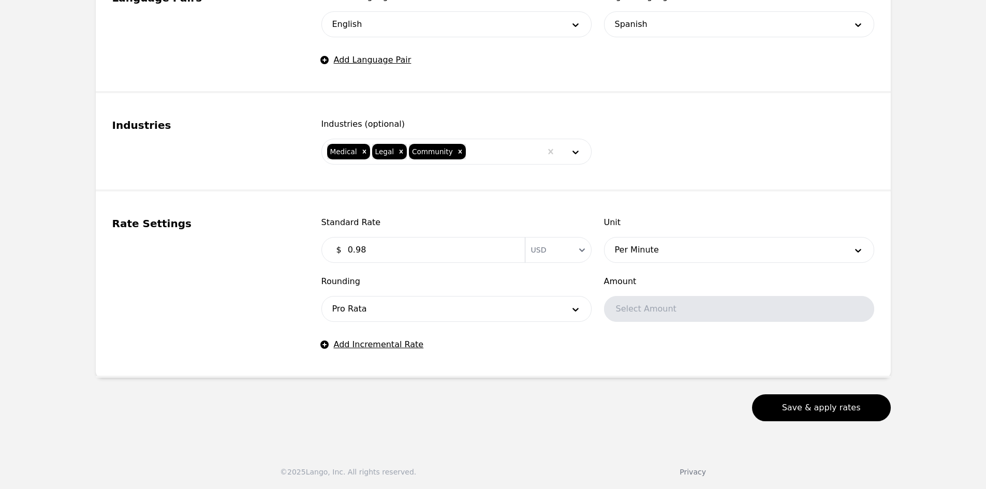
scroll to position [520, 0]
click at [788, 403] on button "Save & apply rates" at bounding box center [821, 407] width 139 height 27
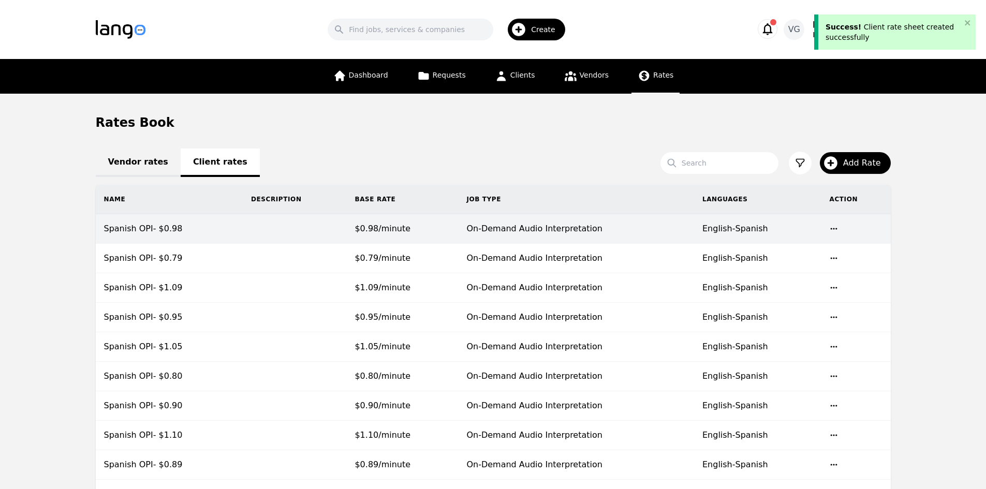
click at [420, 232] on td "$0.98/minute" at bounding box center [402, 229] width 112 height 30
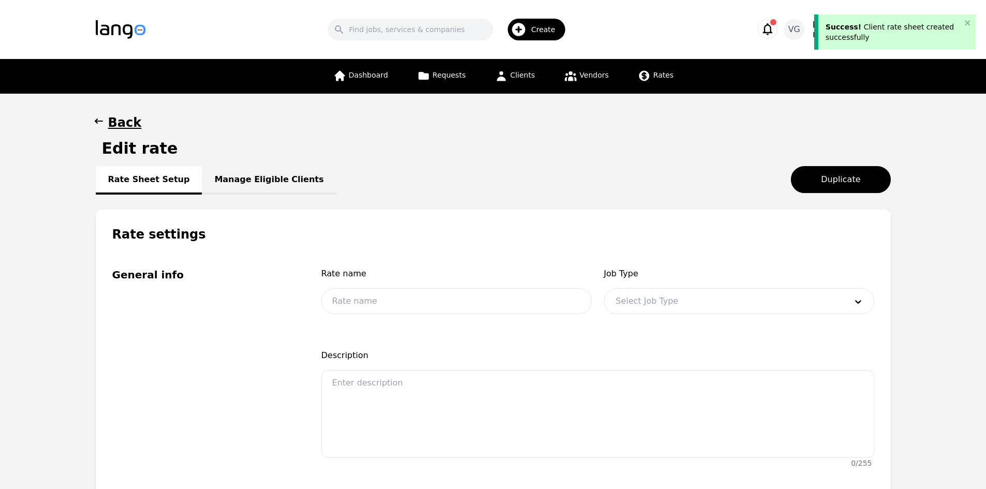
type input "Spanish OPI- $0.98"
type input "0.98"
click at [253, 178] on link "Manage Eligible Clients" at bounding box center [269, 180] width 134 height 28
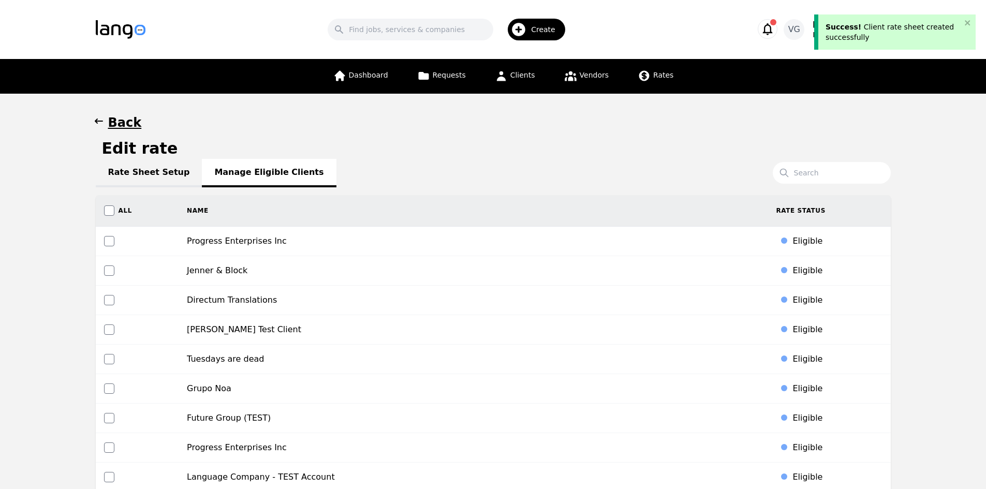
scroll to position [3094, 0]
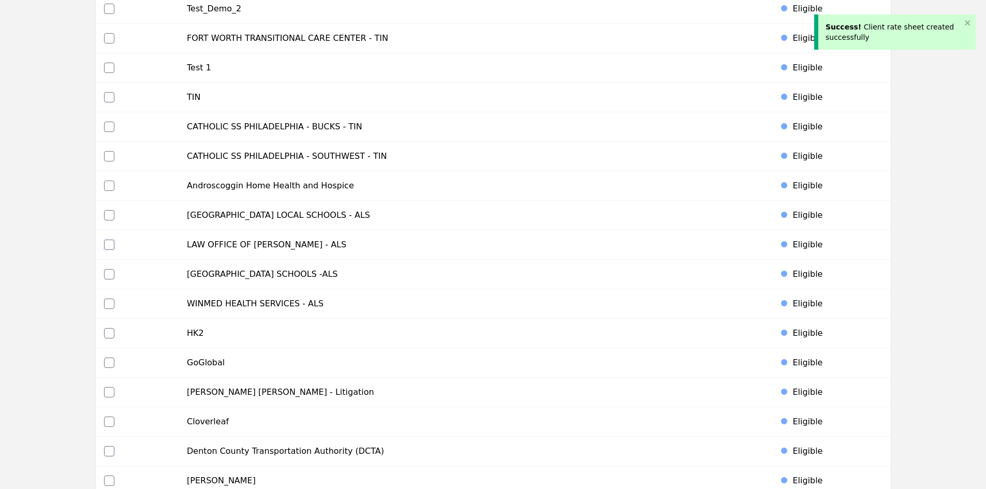
click at [107, 244] on input "checkbox" at bounding box center [109, 245] width 10 height 10
checkbox input "true"
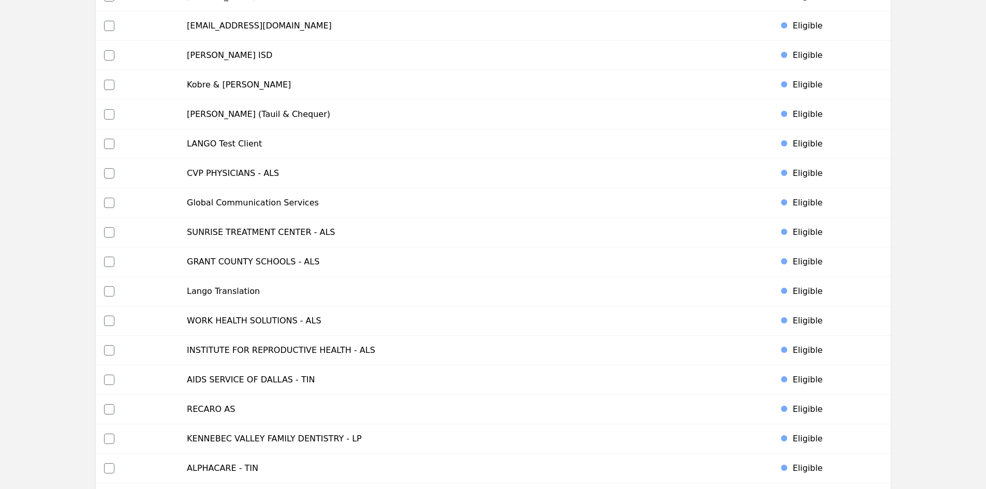
scroll to position [4010, 0]
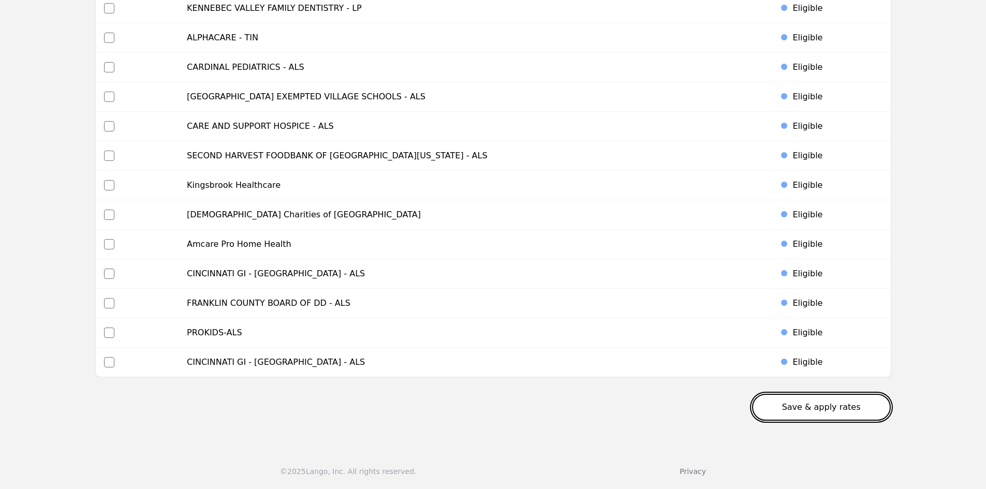
click at [842, 415] on button "Save & apply rates" at bounding box center [821, 407] width 139 height 27
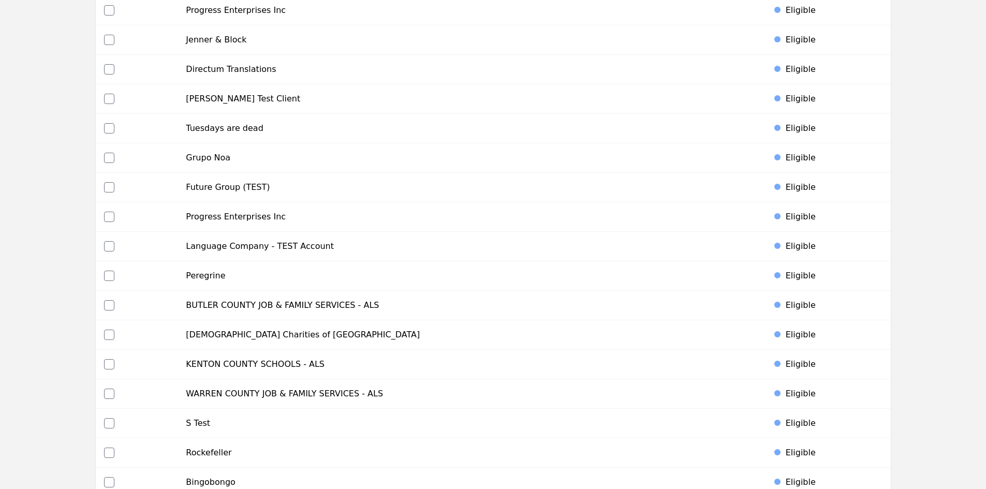
scroll to position [0, 0]
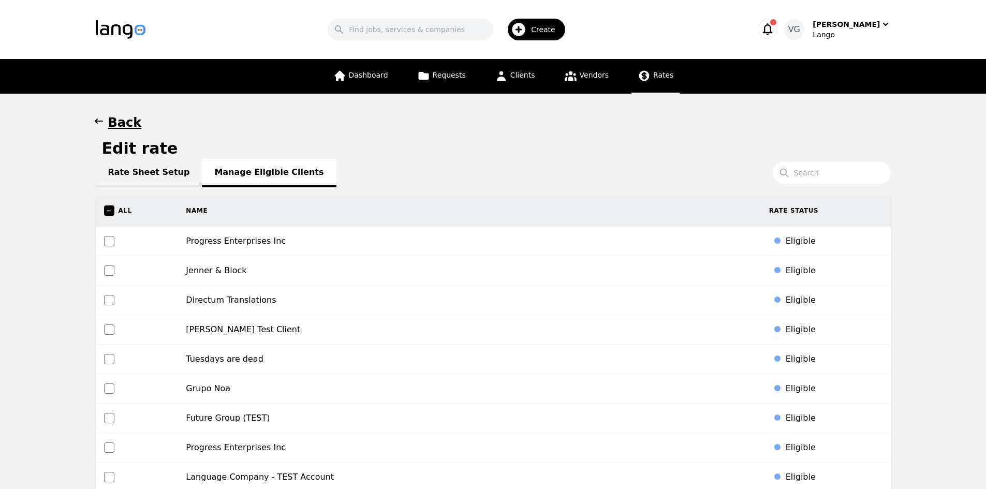
click at [643, 72] on icon at bounding box center [644, 76] width 10 height 10
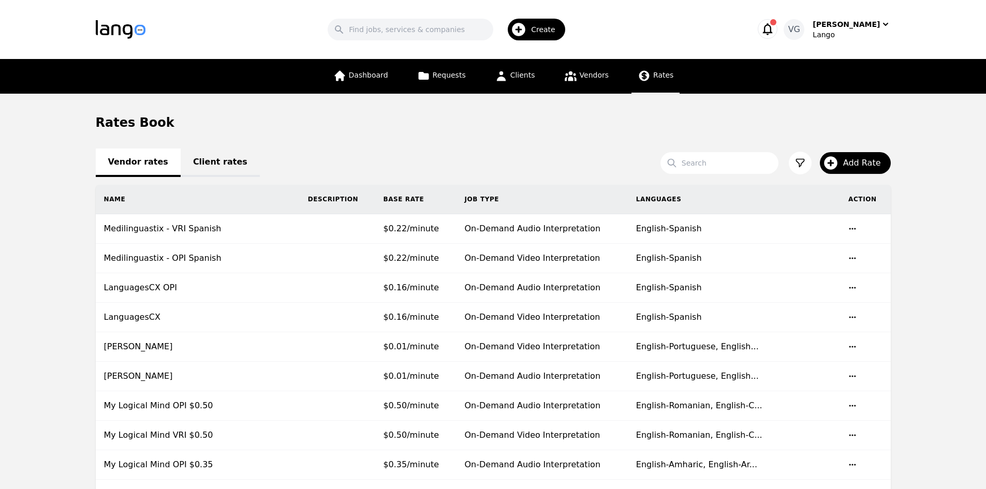
click at [216, 162] on link "Client rates" at bounding box center [220, 163] width 79 height 28
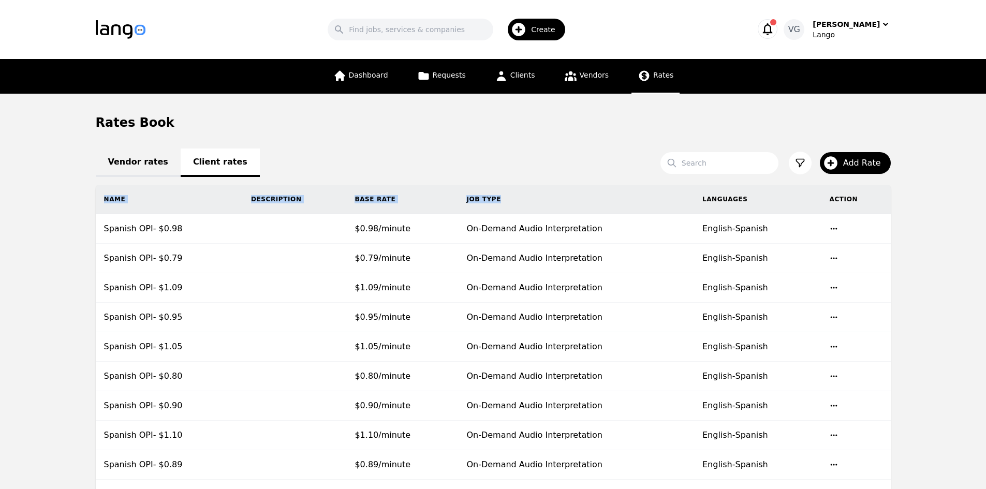
drag, startPoint x: 497, startPoint y: 200, endPoint x: 76, endPoint y: 183, distance: 422.2
click at [76, 183] on main "Rates Book Vendor rates Client rates Search Add Rate Name Description Base Rate…" at bounding box center [493, 352] width 986 height 517
drag, startPoint x: 76, startPoint y: 183, endPoint x: 879, endPoint y: 200, distance: 803.6
click at [879, 200] on main "Rates Book Vendor rates Client rates Search Add Rate Name Description Base Rate…" at bounding box center [493, 352] width 986 height 517
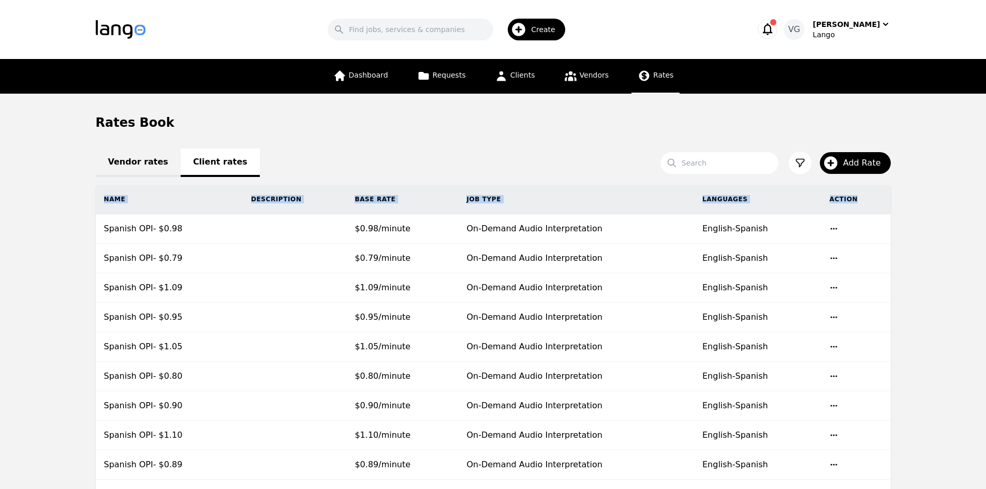
click at [860, 199] on th "Action" at bounding box center [856, 200] width 69 height 30
drag, startPoint x: 860, startPoint y: 199, endPoint x: 96, endPoint y: 208, distance: 764.1
click at [96, 208] on tr "Name Description Base Rate Job Type Languages Action" at bounding box center [493, 200] width 795 height 30
click at [96, 208] on th "Name" at bounding box center [169, 200] width 147 height 30
drag, startPoint x: 94, startPoint y: 206, endPoint x: 856, endPoint y: 201, distance: 761.5
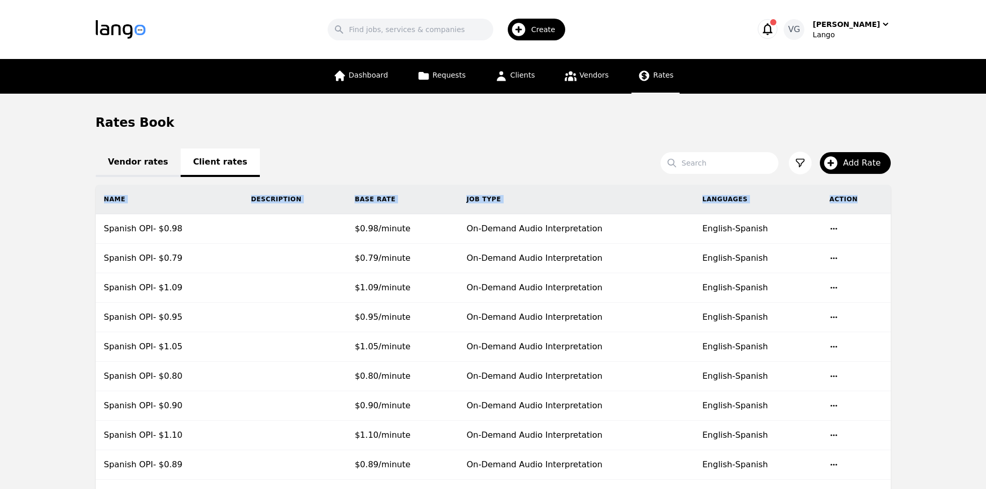
click at [856, 201] on div "Name Description Base Rate Job Type Languages Action Spanish OPI- $0.98 $0.98/m…" at bounding box center [493, 362] width 828 height 354
click at [856, 201] on th "Action" at bounding box center [856, 200] width 69 height 30
drag, startPoint x: 214, startPoint y: 204, endPoint x: 199, endPoint y: 204, distance: 15.0
drag, startPoint x: 199, startPoint y: 204, endPoint x: 108, endPoint y: 202, distance: 91.1
click at [108, 202] on th "Name" at bounding box center [169, 200] width 147 height 30
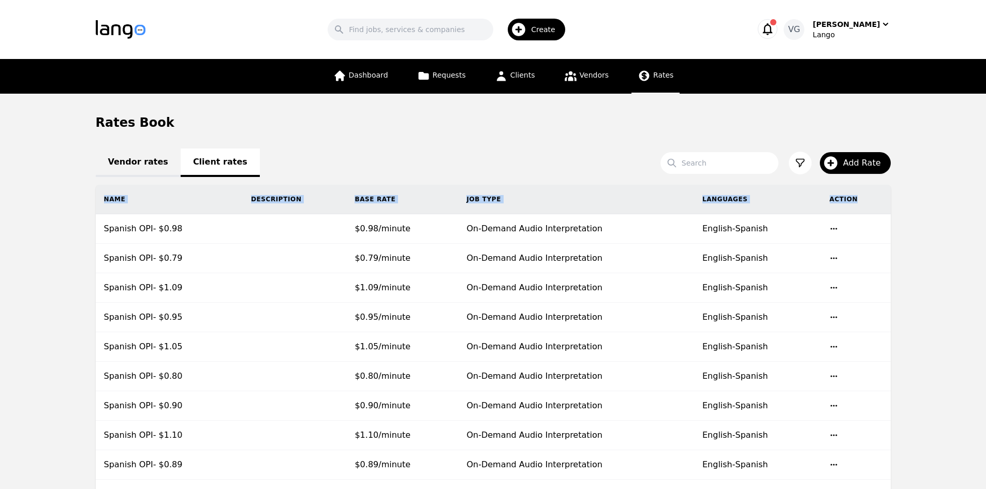
drag, startPoint x: 108, startPoint y: 202, endPoint x: 868, endPoint y: 206, distance: 760.4
click at [867, 206] on tr "Name Description Base Rate Job Type Languages Action" at bounding box center [493, 200] width 795 height 30
click at [871, 205] on th "Action" at bounding box center [856, 200] width 69 height 30
drag, startPoint x: 871, startPoint y: 205, endPoint x: 111, endPoint y: 203, distance: 759.4
click at [111, 203] on tr "Name Description Base Rate Job Type Languages Action" at bounding box center [493, 200] width 795 height 30
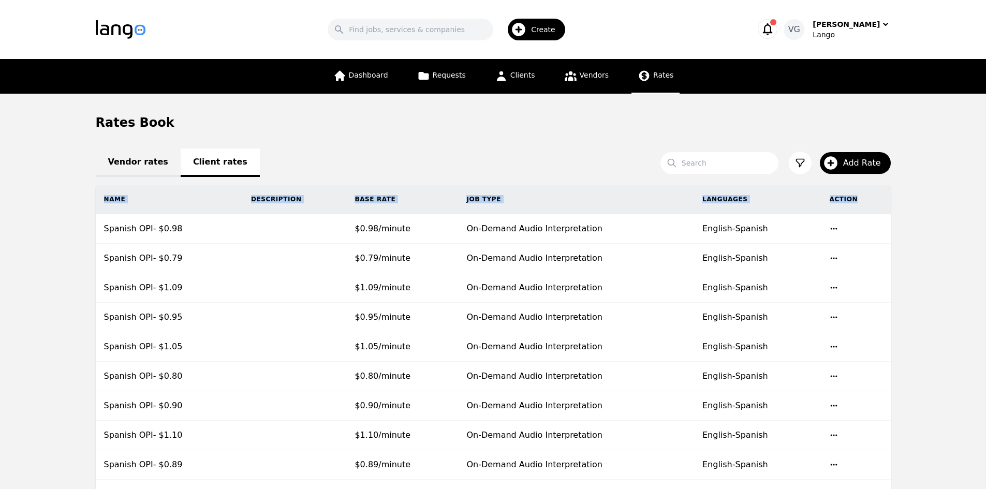
click at [111, 203] on th "Name" at bounding box center [169, 200] width 147 height 30
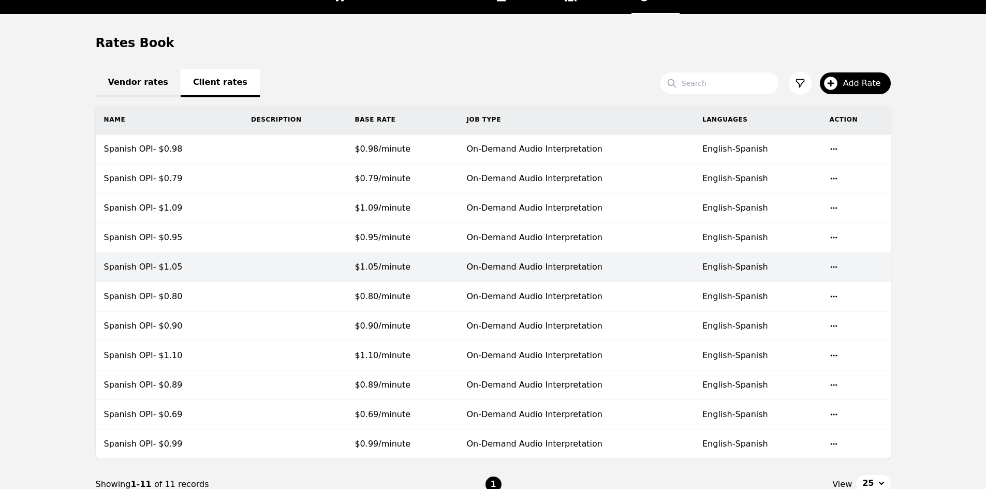
scroll to position [65, 0]
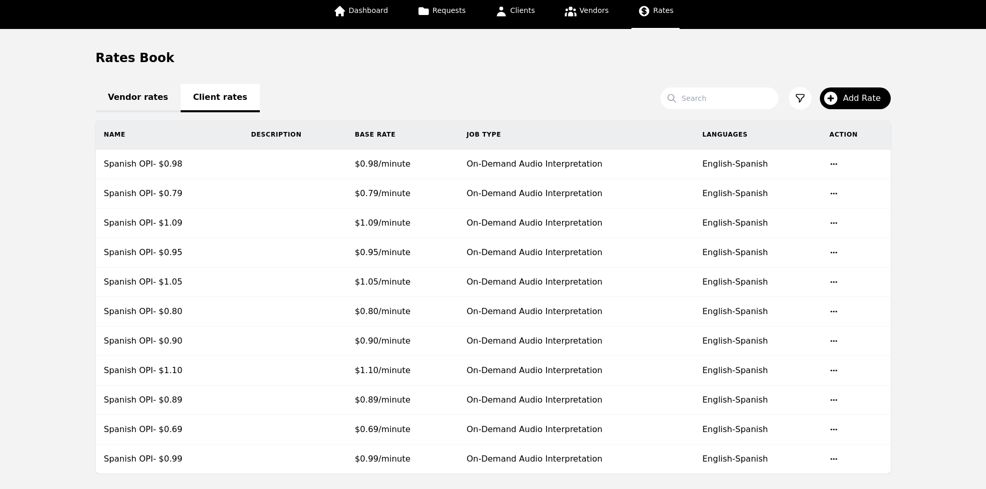
click at [933, 294] on main "Rates Book Vendor rates Client rates Search Add Rate Name Description Base Rate…" at bounding box center [493, 287] width 986 height 517
click at [859, 104] on span "Add Rate" at bounding box center [865, 98] width 45 height 12
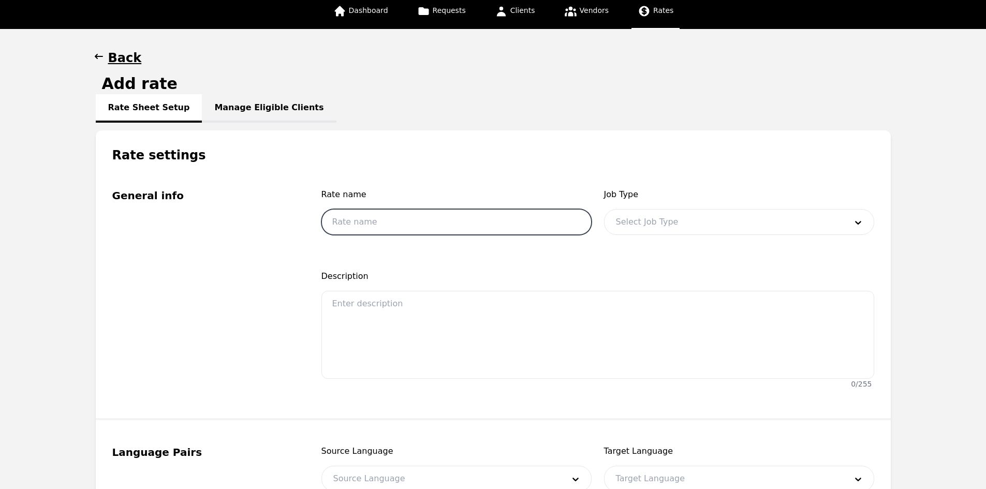
click at [417, 218] on input "text" at bounding box center [456, 222] width 270 height 26
type input "Spanish OPI- $0.70"
click at [650, 222] on div at bounding box center [724, 222] width 238 height 25
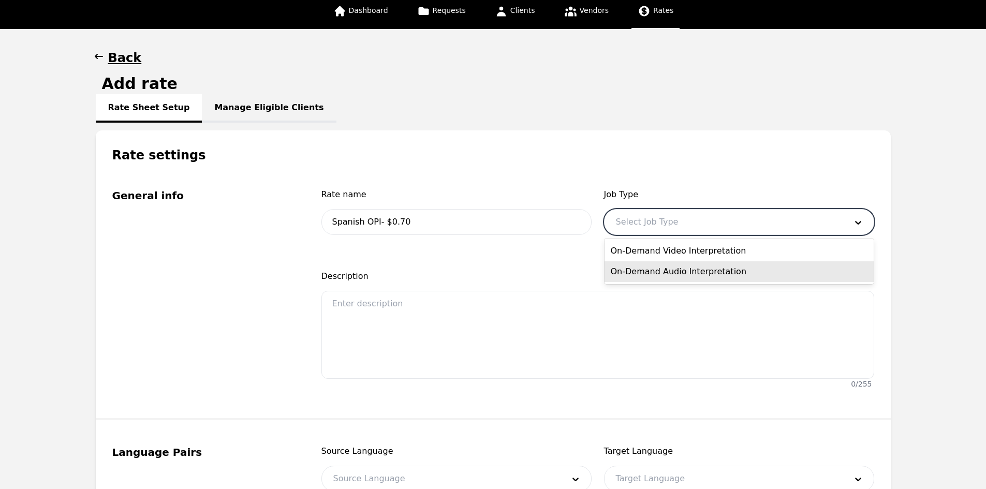
click at [658, 271] on div "On-Demand Audio Interpretation" at bounding box center [739, 271] width 269 height 21
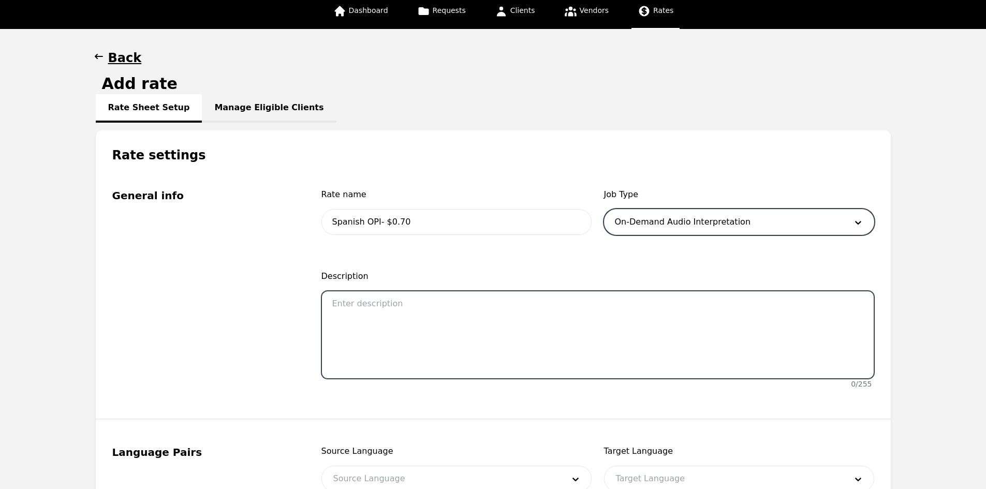
click at [472, 312] on textarea at bounding box center [597, 335] width 553 height 88
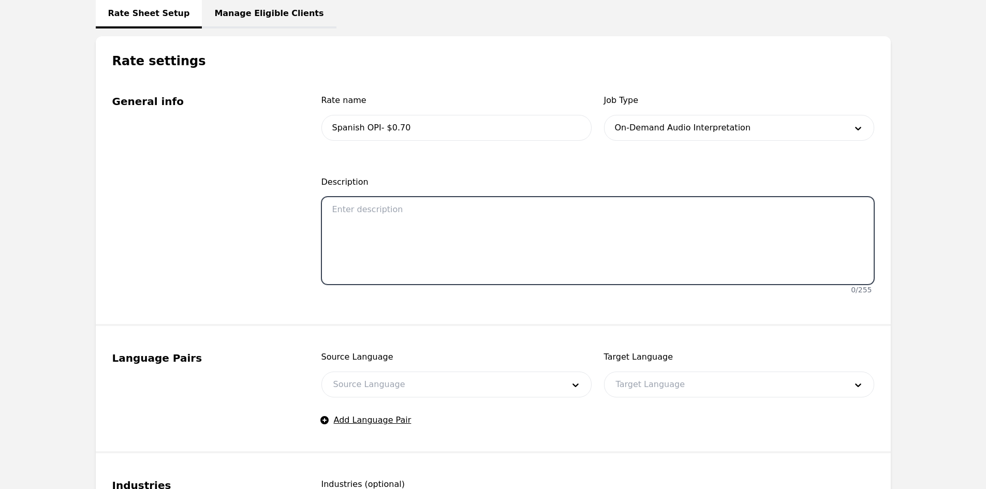
scroll to position [168, 0]
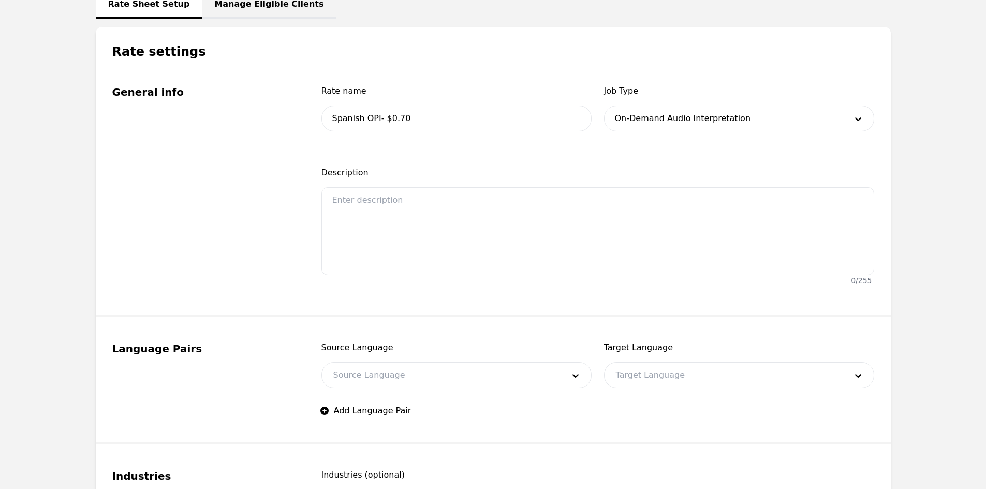
click at [407, 370] on div at bounding box center [441, 375] width 238 height 25
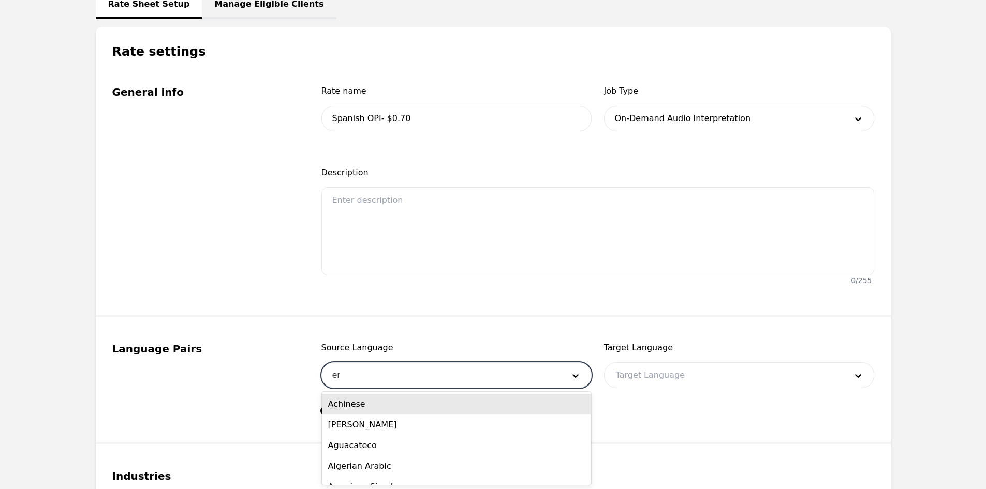
type input "eng"
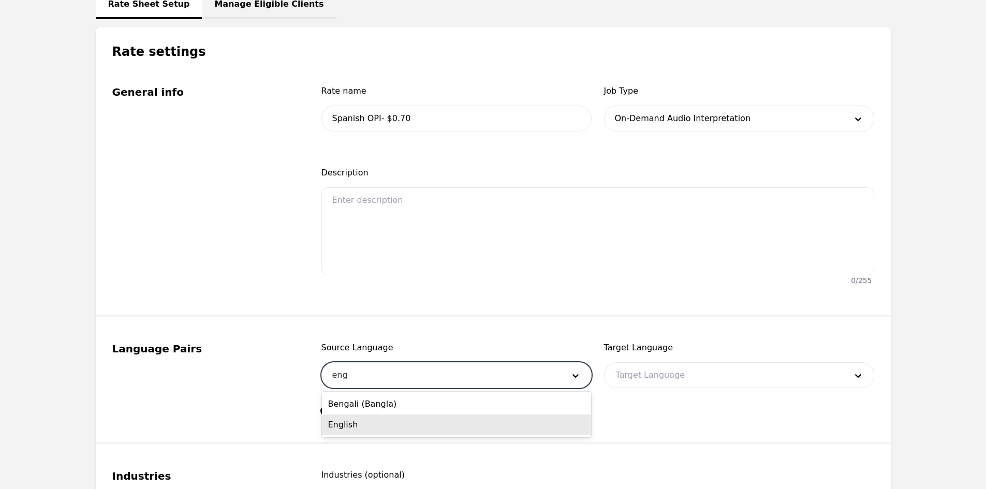
click at [398, 419] on div "English" at bounding box center [456, 425] width 269 height 21
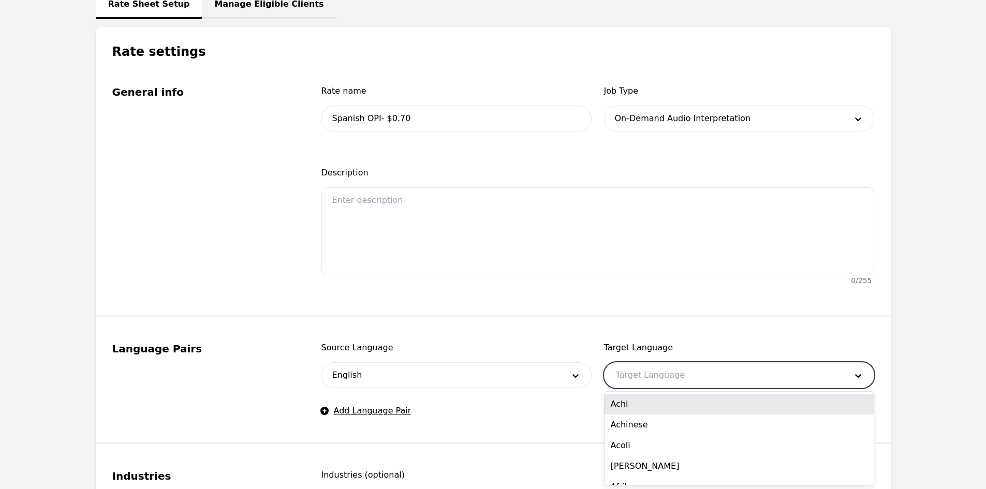
click at [635, 363] on div at bounding box center [724, 375] width 238 height 25
type input "sp"
click at [630, 404] on div "Spanish" at bounding box center [739, 404] width 269 height 21
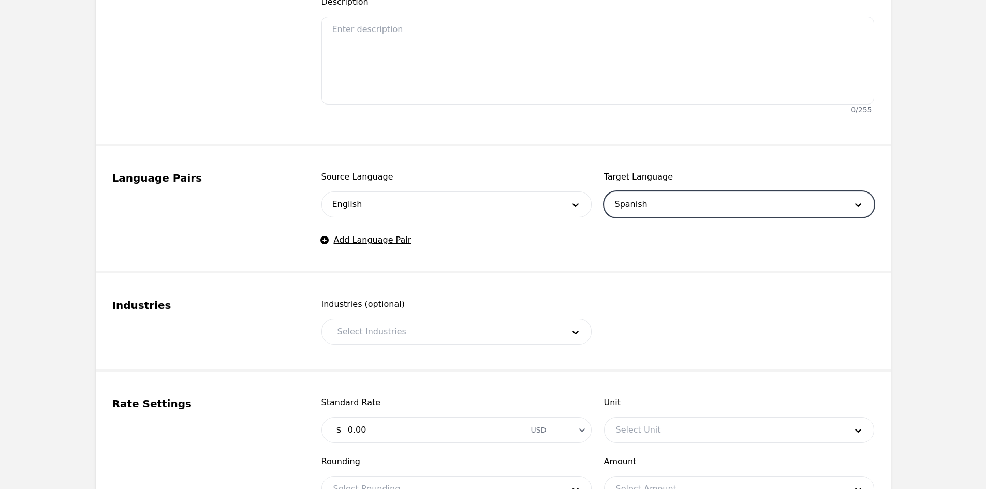
scroll to position [375, 0]
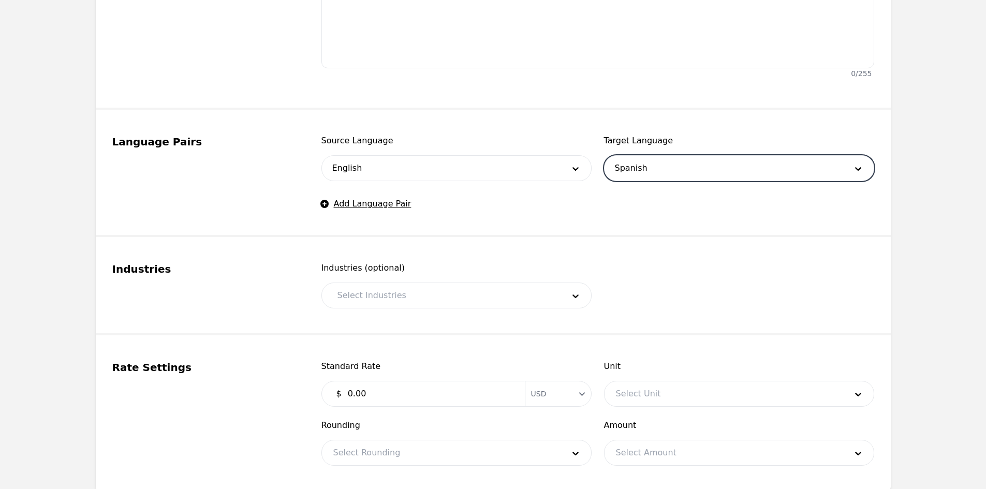
click at [382, 295] on div at bounding box center [443, 295] width 234 height 25
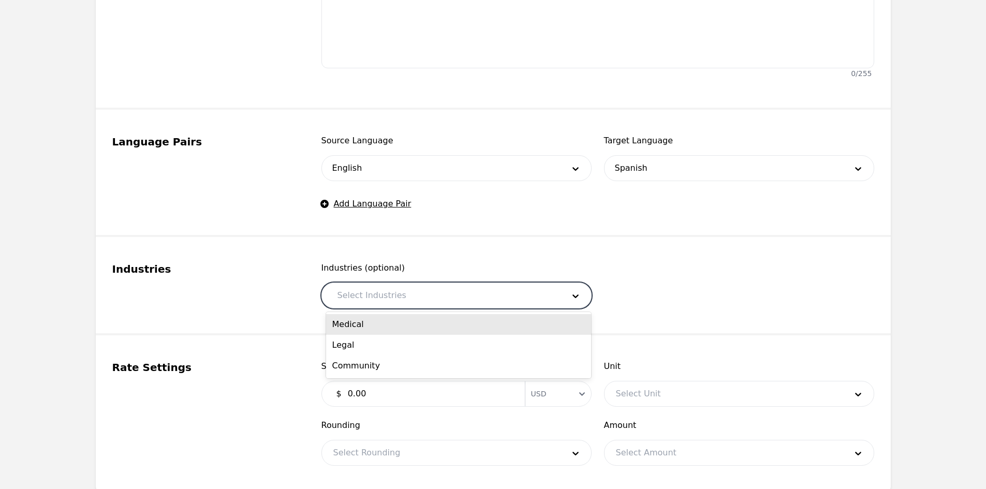
click at [361, 325] on div "Medical" at bounding box center [458, 324] width 265 height 21
click at [397, 301] on div at bounding box center [456, 295] width 170 height 25
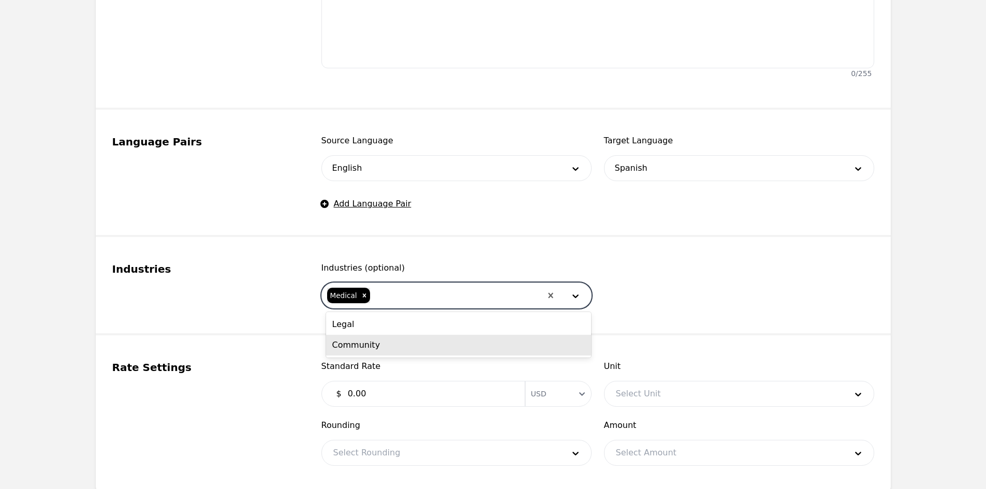
click at [382, 344] on div "Community" at bounding box center [458, 345] width 265 height 21
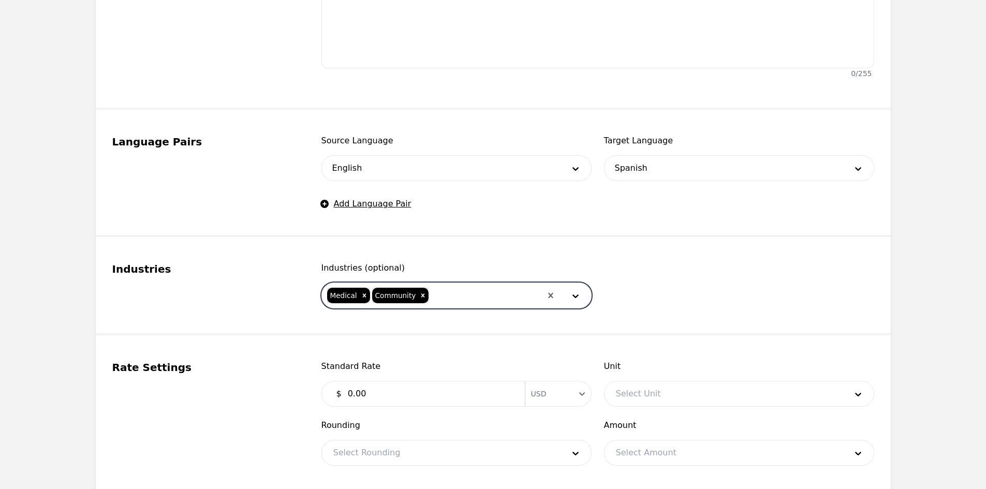
drag, startPoint x: 403, startPoint y: 301, endPoint x: 441, endPoint y: 300, distance: 37.3
click at [407, 301] on div "Community" at bounding box center [395, 296] width 46 height 16
click at [419, 332] on div "Legal" at bounding box center [458, 324] width 265 height 21
click at [404, 387] on input "0.00" at bounding box center [430, 394] width 177 height 21
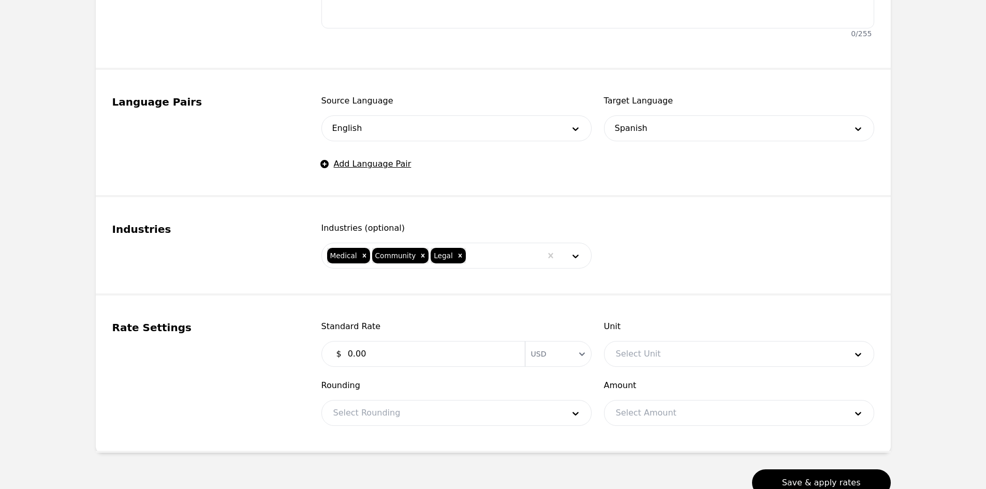
scroll to position [427, 0]
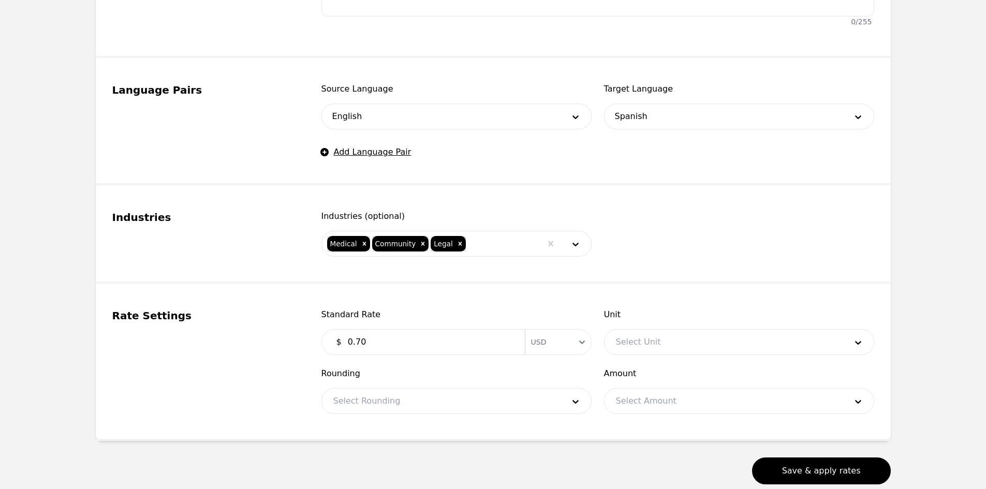
type input "0.70"
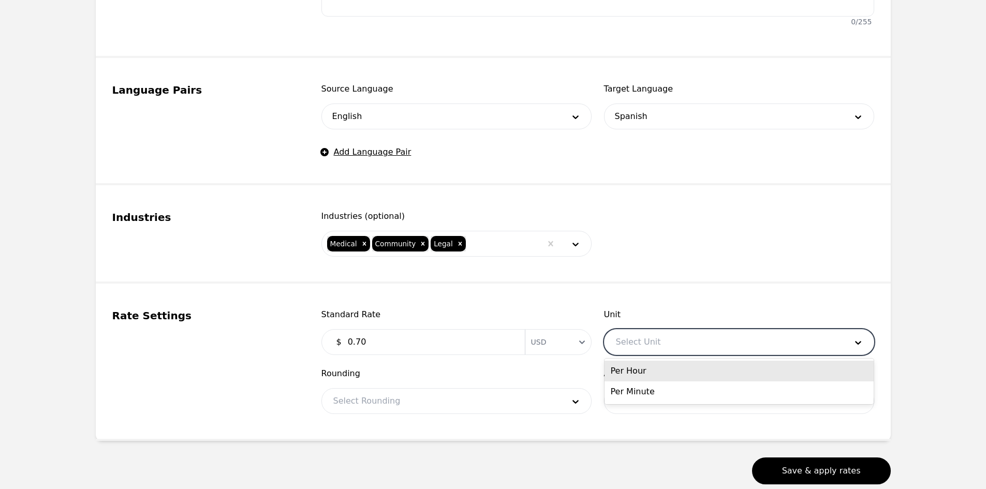
click at [677, 342] on div at bounding box center [724, 342] width 238 height 25
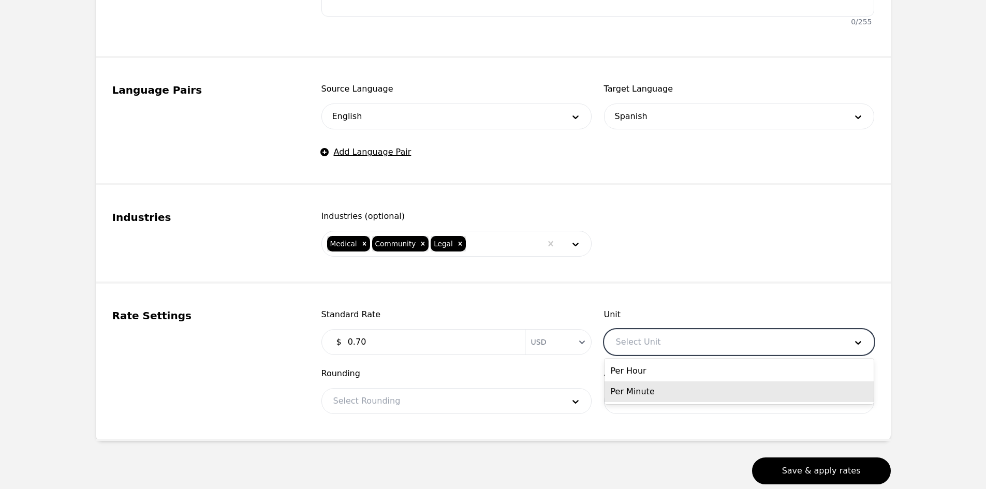
click at [661, 391] on div "Per Minute" at bounding box center [739, 392] width 269 height 21
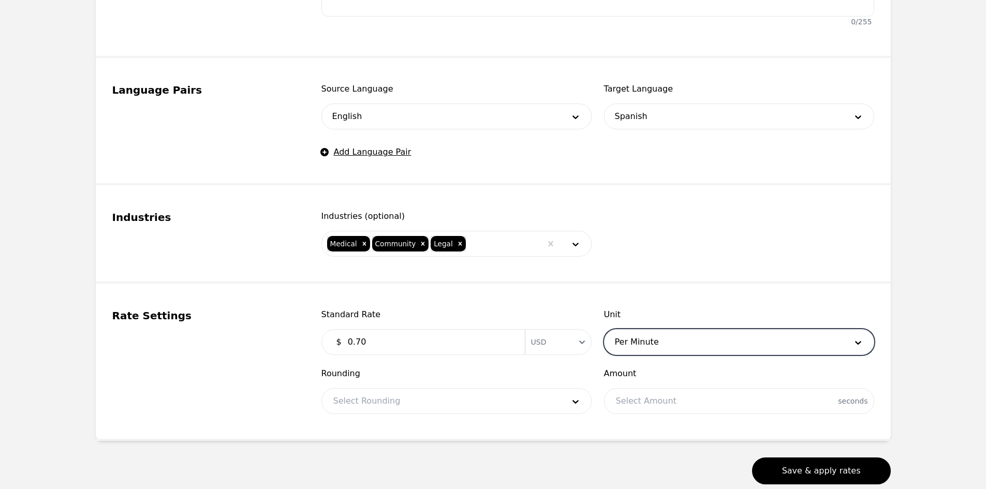
click at [441, 393] on div at bounding box center [441, 401] width 238 height 25
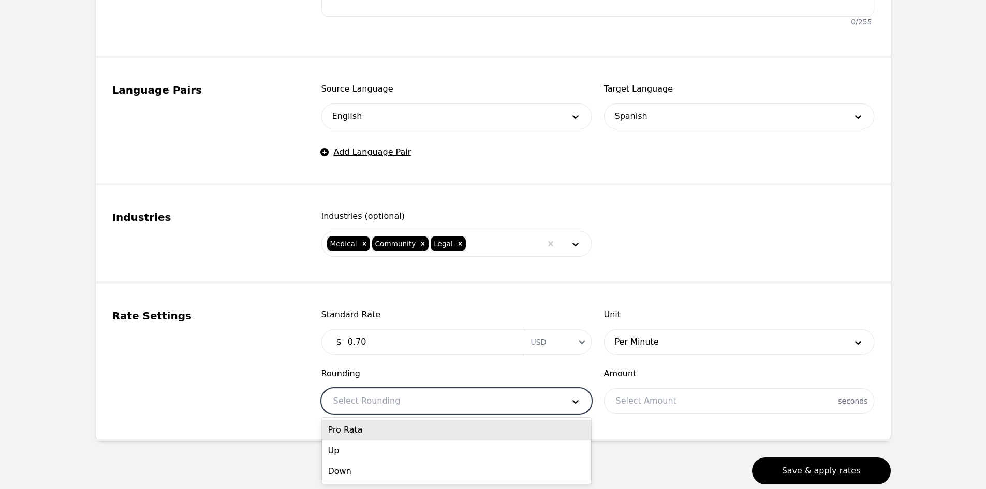
click at [405, 434] on div "Pro Rata" at bounding box center [456, 430] width 269 height 21
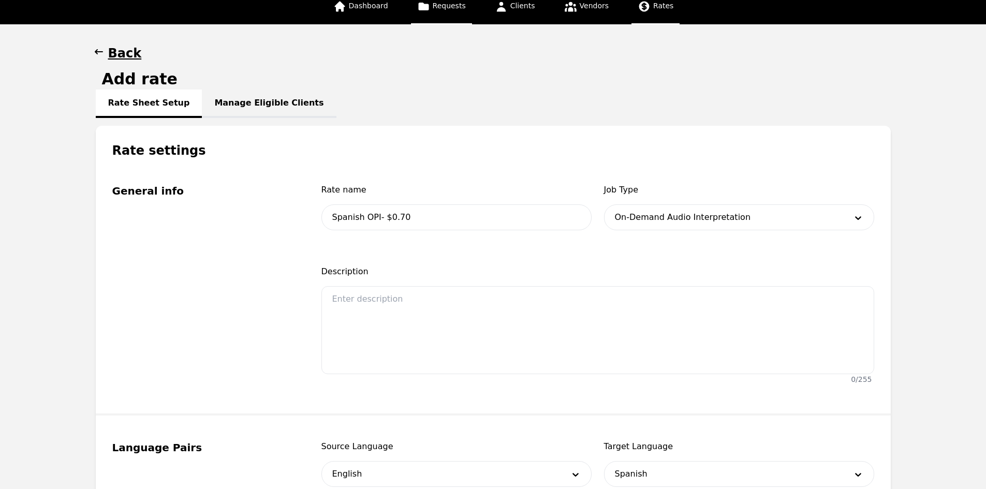
scroll to position [13, 0]
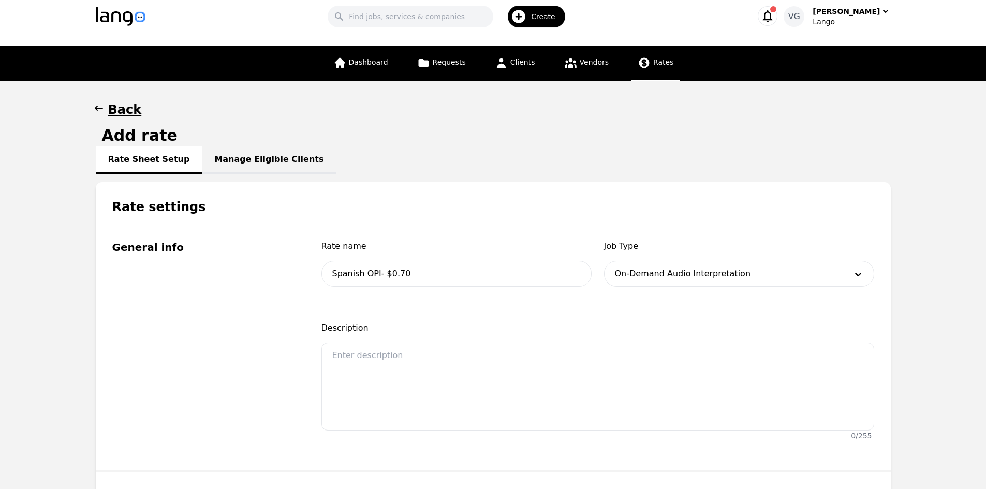
drag, startPoint x: 49, startPoint y: 297, endPoint x: 70, endPoint y: 270, distance: 33.9
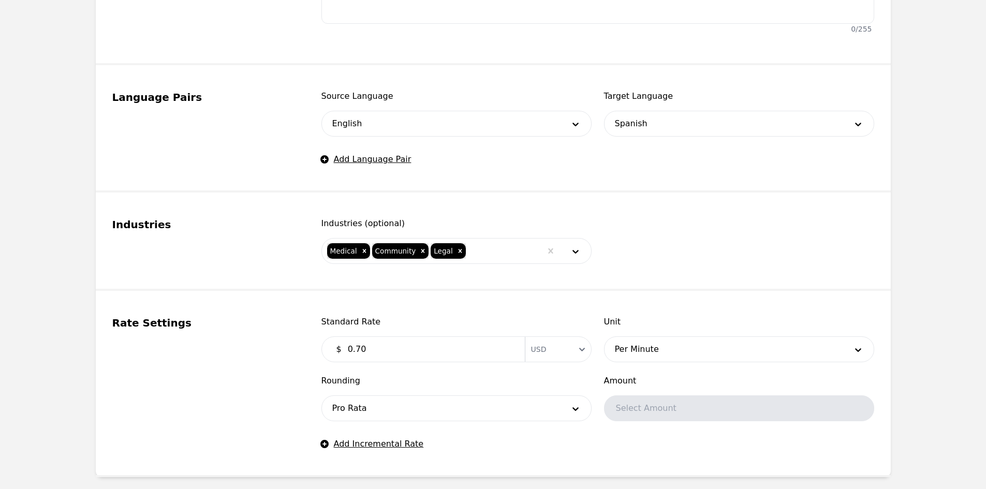
scroll to position [520, 0]
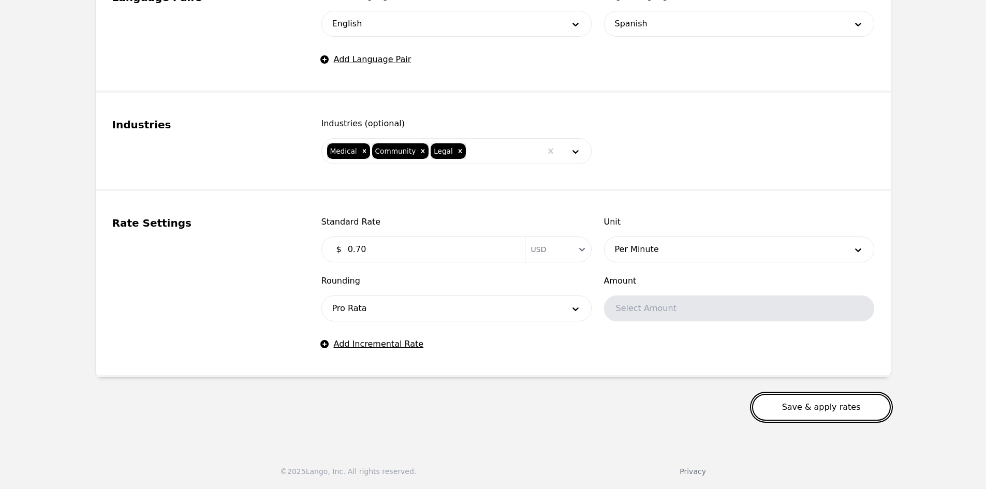
click at [812, 407] on button "Save & apply rates" at bounding box center [821, 407] width 139 height 27
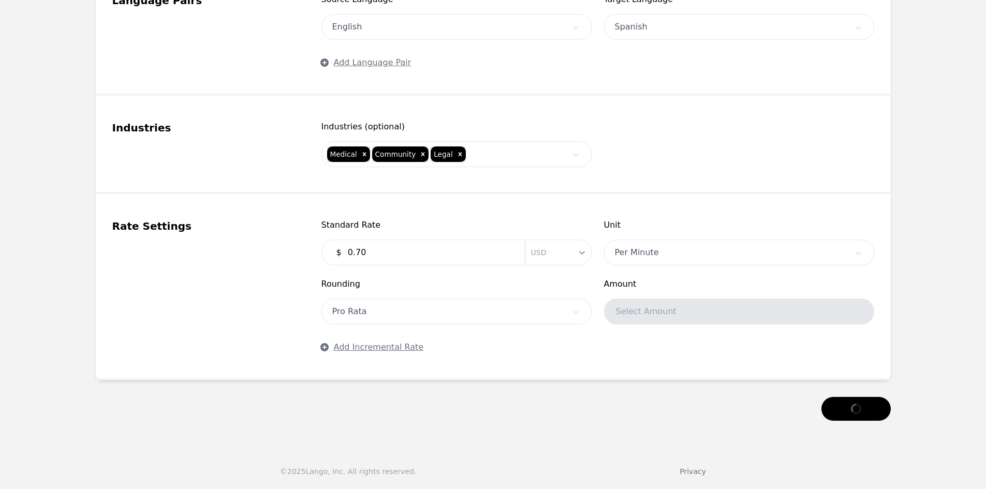
scroll to position [517, 0]
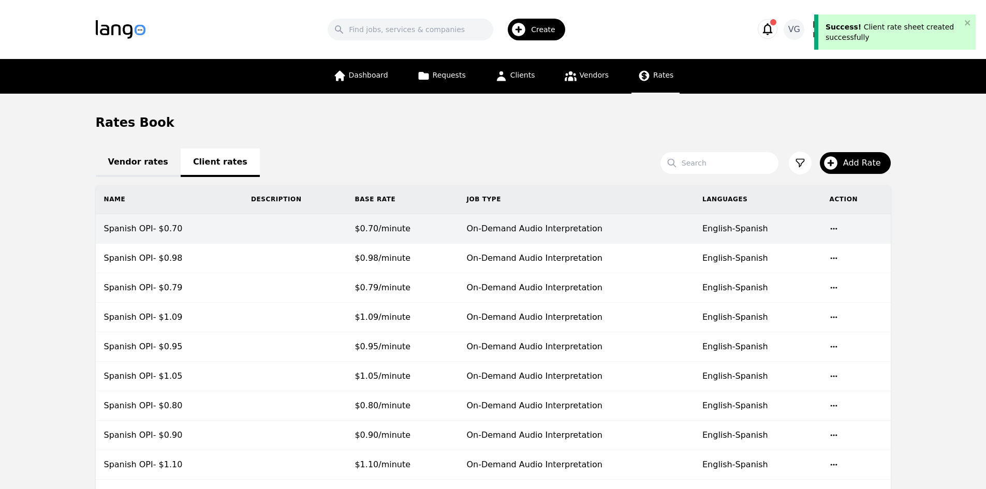
click at [708, 237] on td "English-Spanish" at bounding box center [757, 229] width 127 height 30
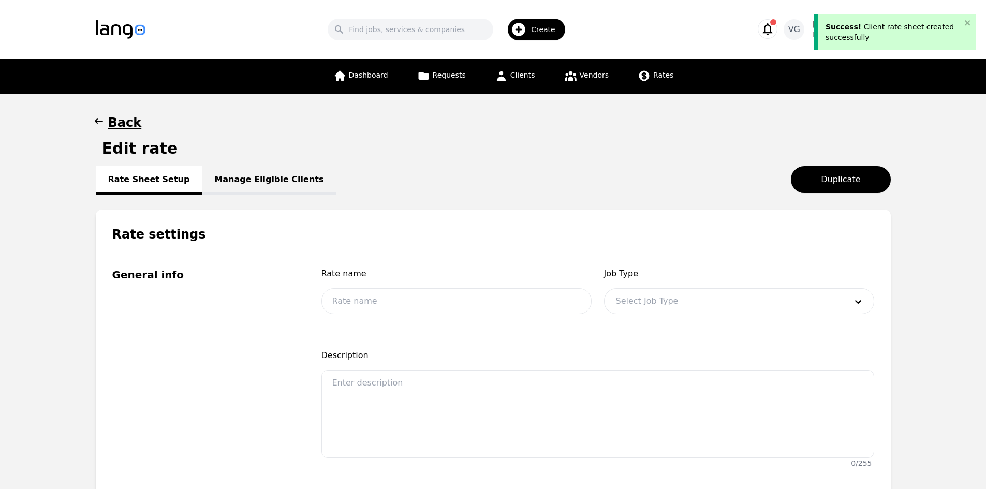
type input "Spanish OPI- $0.70"
type input "0.70"
click at [261, 180] on link "Manage Eligible Clients" at bounding box center [269, 180] width 134 height 28
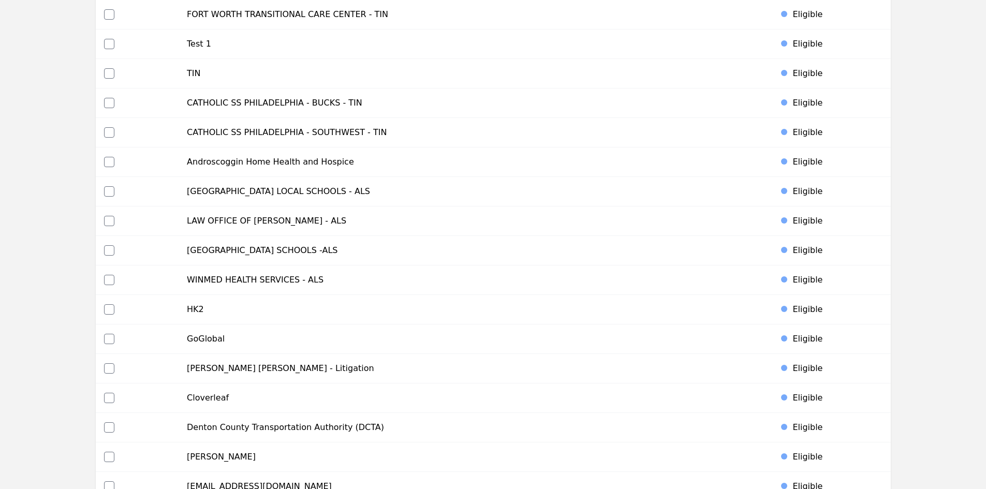
scroll to position [3102, 0]
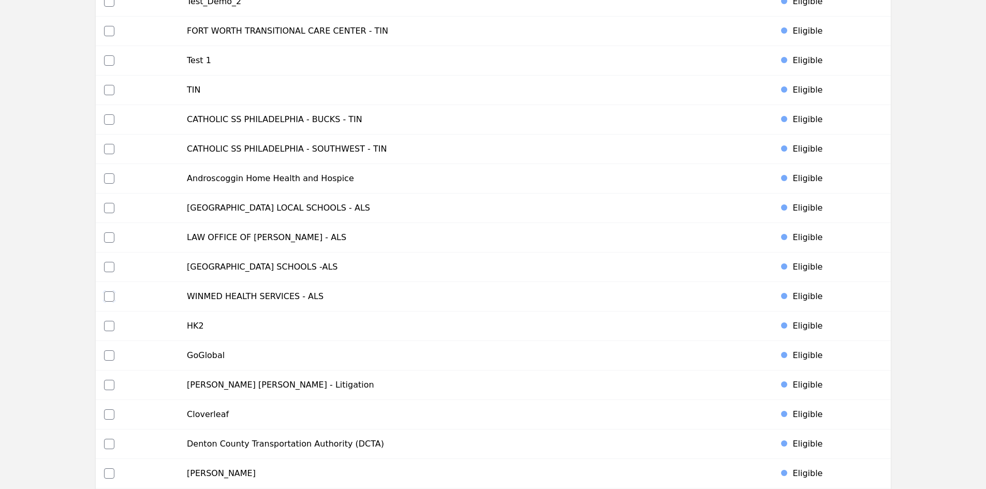
click at [106, 296] on input "checkbox" at bounding box center [109, 296] width 10 height 10
checkbox input "true"
drag, startPoint x: 8, startPoint y: 299, endPoint x: 84, endPoint y: 247, distance: 91.7
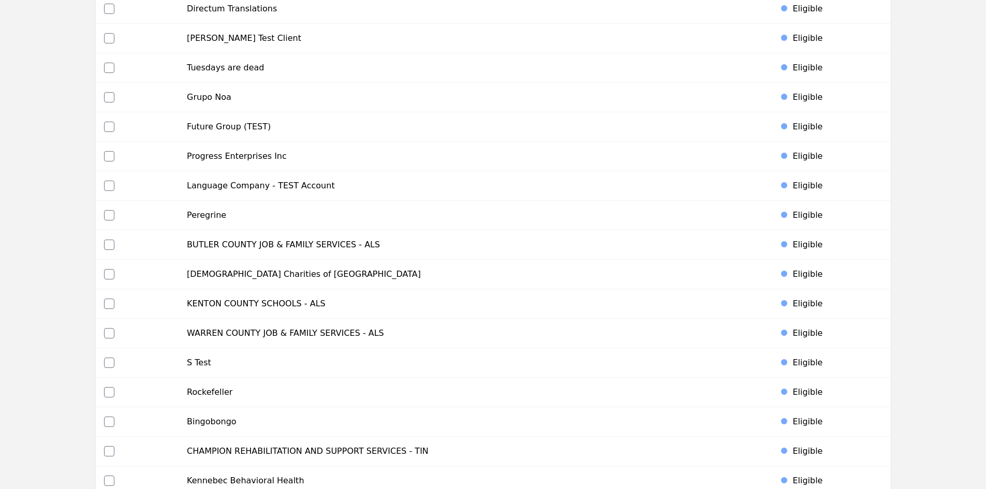
click at [103, 244] on td at bounding box center [137, 245] width 83 height 30
click at [107, 244] on input "checkbox" at bounding box center [109, 245] width 10 height 10
checkbox input "true"
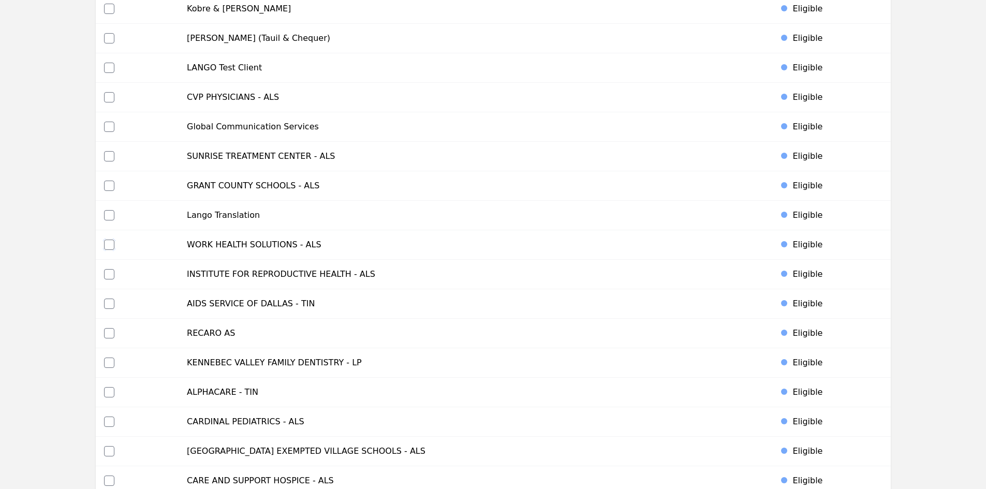
click at [112, 243] on input "checkbox" at bounding box center [109, 245] width 10 height 10
checkbox input "true"
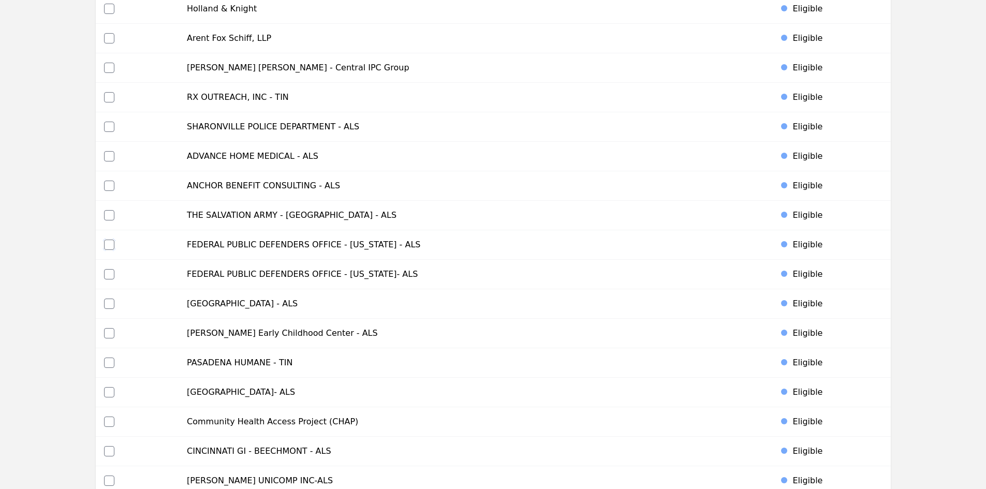
click at [110, 244] on input "checkbox" at bounding box center [109, 245] width 10 height 10
checkbox input "true"
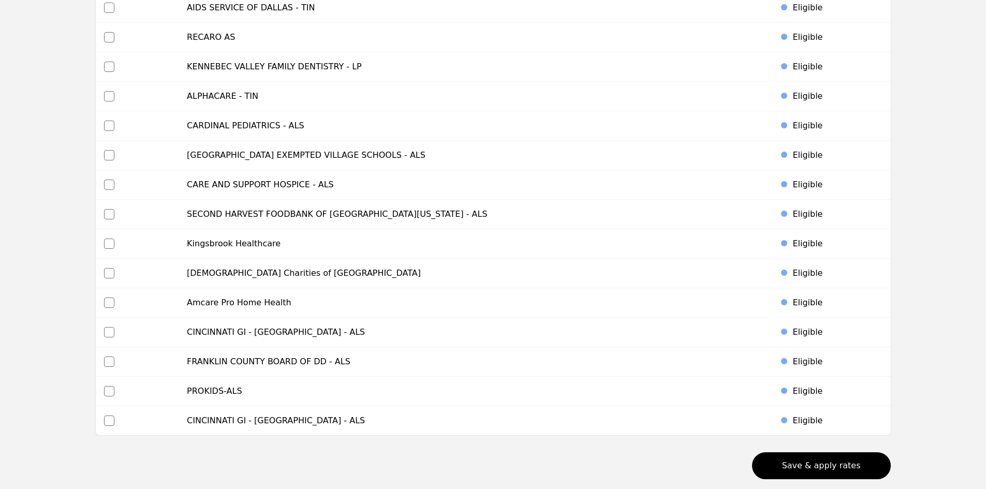
scroll to position [4010, 0]
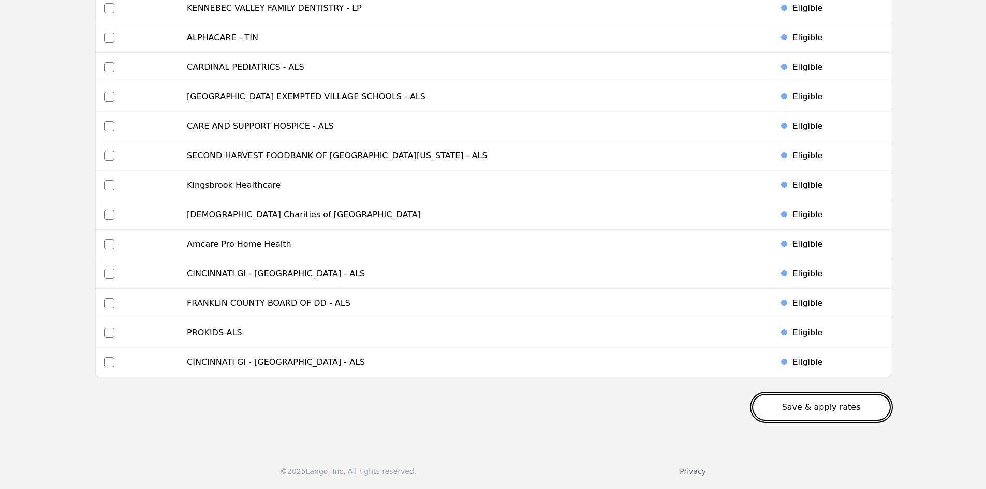
click at [832, 415] on button "Save & apply rates" at bounding box center [821, 407] width 139 height 27
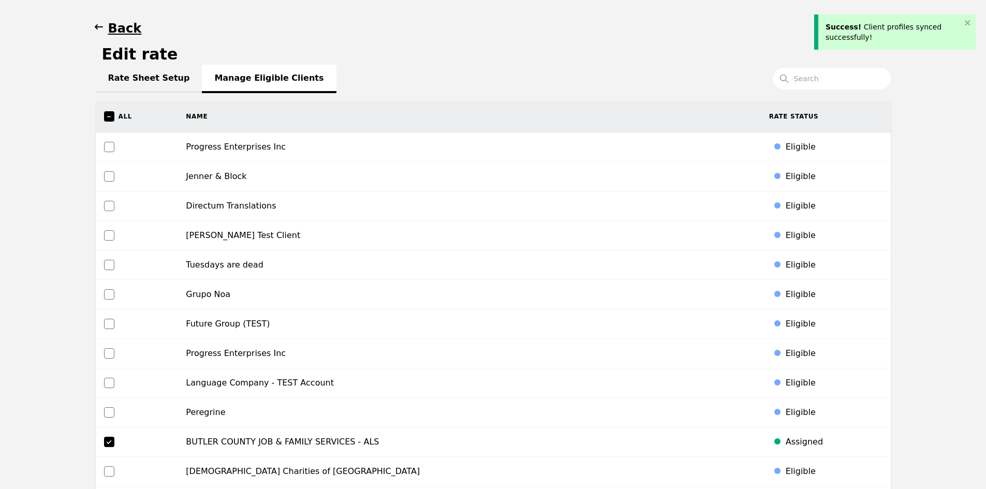
scroll to position [0, 0]
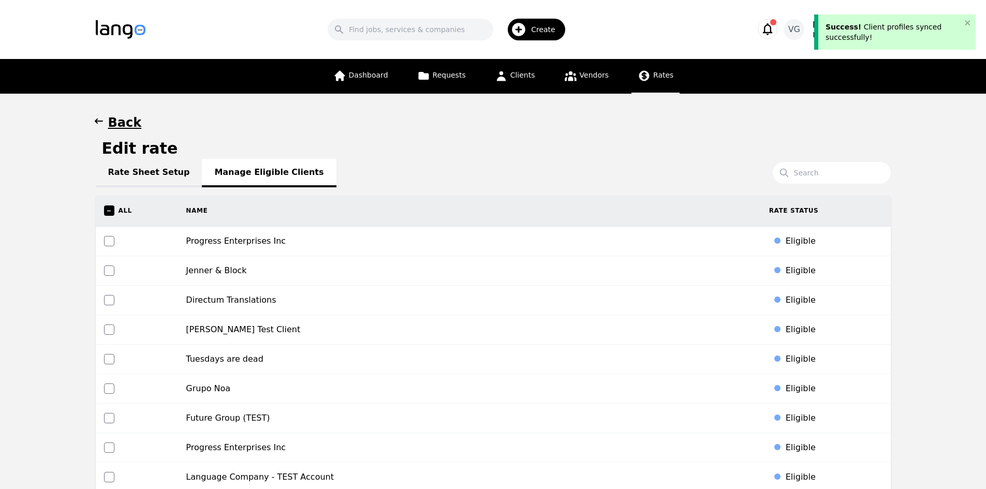
click at [654, 82] on link "Rates" at bounding box center [656, 76] width 48 height 35
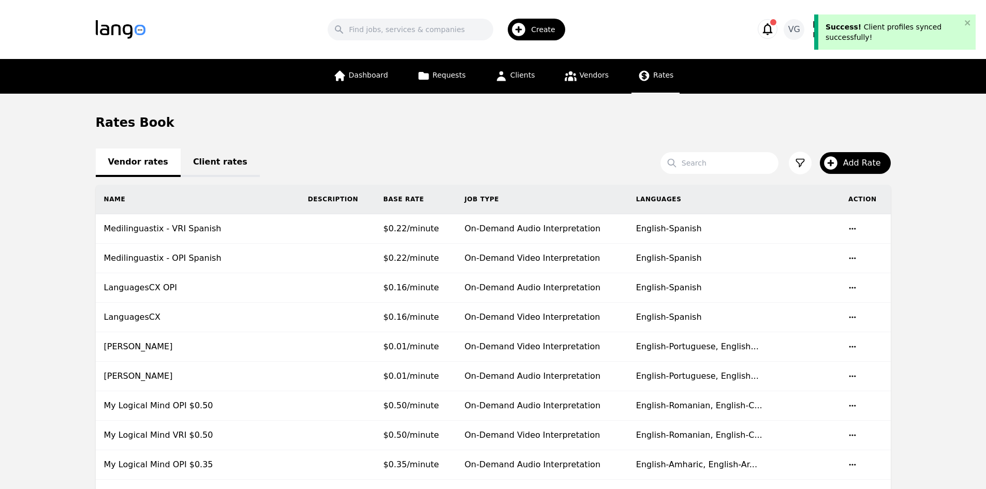
click at [220, 166] on link "Client rates" at bounding box center [220, 163] width 79 height 28
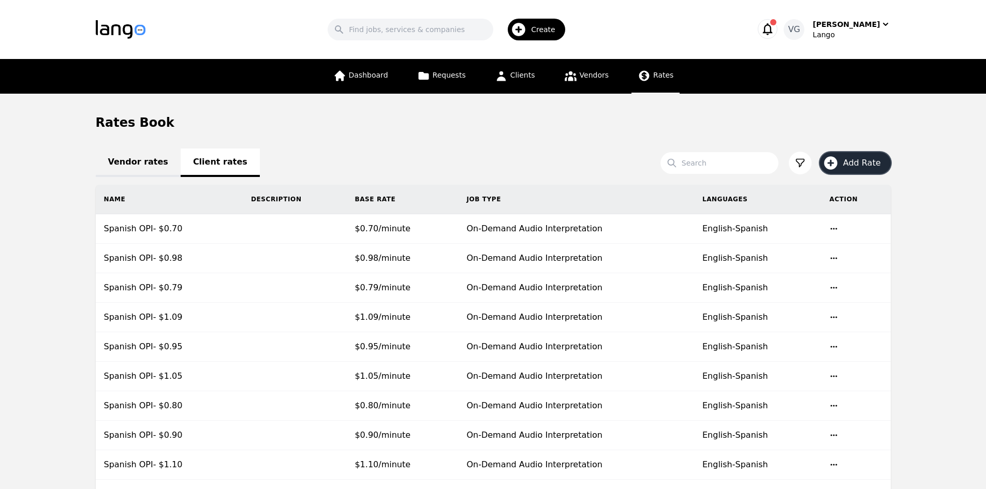
click at [869, 158] on span "Add Rate" at bounding box center [865, 163] width 45 height 12
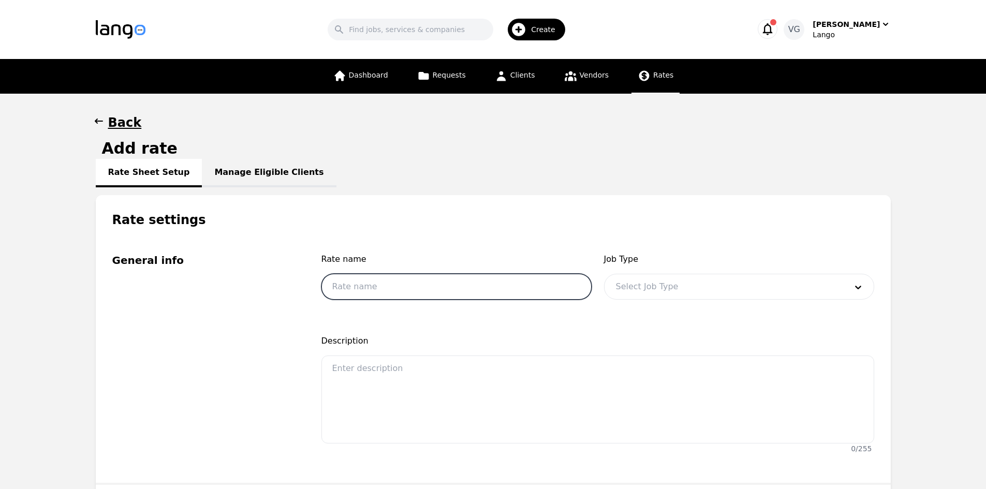
click at [454, 294] on input "text" at bounding box center [456, 287] width 270 height 26
type input "Spanish OPI- $0.85"
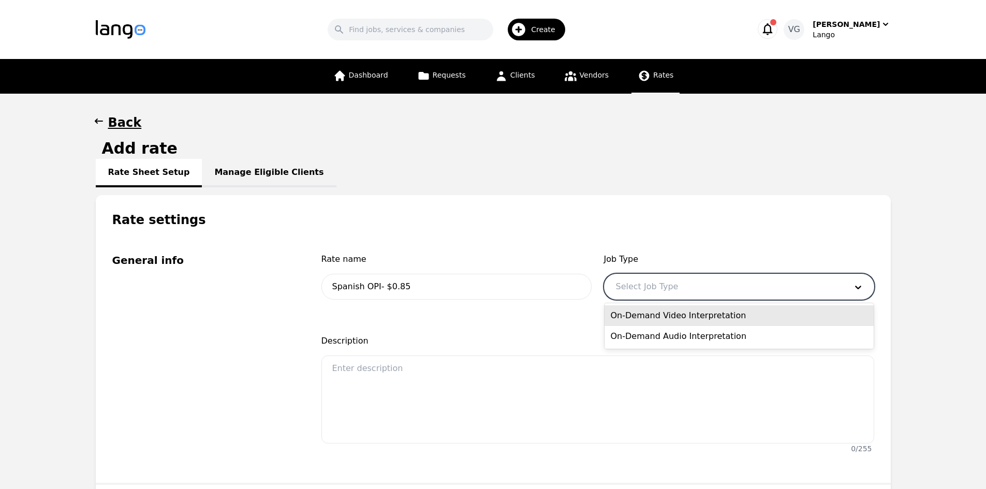
click at [650, 279] on div at bounding box center [724, 286] width 238 height 25
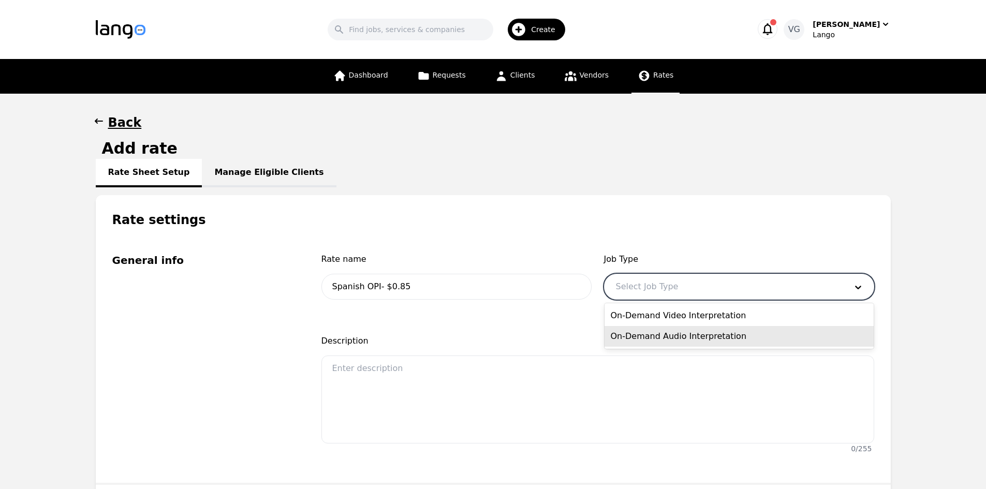
click at [658, 338] on div "On-Demand Audio Interpretation" at bounding box center [739, 336] width 269 height 21
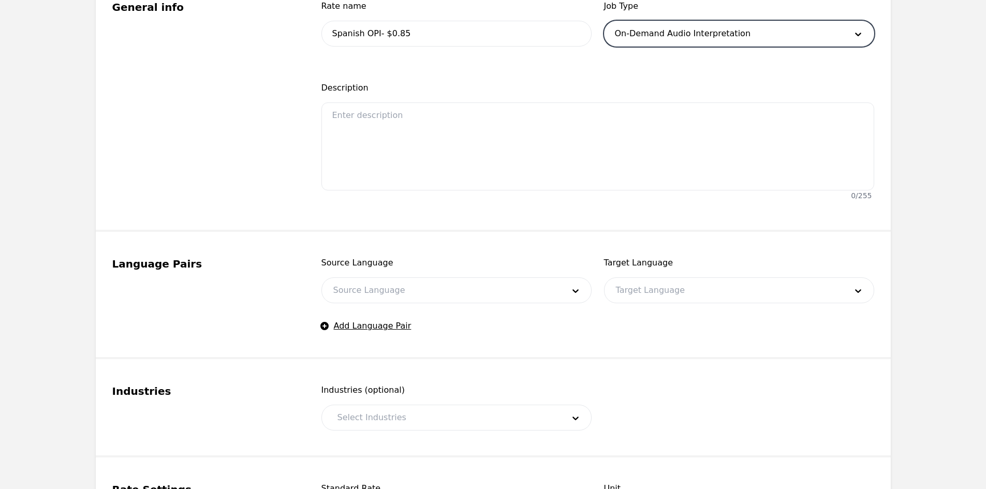
scroll to position [259, 0]
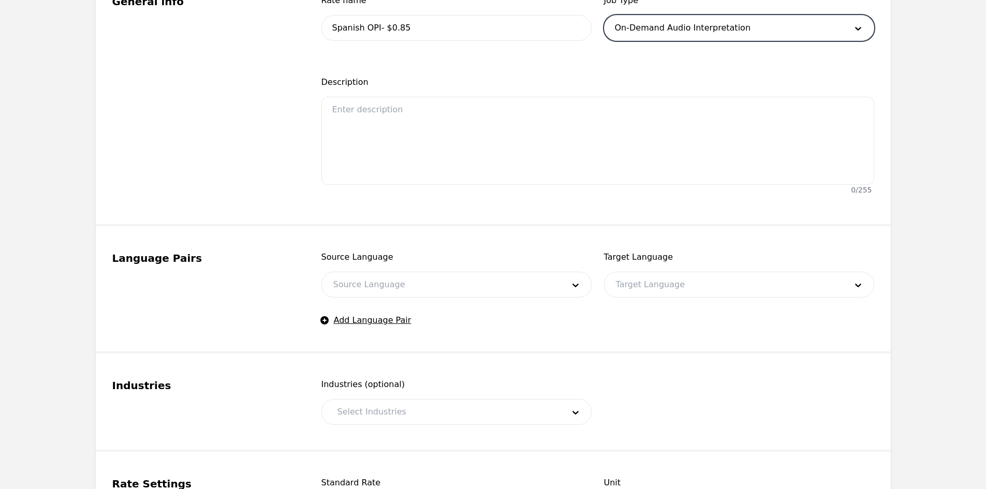
click at [380, 273] on div at bounding box center [441, 284] width 238 height 25
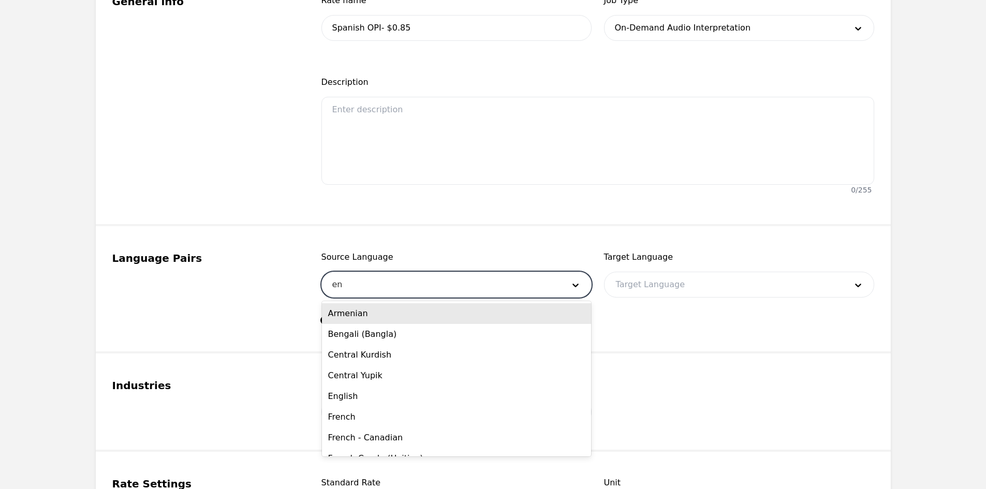
type input "eng"
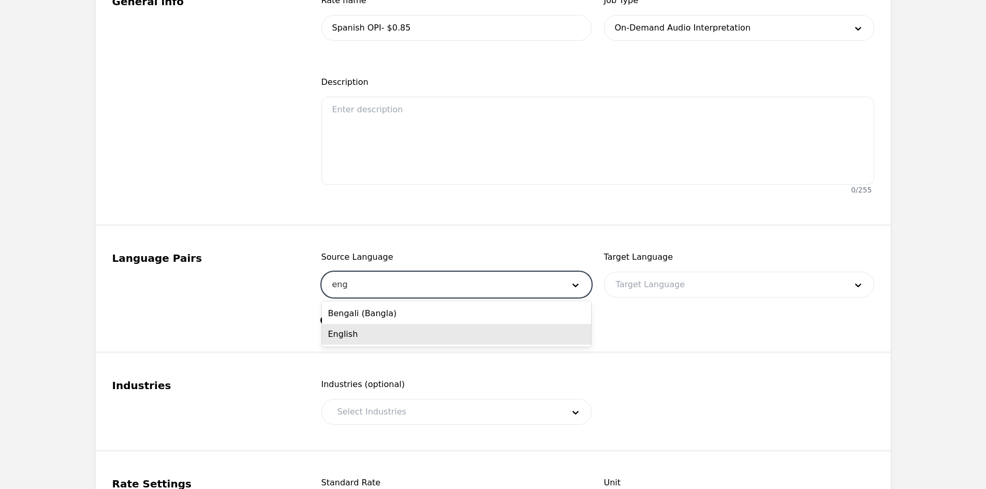
click at [378, 333] on div "English" at bounding box center [456, 334] width 269 height 21
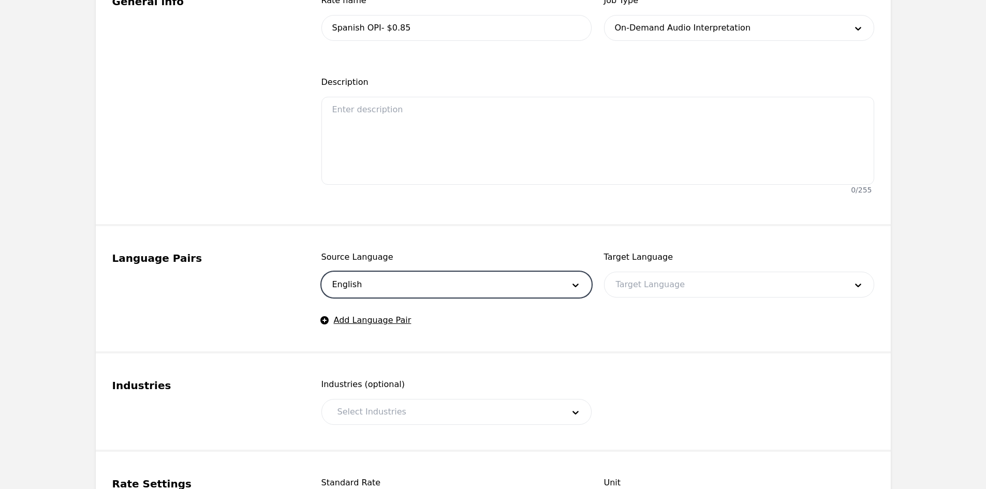
click at [653, 264] on div "Target Language Target Language" at bounding box center [739, 274] width 270 height 47
click at [649, 279] on div at bounding box center [724, 284] width 238 height 25
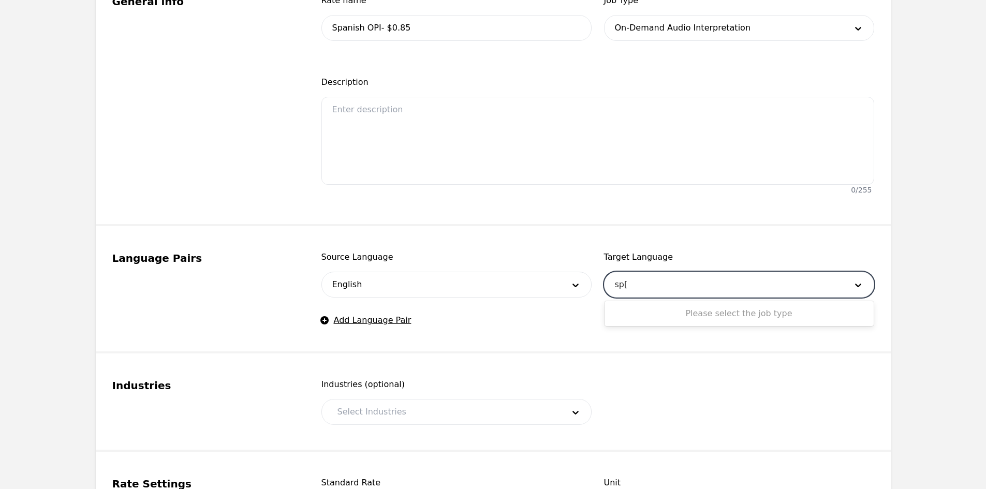
type input "sp"
click at [644, 315] on div "Spanish" at bounding box center [739, 313] width 269 height 21
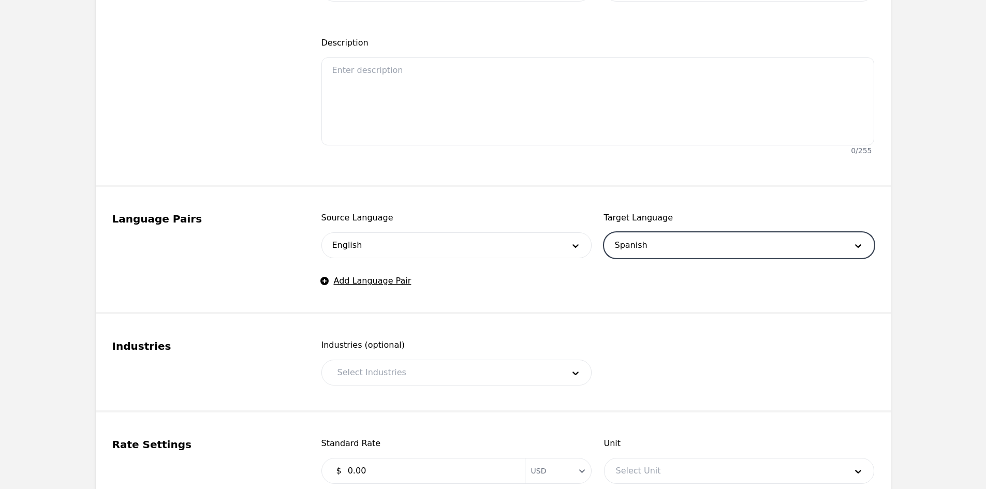
scroll to position [414, 0]
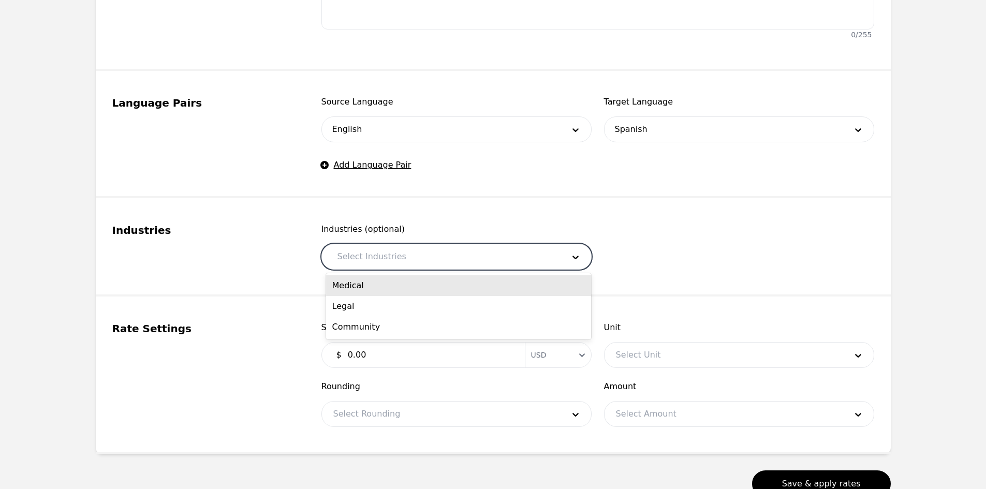
click at [372, 247] on div at bounding box center [443, 256] width 234 height 25
click at [372, 289] on div "Medical" at bounding box center [458, 285] width 265 height 21
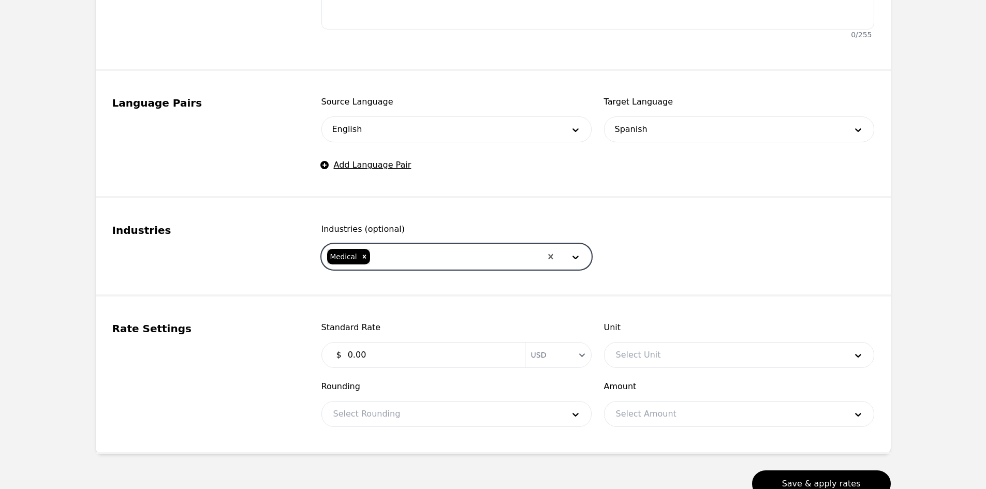
click at [405, 258] on div at bounding box center [456, 256] width 170 height 25
click at [394, 283] on div "Legal" at bounding box center [458, 285] width 265 height 21
click at [408, 254] on div at bounding box center [474, 256] width 133 height 25
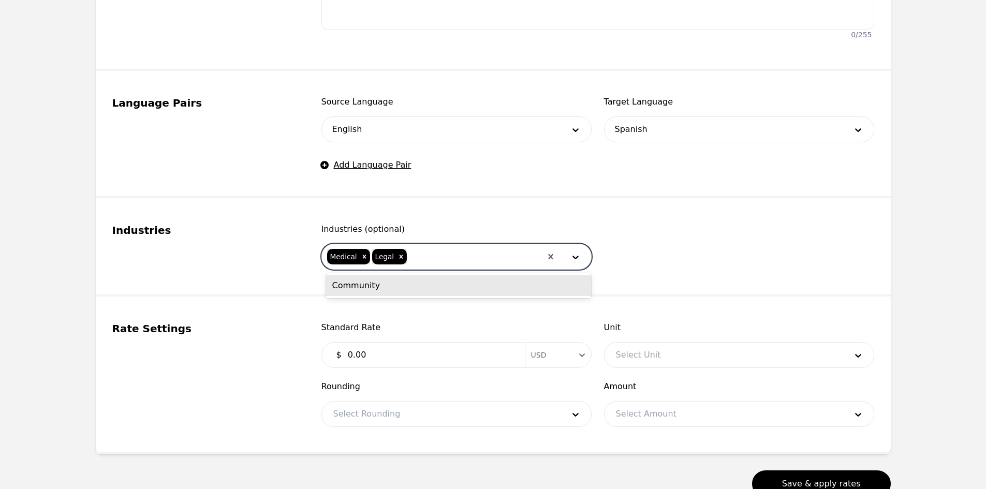
click at [409, 283] on div "Community" at bounding box center [458, 285] width 265 height 21
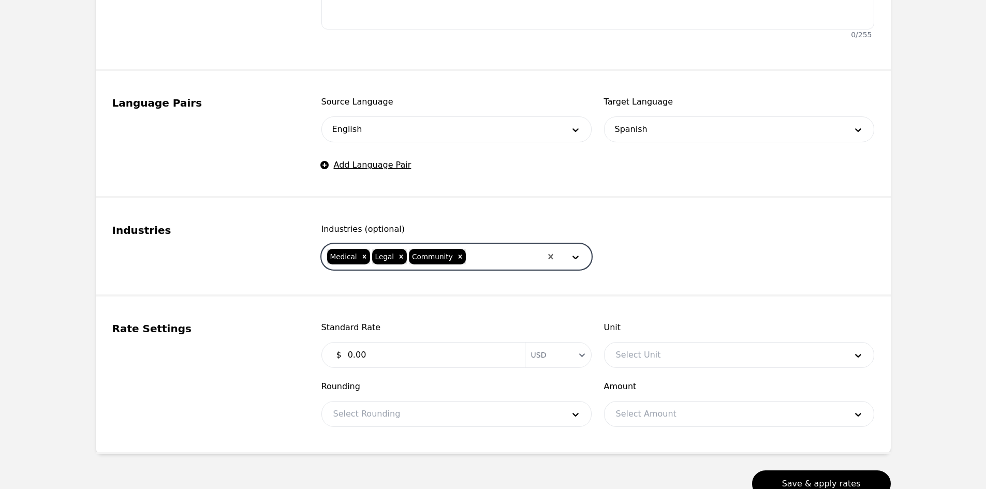
click at [385, 345] on input "0.00" at bounding box center [430, 355] width 177 height 21
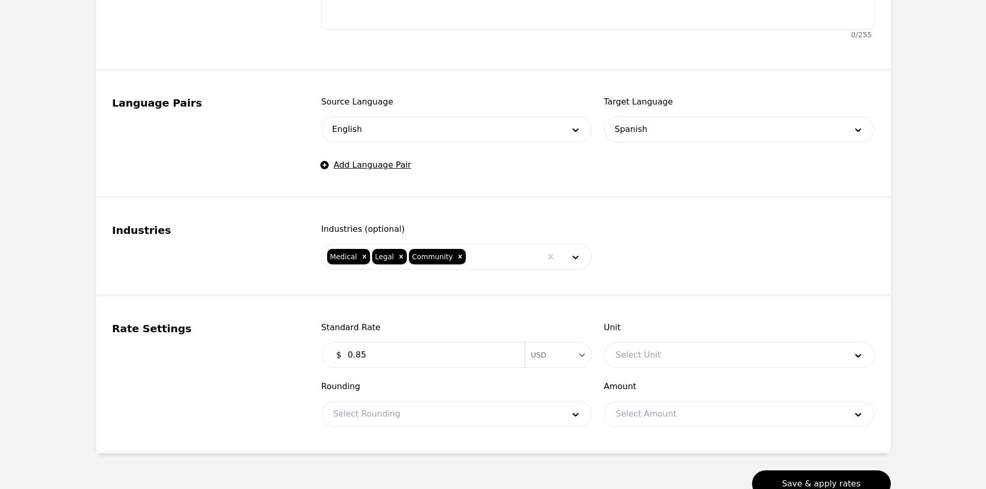
type input "0.85"
click at [633, 355] on div at bounding box center [724, 355] width 238 height 25
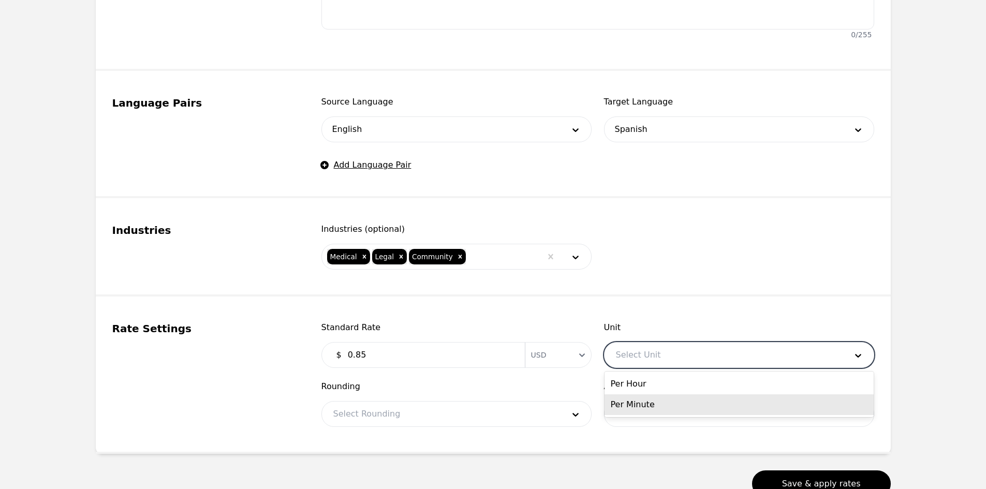
click at [639, 402] on div "Per Minute" at bounding box center [739, 404] width 269 height 21
click at [520, 424] on div at bounding box center [441, 414] width 238 height 25
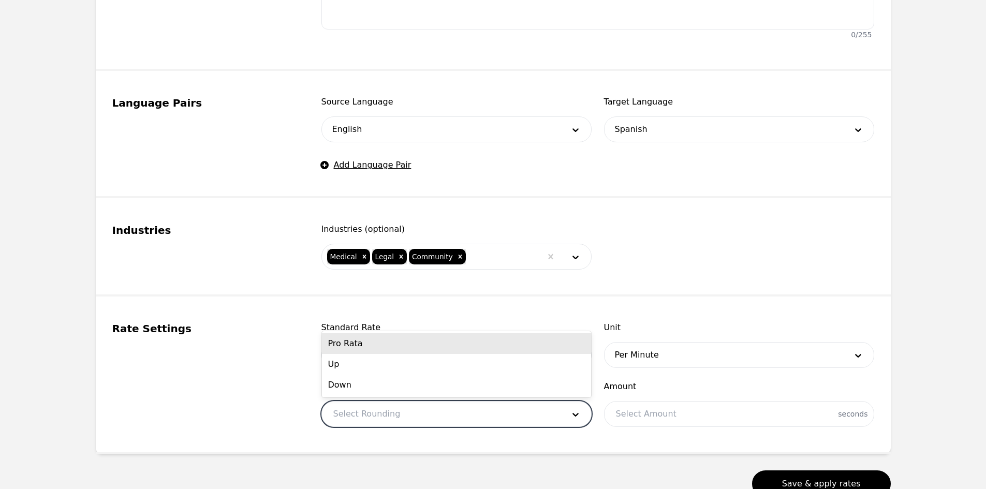
click at [387, 342] on div "Pro Rata" at bounding box center [456, 343] width 269 height 21
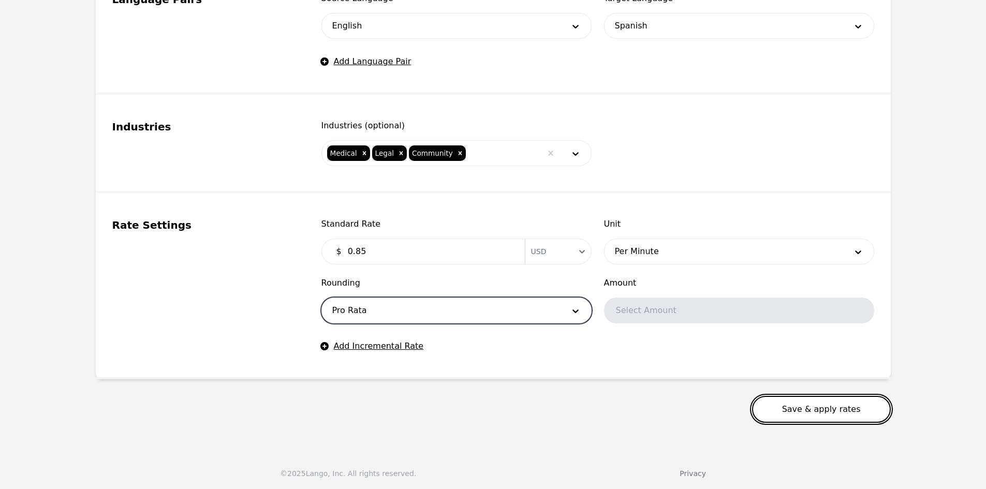
click at [796, 406] on button "Save & apply rates" at bounding box center [821, 409] width 139 height 27
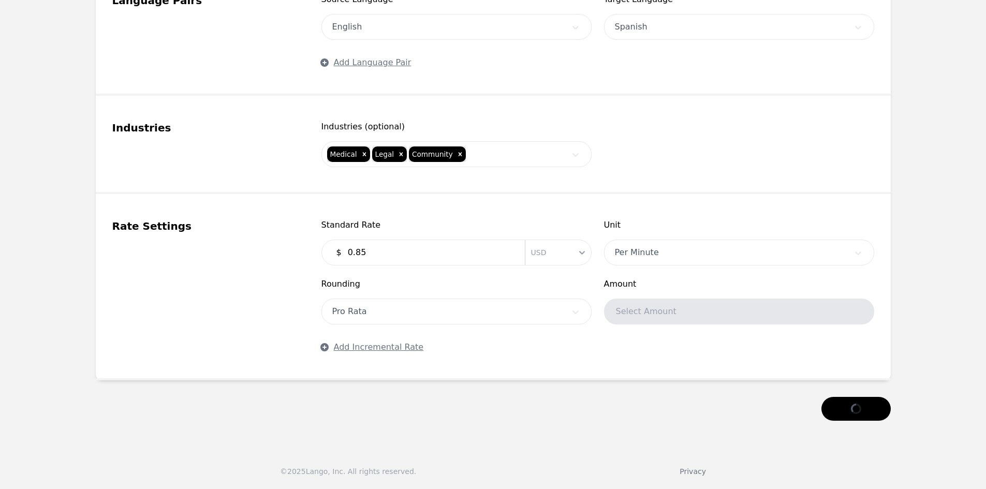
scroll to position [517, 0]
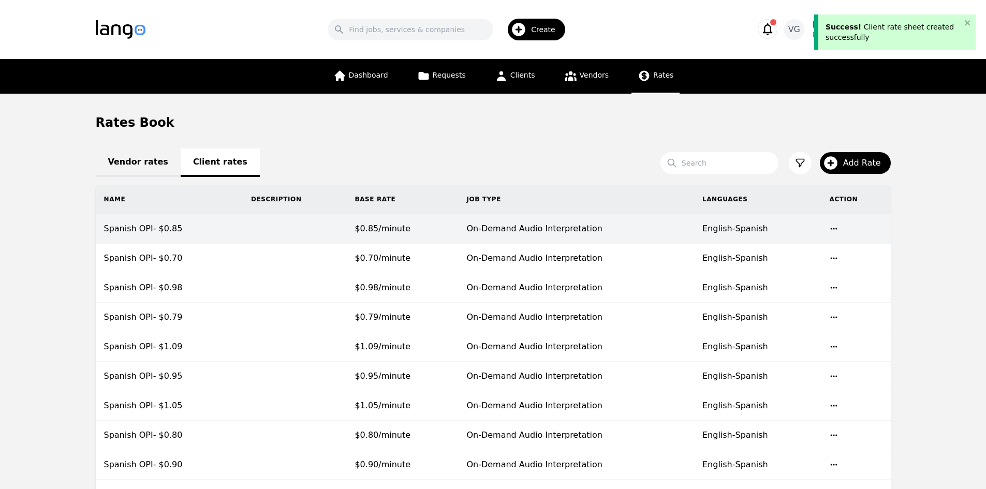
click at [217, 226] on td "Spanish OPI- $0.85" at bounding box center [169, 229] width 147 height 30
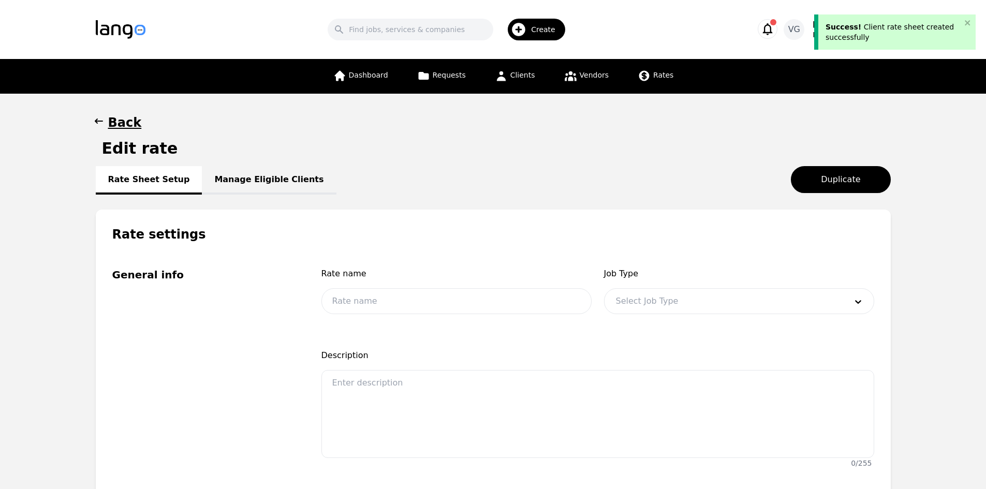
type input "Spanish OPI- $0.85"
type input "0.85"
click at [269, 186] on link "Manage Eligible Clients" at bounding box center [269, 180] width 134 height 28
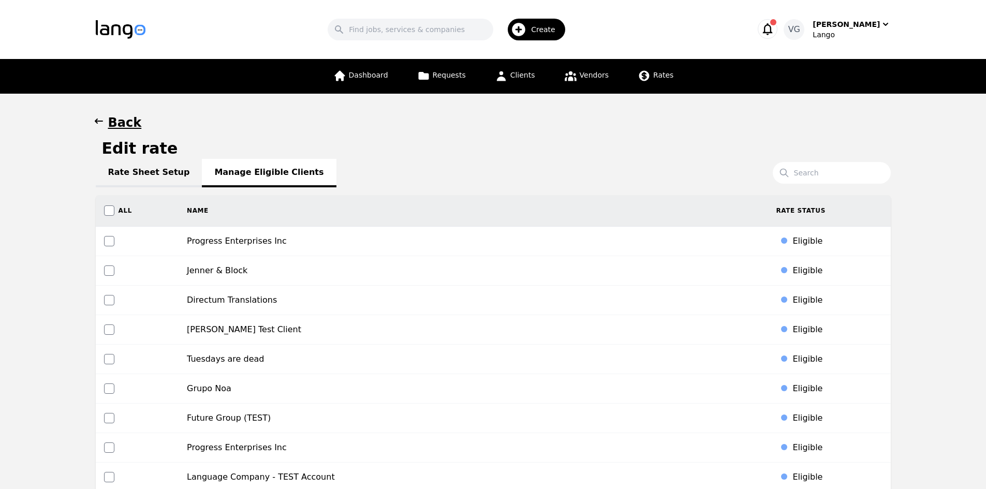
scroll to position [3065, 0]
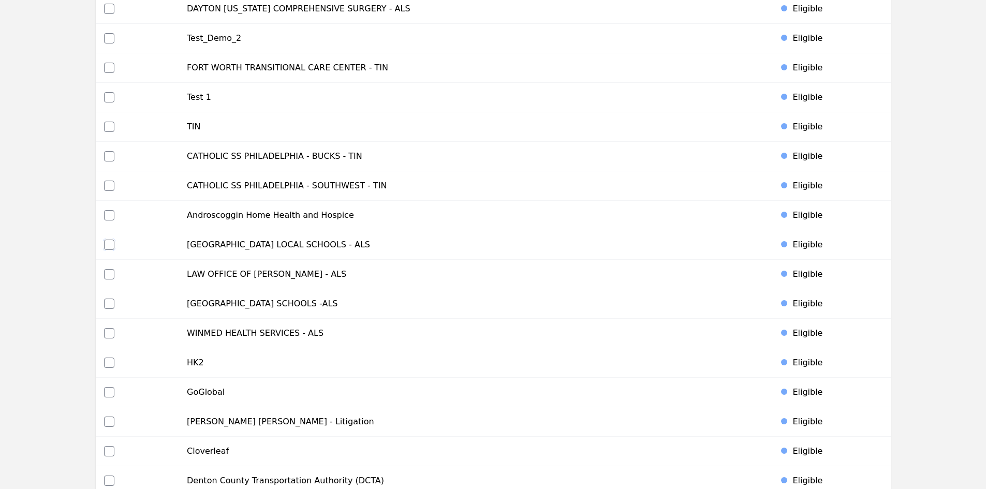
click at [110, 243] on input "checkbox" at bounding box center [109, 245] width 10 height 10
checkbox input "true"
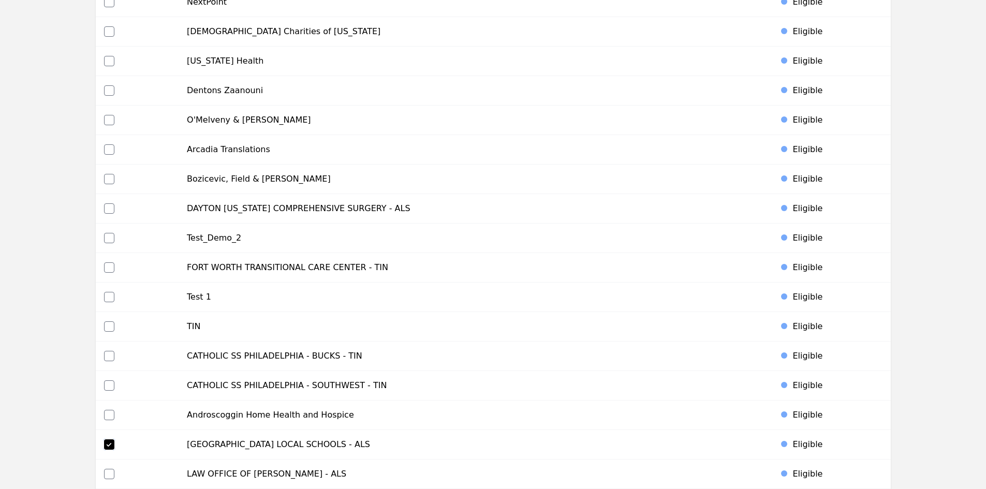
scroll to position [4010, 0]
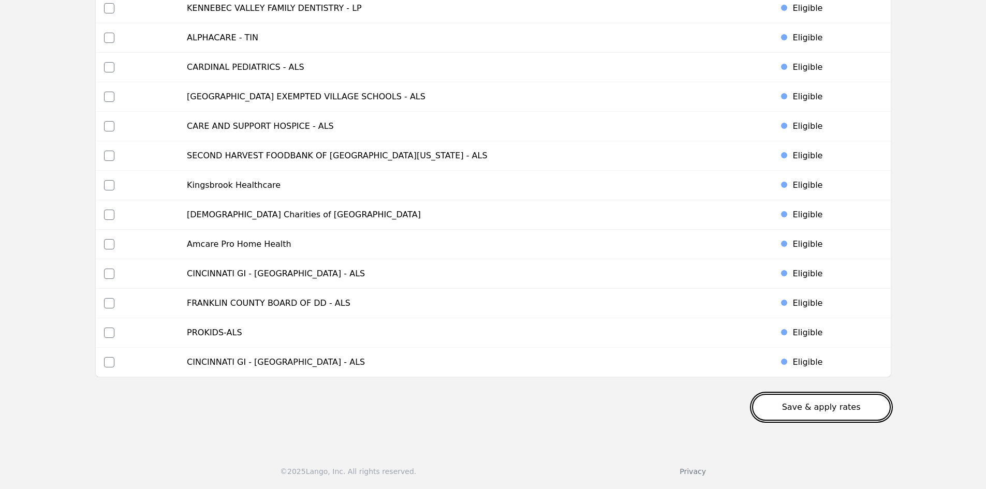
click at [857, 410] on button "Save & apply rates" at bounding box center [821, 407] width 139 height 27
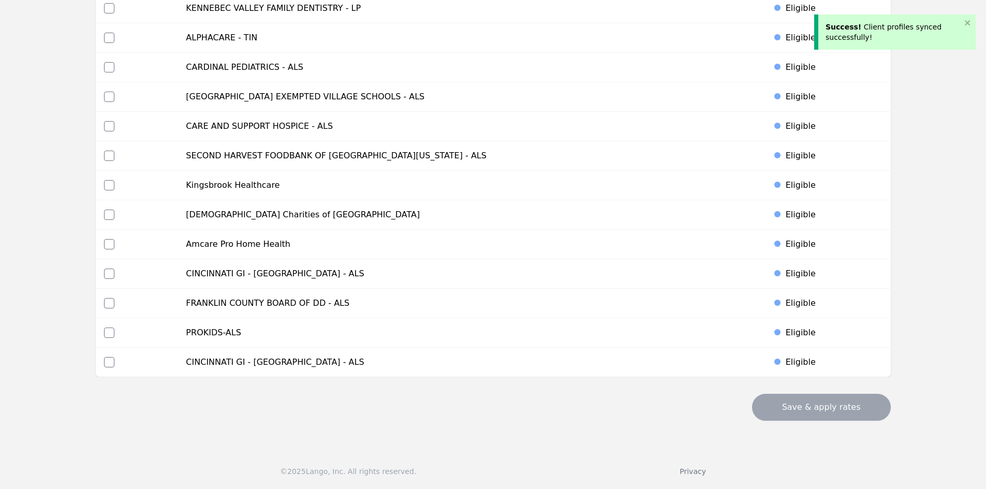
scroll to position [0, 0]
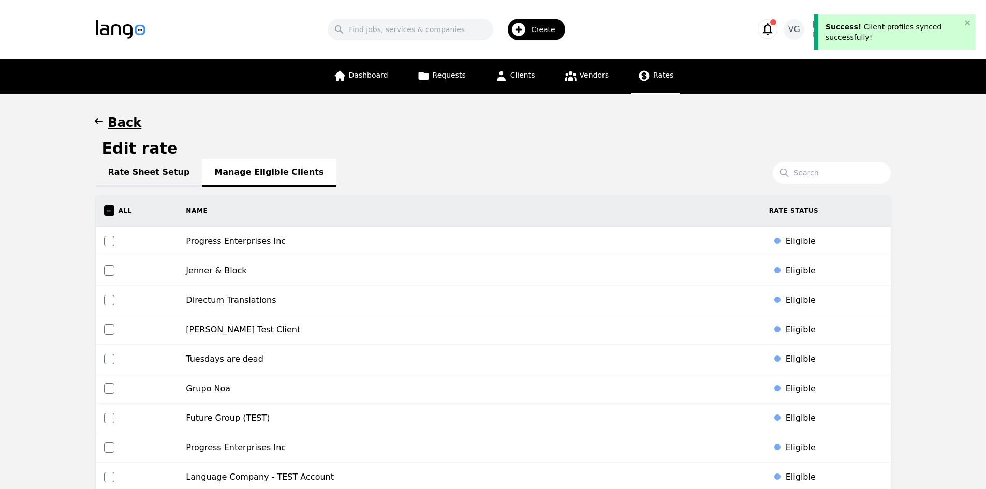
drag, startPoint x: 665, startPoint y: 77, endPoint x: 663, endPoint y: 86, distance: 9.2
click at [665, 77] on span "Rates" at bounding box center [663, 75] width 20 height 8
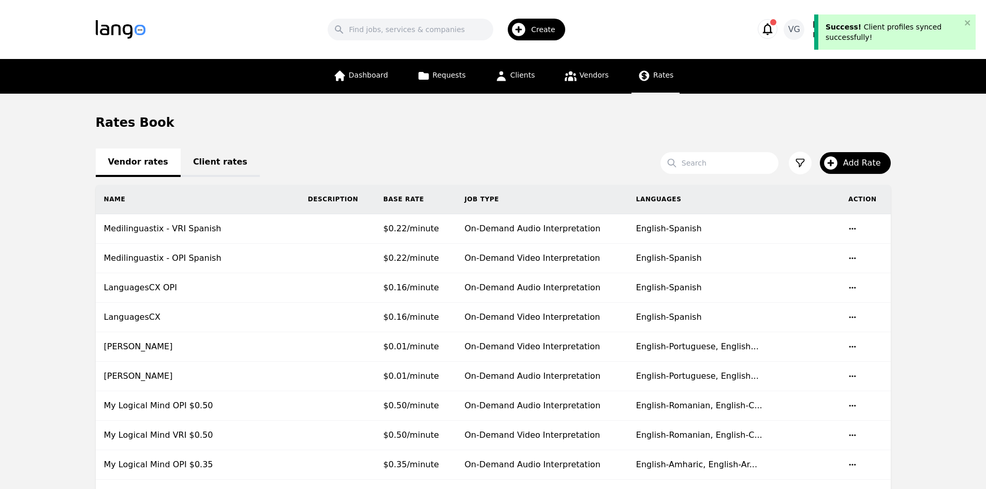
click at [215, 156] on link "Client rates" at bounding box center [220, 163] width 79 height 28
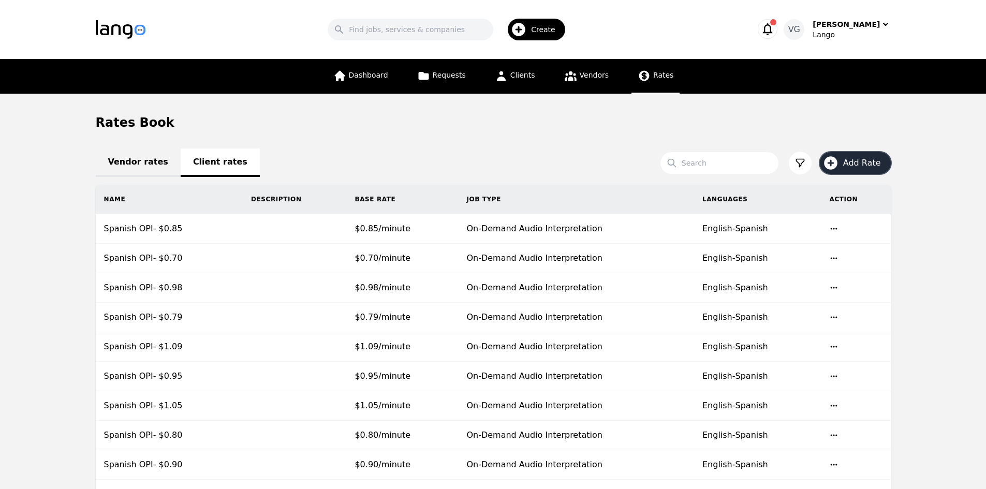
click at [847, 168] on span "Add Rate" at bounding box center [865, 163] width 45 height 12
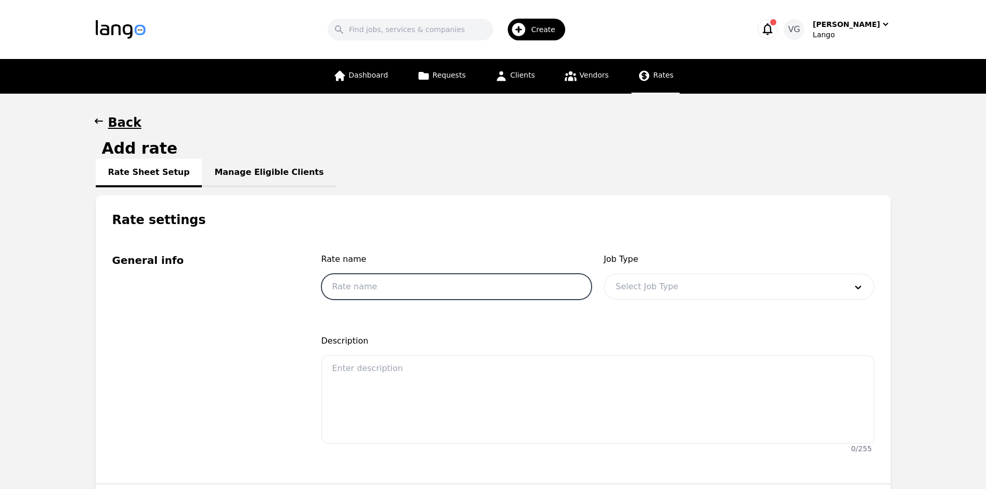
click at [384, 290] on input "text" at bounding box center [456, 287] width 270 height 26
type input "Spanish OPI- $0.59"
click at [680, 278] on div at bounding box center [724, 286] width 238 height 25
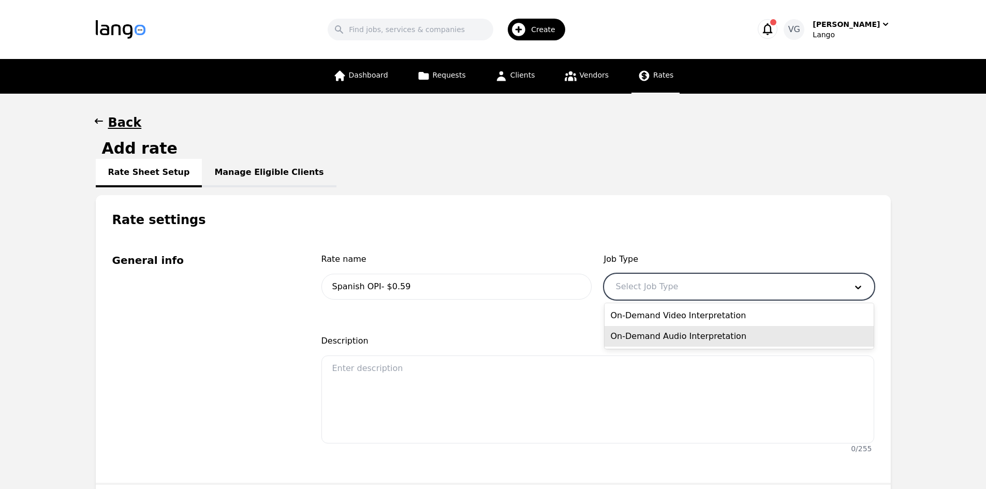
click at [671, 340] on div "On-Demand Audio Interpretation" at bounding box center [739, 336] width 269 height 21
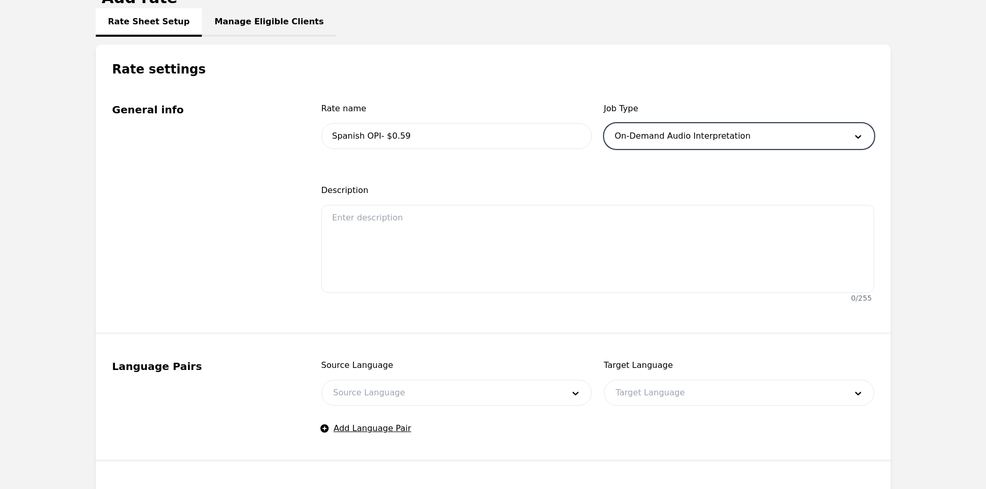
scroll to position [362, 0]
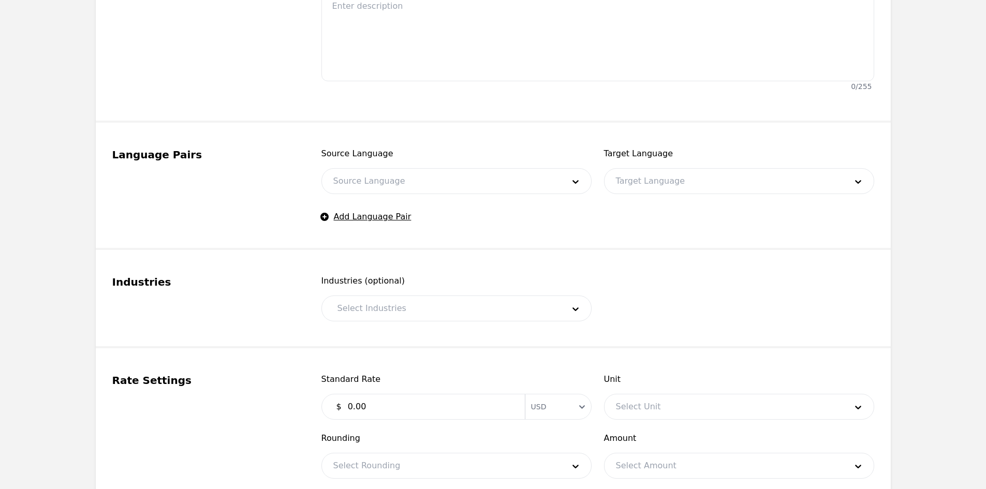
click at [383, 167] on div "Source Language Source Language" at bounding box center [456, 171] width 270 height 47
click at [384, 185] on div at bounding box center [441, 181] width 238 height 25
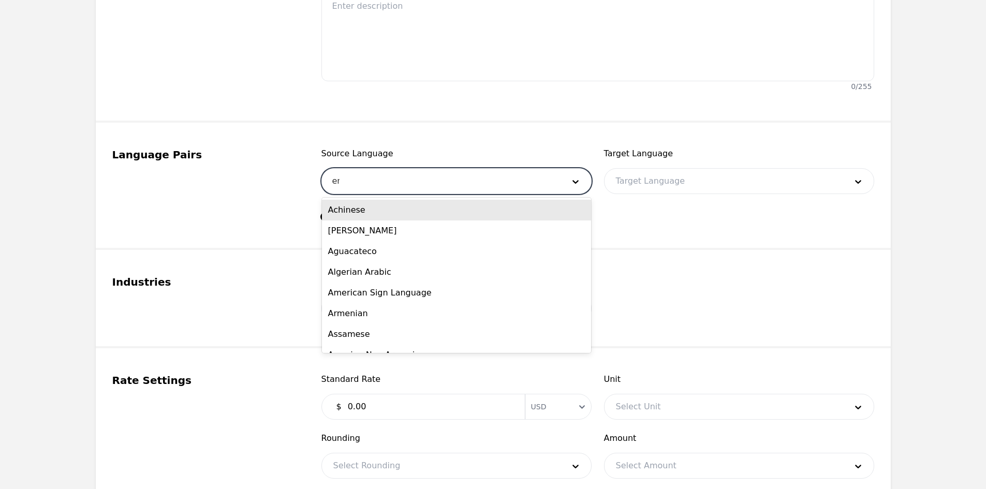
type input "eng"
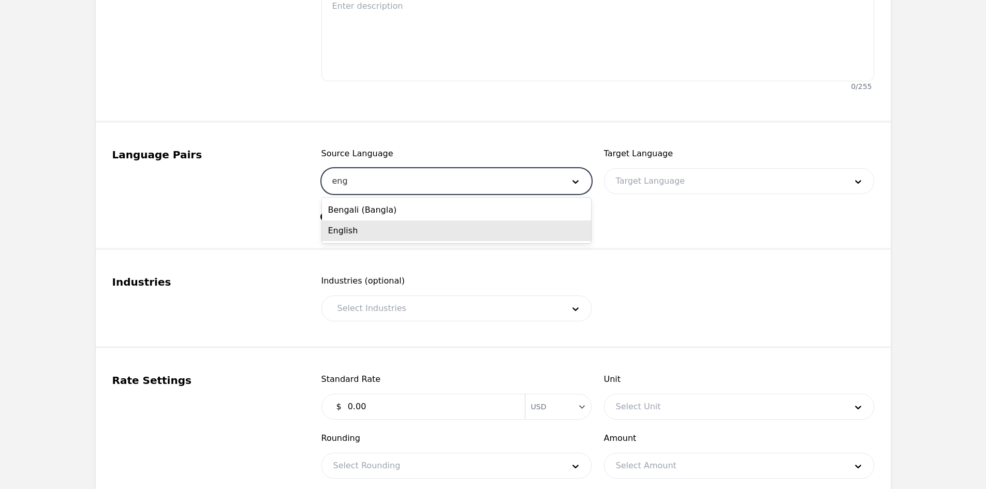
click at [401, 232] on div "English" at bounding box center [456, 231] width 269 height 21
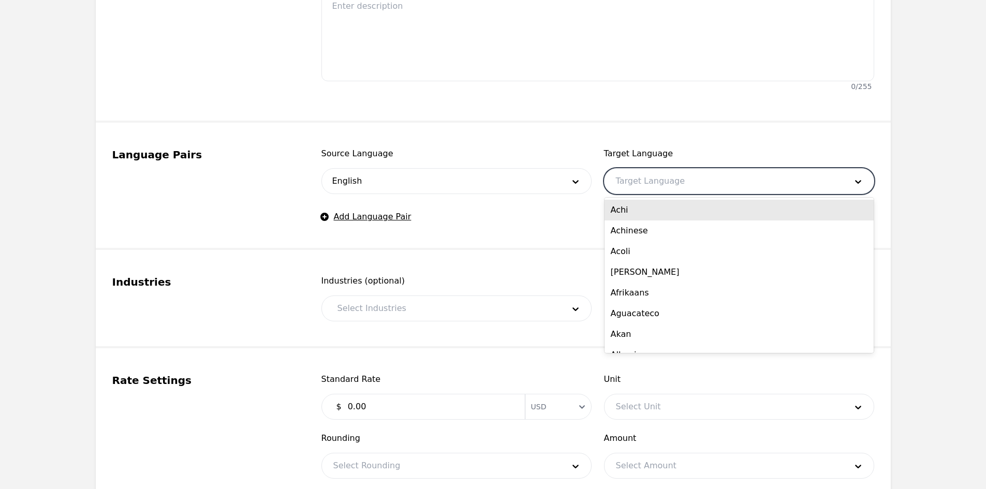
click at [615, 177] on input "text" at bounding box center [616, 181] width 3 height 12
type input "sp"
click at [635, 207] on div "Spanish" at bounding box center [739, 210] width 269 height 21
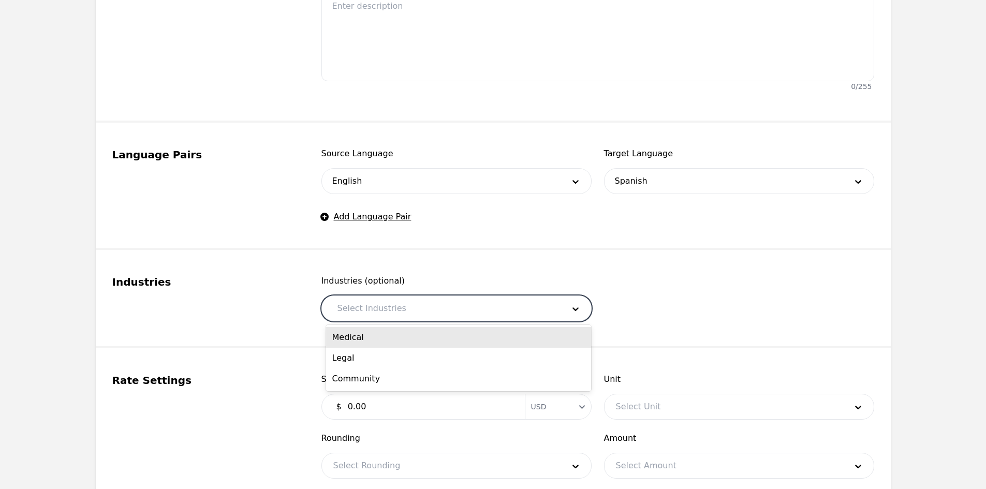
click at [412, 314] on div at bounding box center [443, 308] width 234 height 25
click at [394, 342] on div "Medical" at bounding box center [458, 337] width 265 height 21
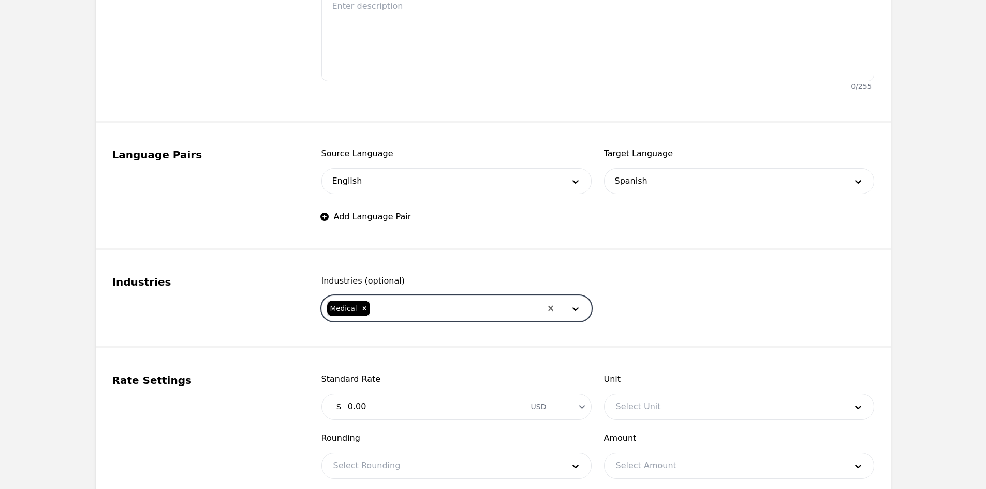
click at [408, 300] on div at bounding box center [456, 308] width 170 height 25
click at [393, 330] on div "Legal" at bounding box center [458, 337] width 265 height 21
click at [416, 307] on div at bounding box center [474, 308] width 133 height 25
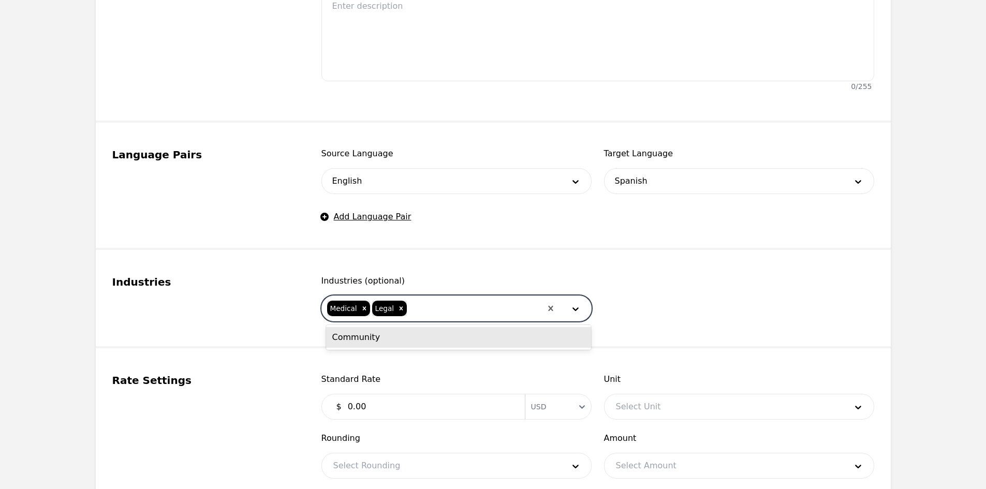
click at [417, 336] on div "Community" at bounding box center [458, 337] width 265 height 21
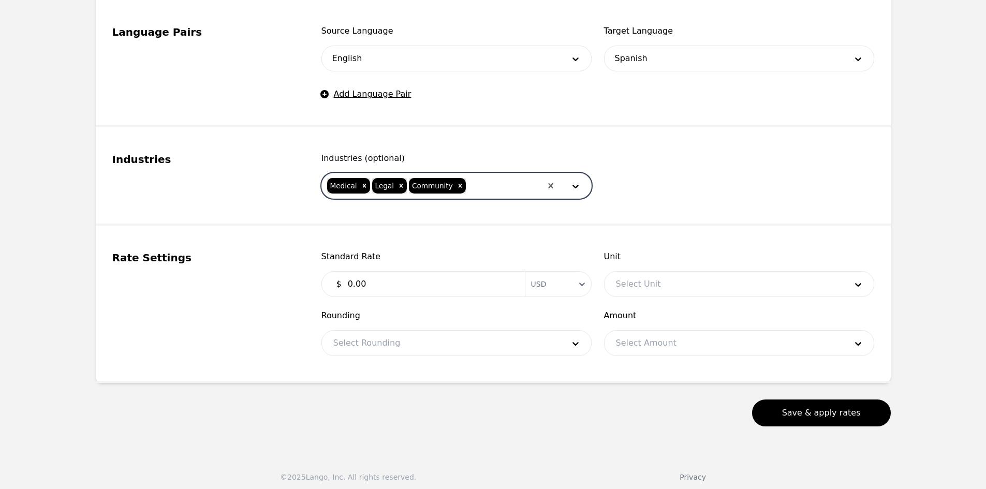
scroll to position [491, 0]
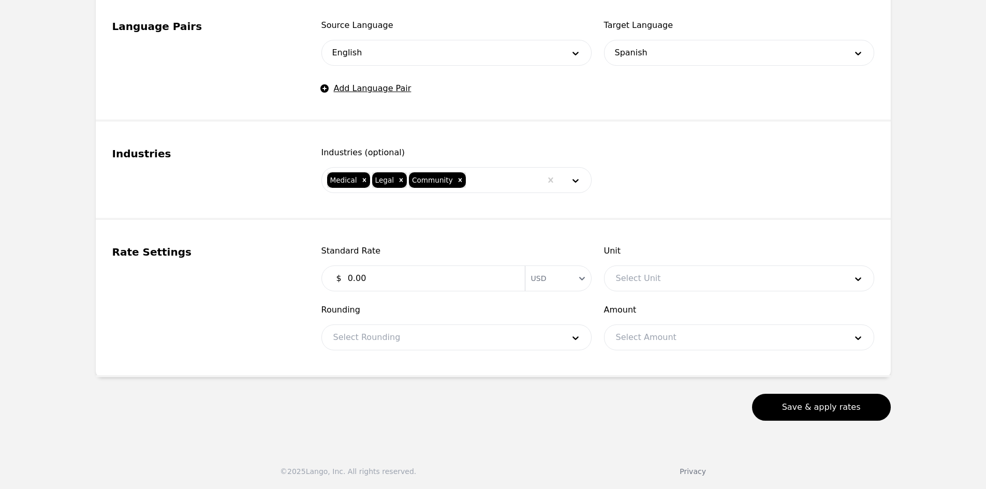
click at [402, 283] on input "0.00" at bounding box center [430, 278] width 177 height 21
type input "0.59"
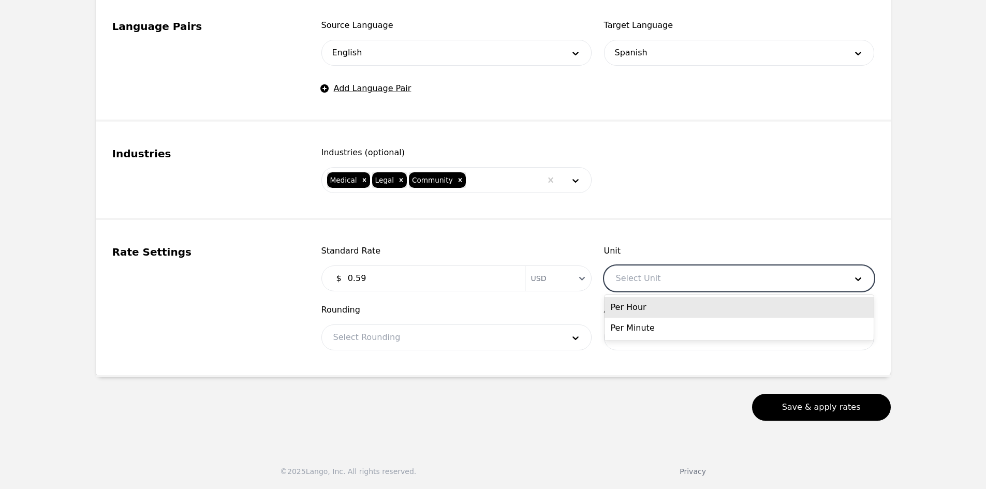
click at [664, 281] on div at bounding box center [724, 278] width 238 height 25
click at [648, 327] on div "Per Minute" at bounding box center [739, 328] width 269 height 21
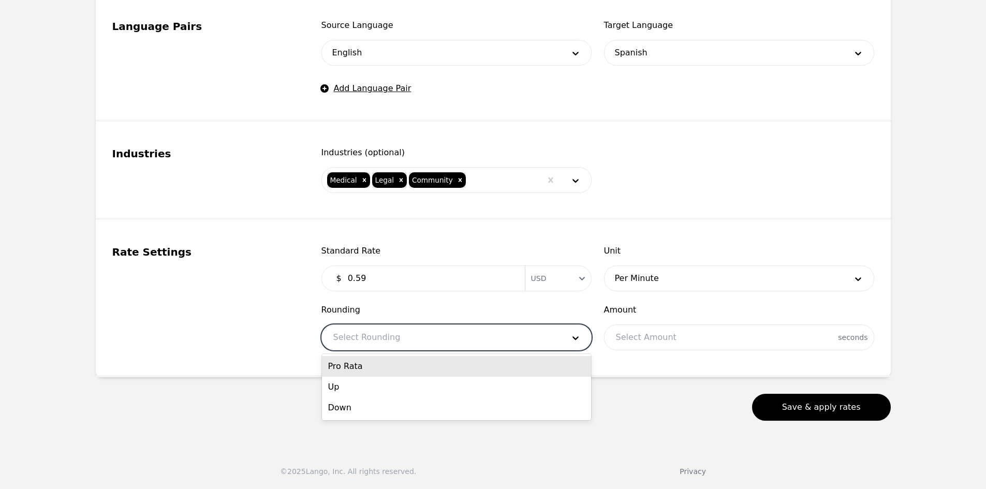
click at [440, 338] on div at bounding box center [441, 337] width 238 height 25
click at [389, 370] on div "Pro Rata" at bounding box center [456, 366] width 269 height 21
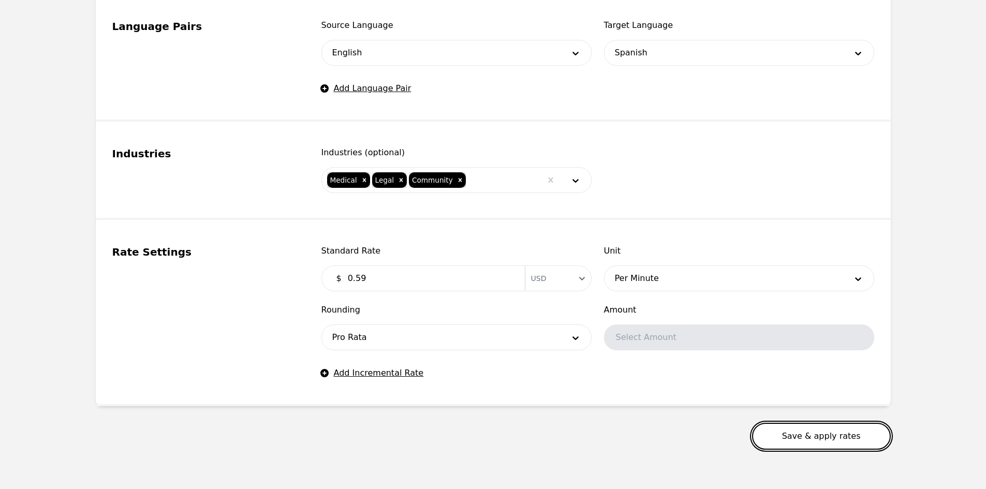
click at [794, 424] on button "Save & apply rates" at bounding box center [821, 436] width 139 height 27
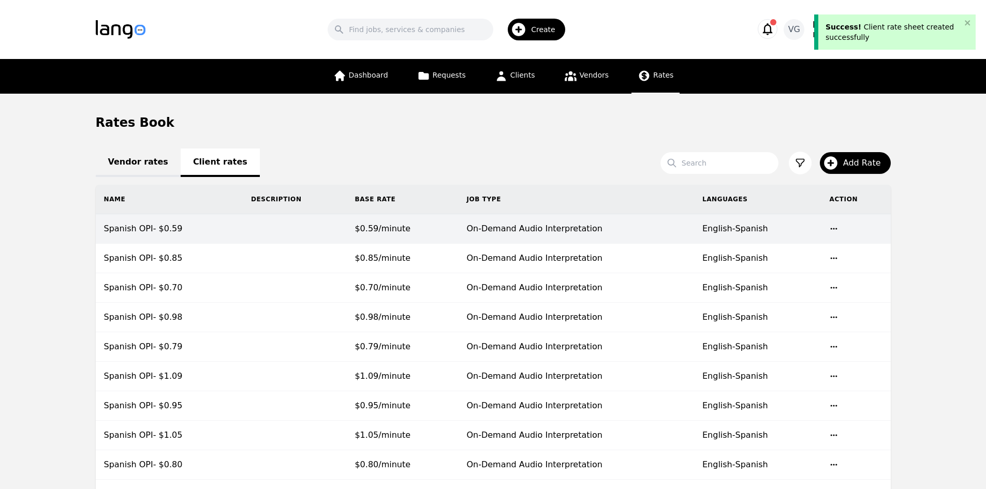
click at [387, 238] on td "$0.59/minute" at bounding box center [402, 229] width 112 height 30
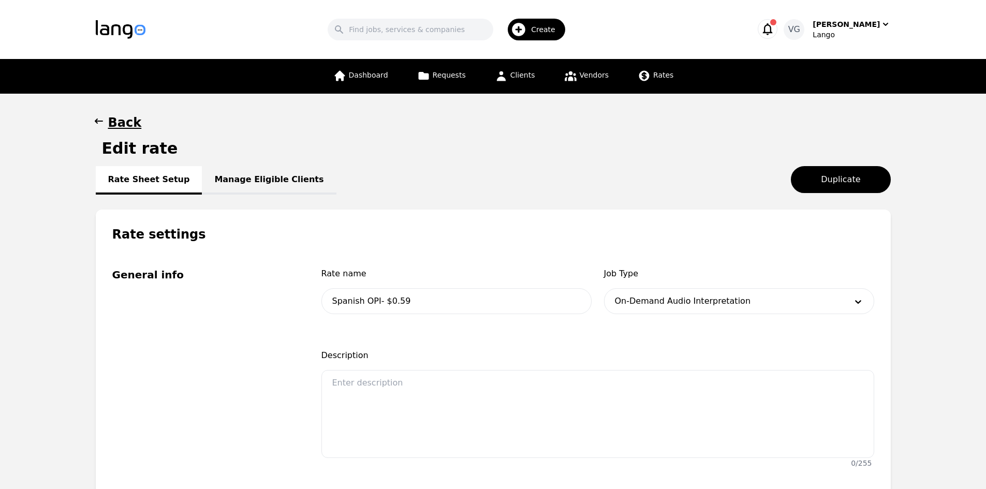
click at [235, 181] on link "Manage Eligible Clients" at bounding box center [269, 180] width 134 height 28
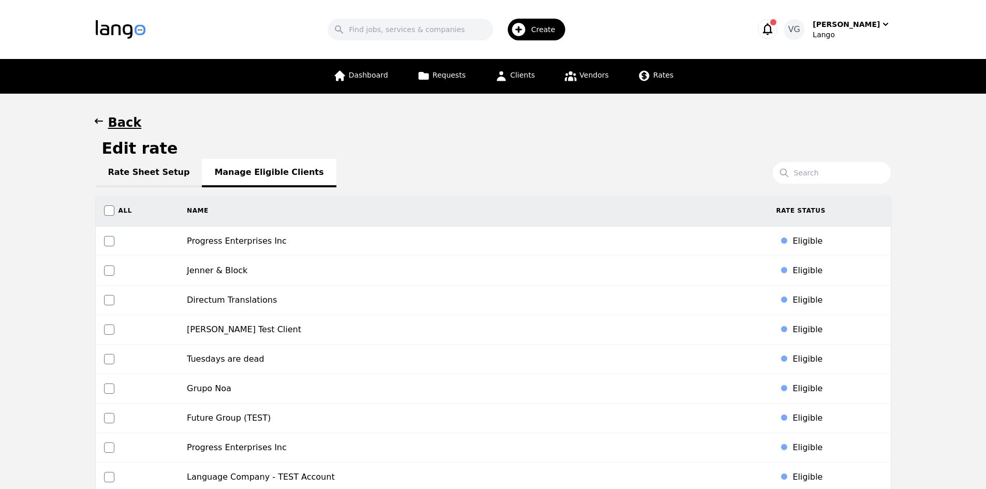
scroll to position [1029, 0]
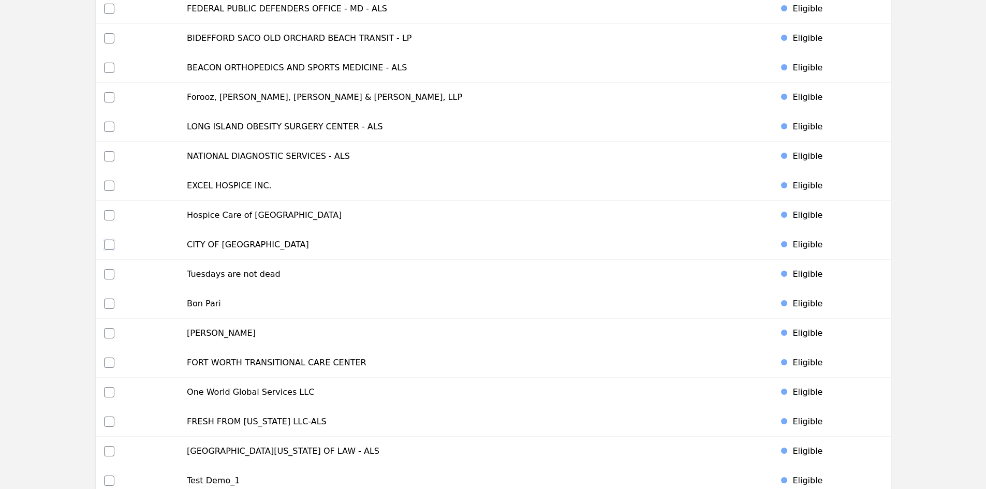
click at [107, 244] on input "checkbox" at bounding box center [109, 245] width 10 height 10
checkbox input "true"
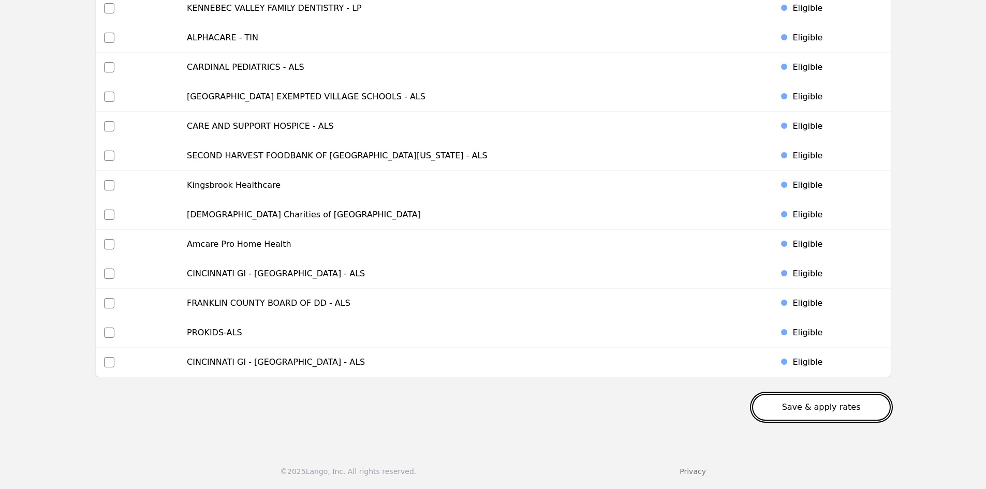
click at [841, 414] on button "Save & apply rates" at bounding box center [821, 407] width 139 height 27
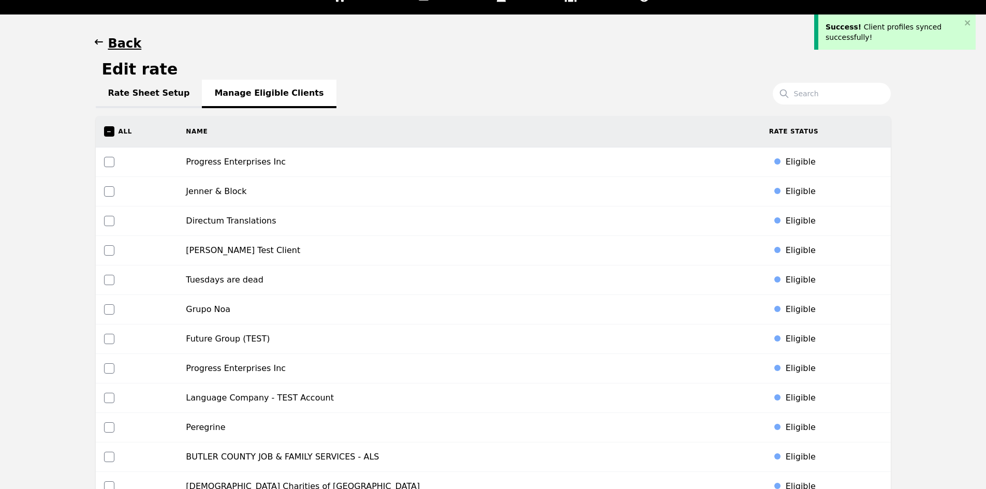
scroll to position [0, 0]
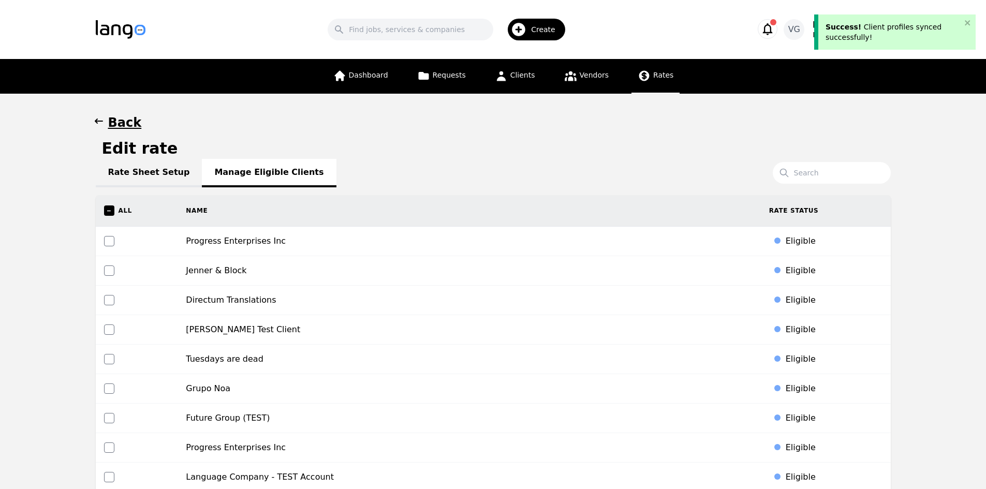
click at [658, 78] on span "Rates" at bounding box center [663, 75] width 20 height 8
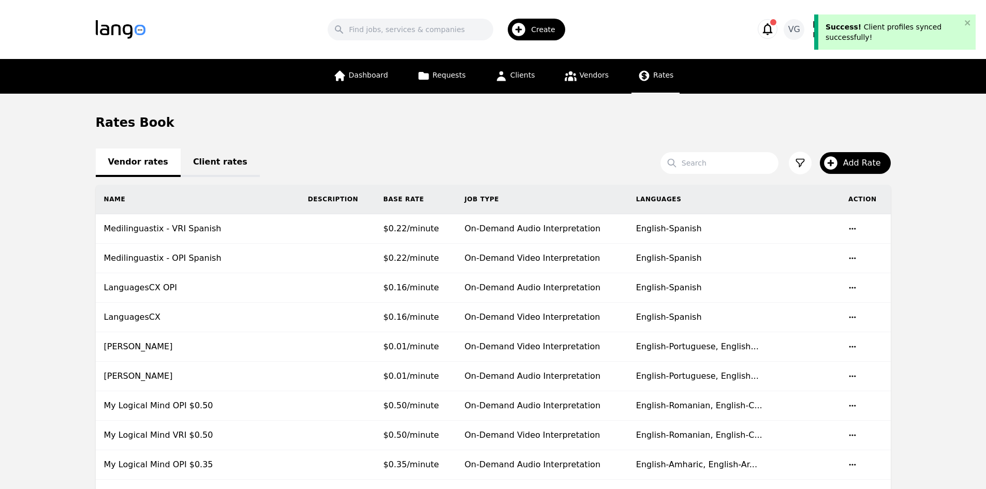
click at [189, 165] on link "Client rates" at bounding box center [220, 163] width 79 height 28
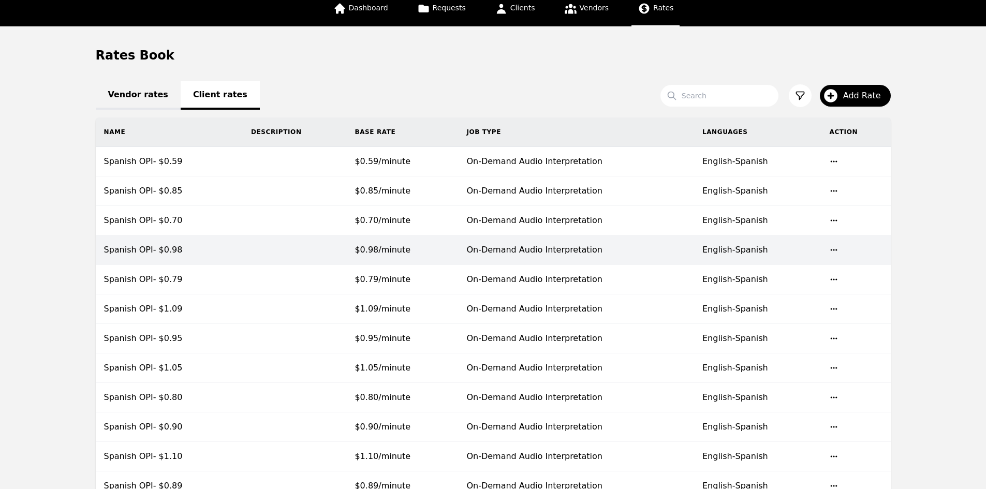
scroll to position [50, 0]
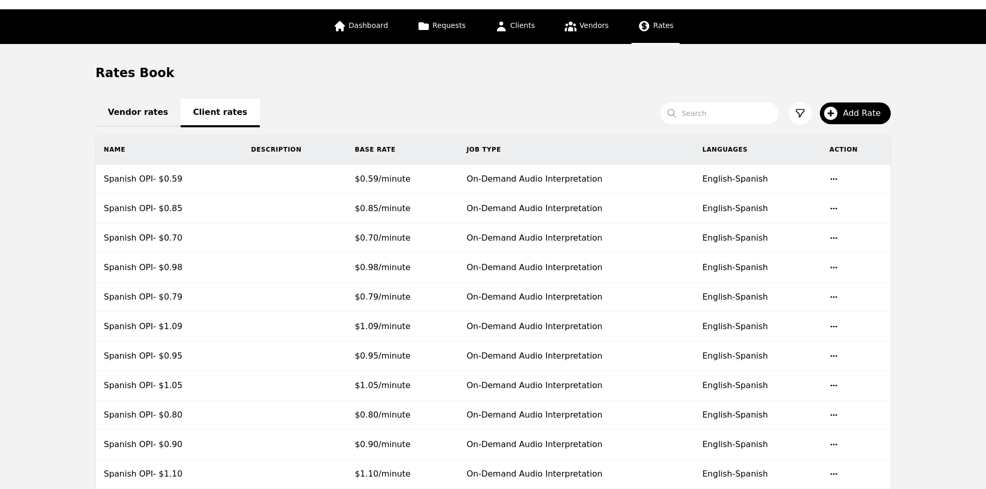
click at [11, 253] on main "Rates Book Vendor rates Client rates Search Add Rate Name Description Base Rate…" at bounding box center [493, 346] width 986 height 605
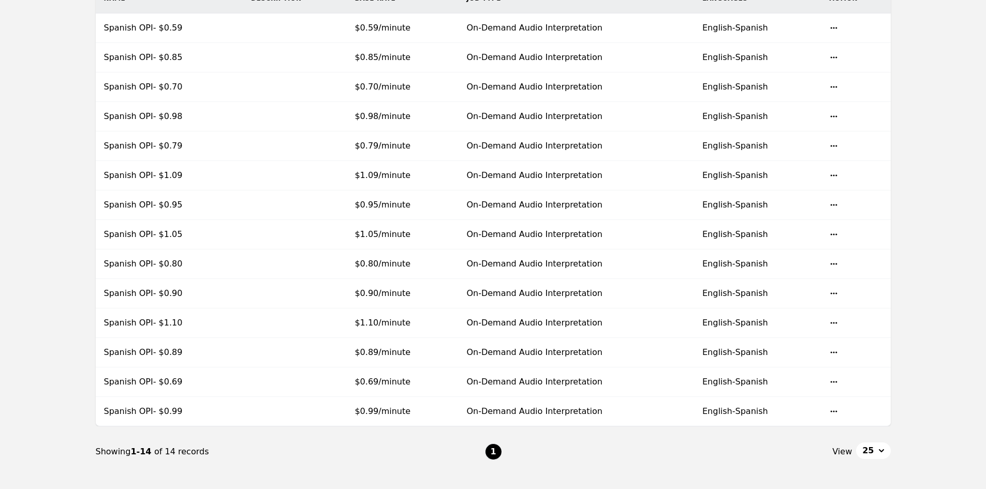
scroll to position [257, 0]
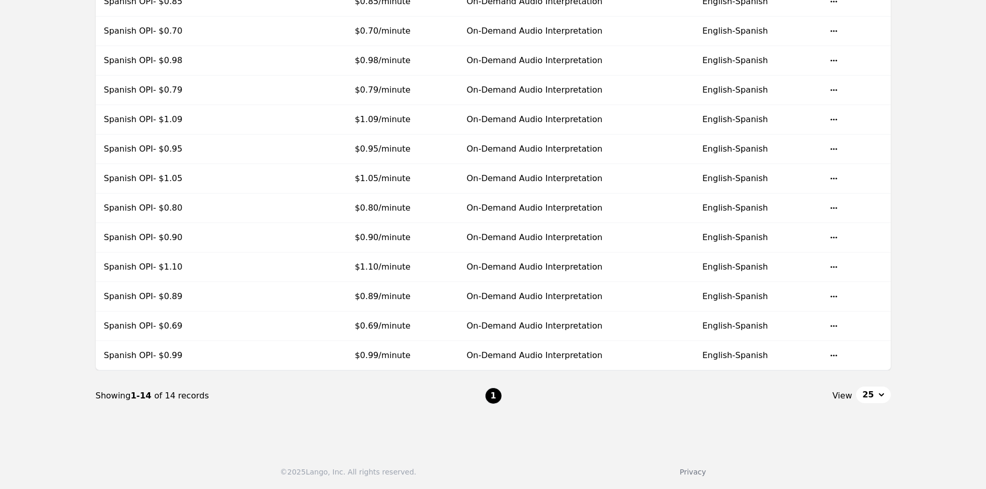
click at [51, 275] on main "Rates Book Vendor rates Client rates Search Add Rate Name Description Base Rate…" at bounding box center [493, 139] width 986 height 605
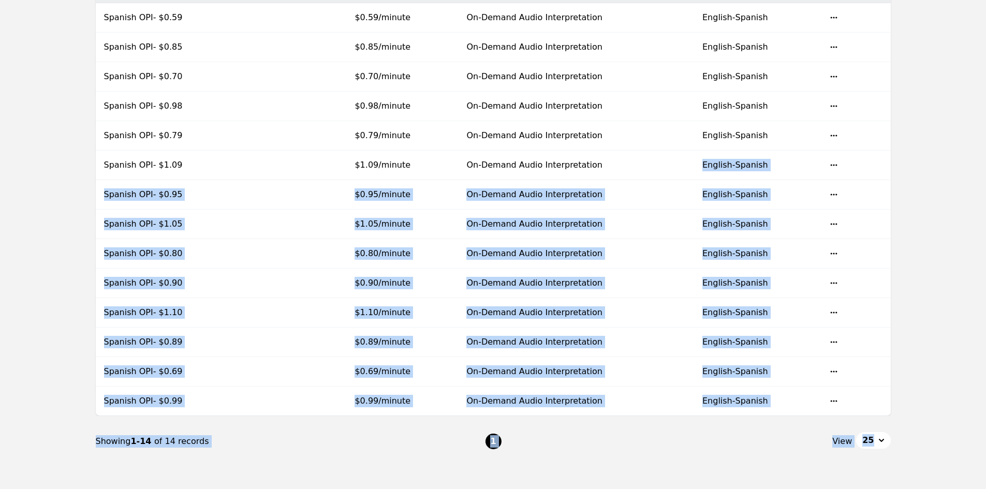
scroll to position [0, 0]
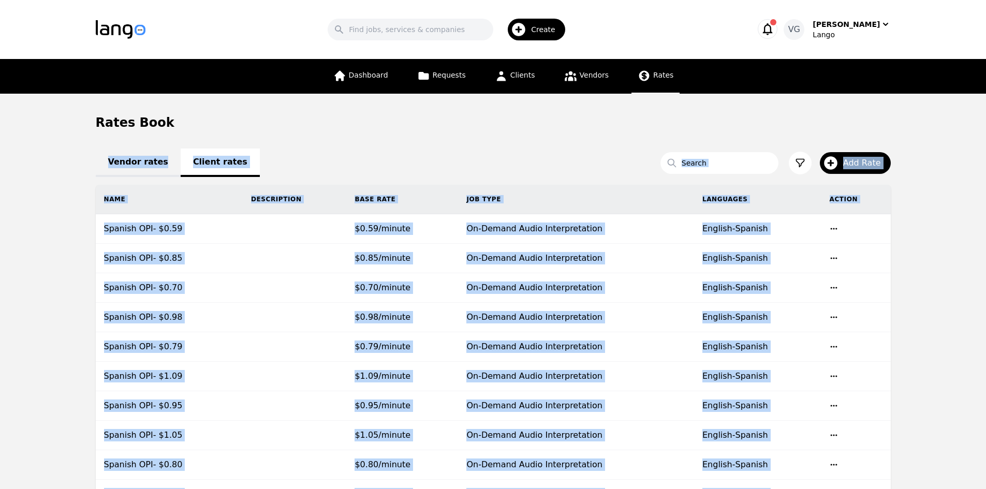
drag, startPoint x: 615, startPoint y: 457, endPoint x: 511, endPoint y: 120, distance: 353.0
click at [511, 120] on div "Search Create VG Valton Gjochi Lango Dashboard Requests Clients Vendors Rates R…" at bounding box center [493, 244] width 986 height 489
click at [509, 120] on div "Rates Book" at bounding box center [493, 122] width 795 height 17
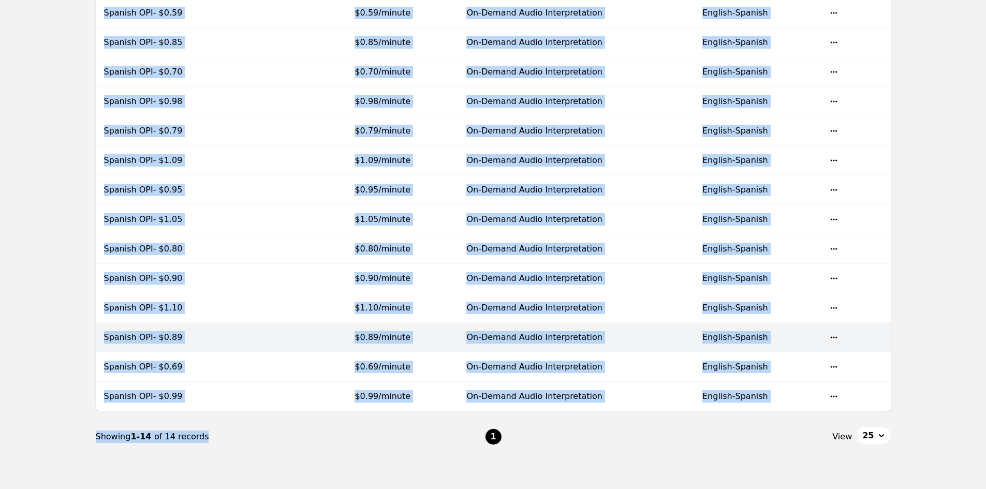
scroll to position [257, 0]
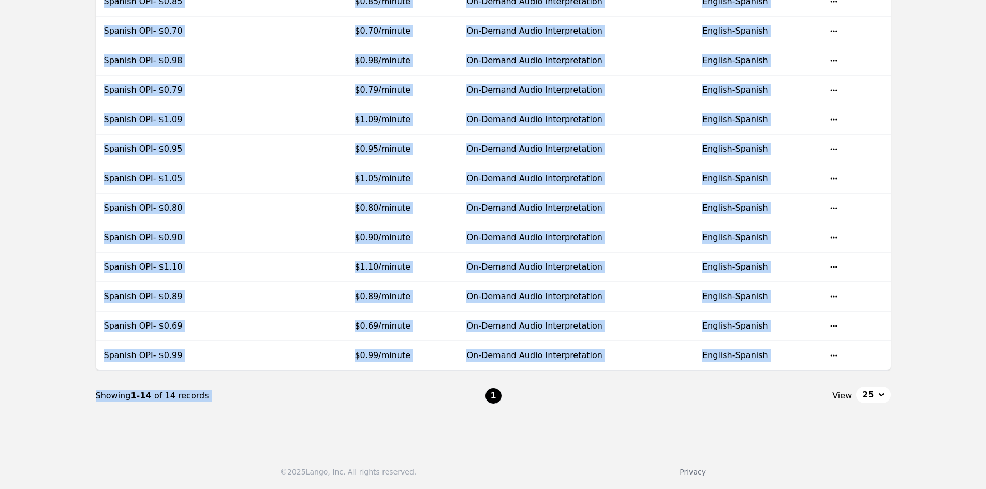
drag, startPoint x: 508, startPoint y: 137, endPoint x: 602, endPoint y: 417, distance: 295.8
click at [483, 431] on main "Rates Book Vendor rates Client rates Search Add Rate Name Description Base Rate…" at bounding box center [493, 139] width 986 height 605
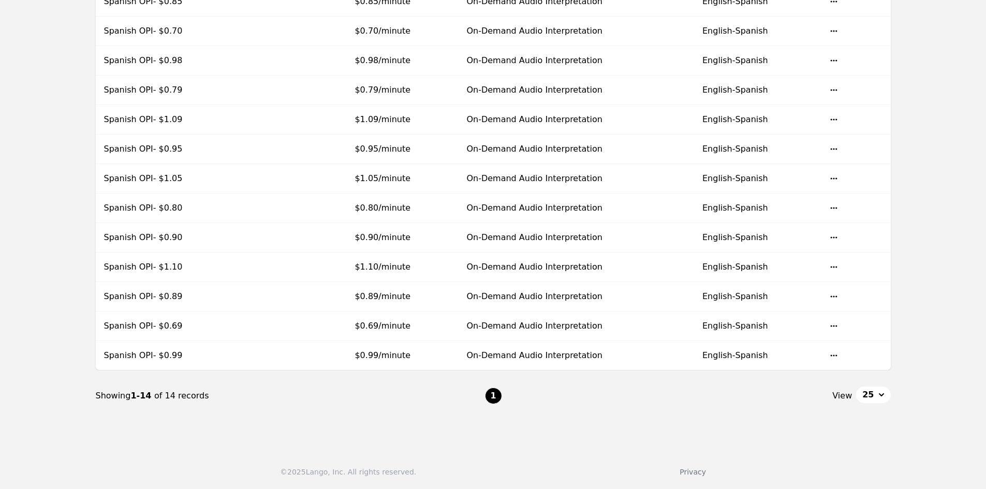
click at [608, 416] on nav "Showing 1-14 of 14 records 1 View 25" at bounding box center [493, 396] width 795 height 51
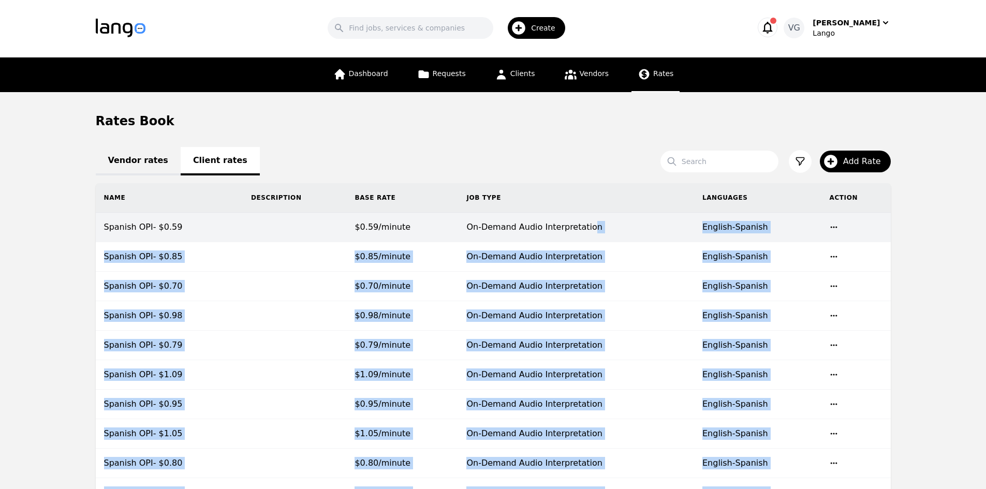
scroll to position [0, 0]
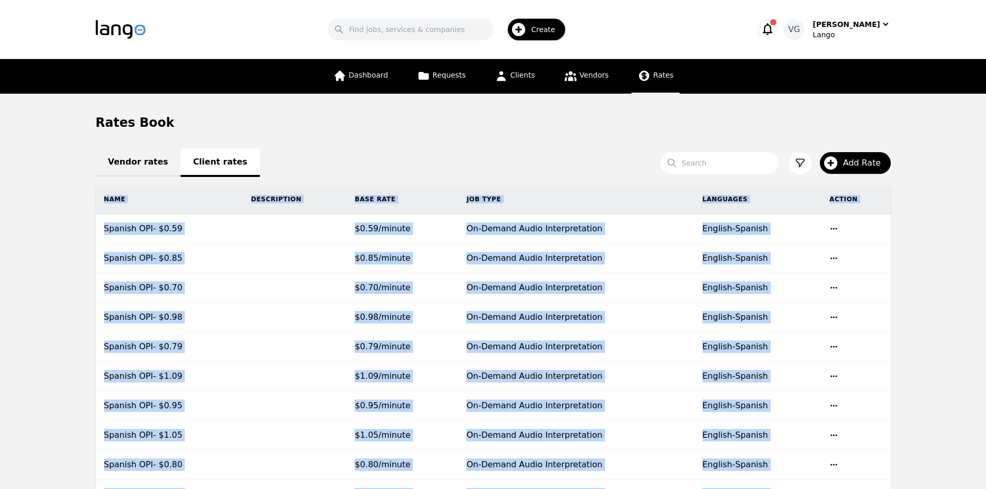
drag, startPoint x: 605, startPoint y: 412, endPoint x: 549, endPoint y: 173, distance: 245.6
click at [549, 173] on div "Vendor rates Client rates Search Add Rate Name Description Base Rate Job Type L…" at bounding box center [493, 417] width 795 height 522
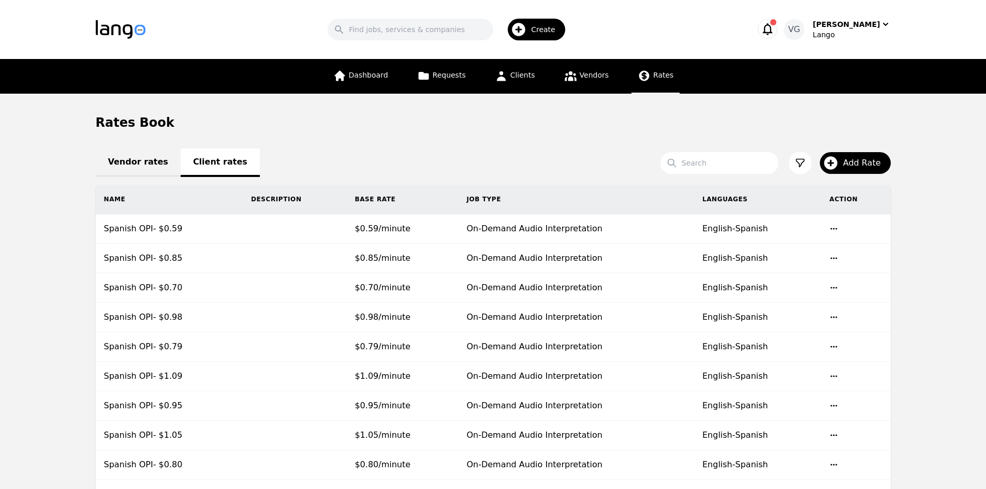
click at [548, 164] on div "Vendor rates Client rates" at bounding box center [493, 162] width 795 height 12
drag, startPoint x: 19, startPoint y: 273, endPoint x: 80, endPoint y: 283, distance: 61.9
click at [23, 273] on main "Rates Book Vendor rates Client rates Search Add Rate Name Description Base Rate…" at bounding box center [493, 396] width 986 height 605
click at [0, 349] on main "Rates Book Vendor rates Client rates Search Add Rate Name Description Base Rate…" at bounding box center [493, 396] width 986 height 605
click at [75, 272] on main "Rates Book Vendor rates Client rates Search Add Rate Name Description Base Rate…" at bounding box center [493, 396] width 986 height 605
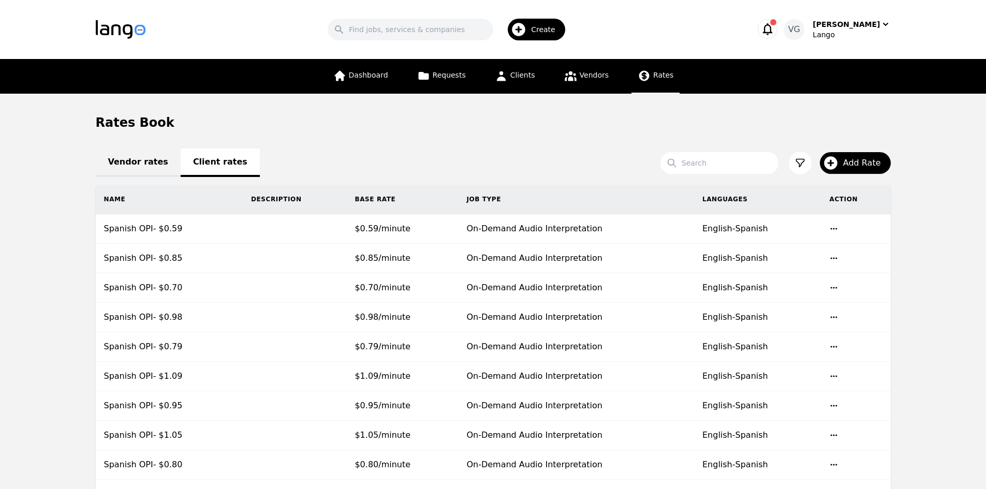
click at [53, 321] on main "Rates Book Vendor rates Client rates Search Add Rate Name Description Base Rate…" at bounding box center [493, 396] width 986 height 605
click at [0, 335] on main "Rates Book Vendor rates Client rates Search Add Rate Name Description Base Rate…" at bounding box center [493, 396] width 986 height 605
click at [40, 311] on main "Rates Book Vendor rates Client rates Search Add Rate Name Description Base Rate…" at bounding box center [493, 396] width 986 height 605
click at [567, 150] on section "Rates Book Vendor rates Client rates Search Add Rate Name Description Base Rate…" at bounding box center [493, 396] width 795 height 564
click at [74, 391] on main "Rates Book Vendor rates Client rates Search Add Rate Name Description Base Rate…" at bounding box center [493, 396] width 986 height 605
